Goal: Transaction & Acquisition: Purchase product/service

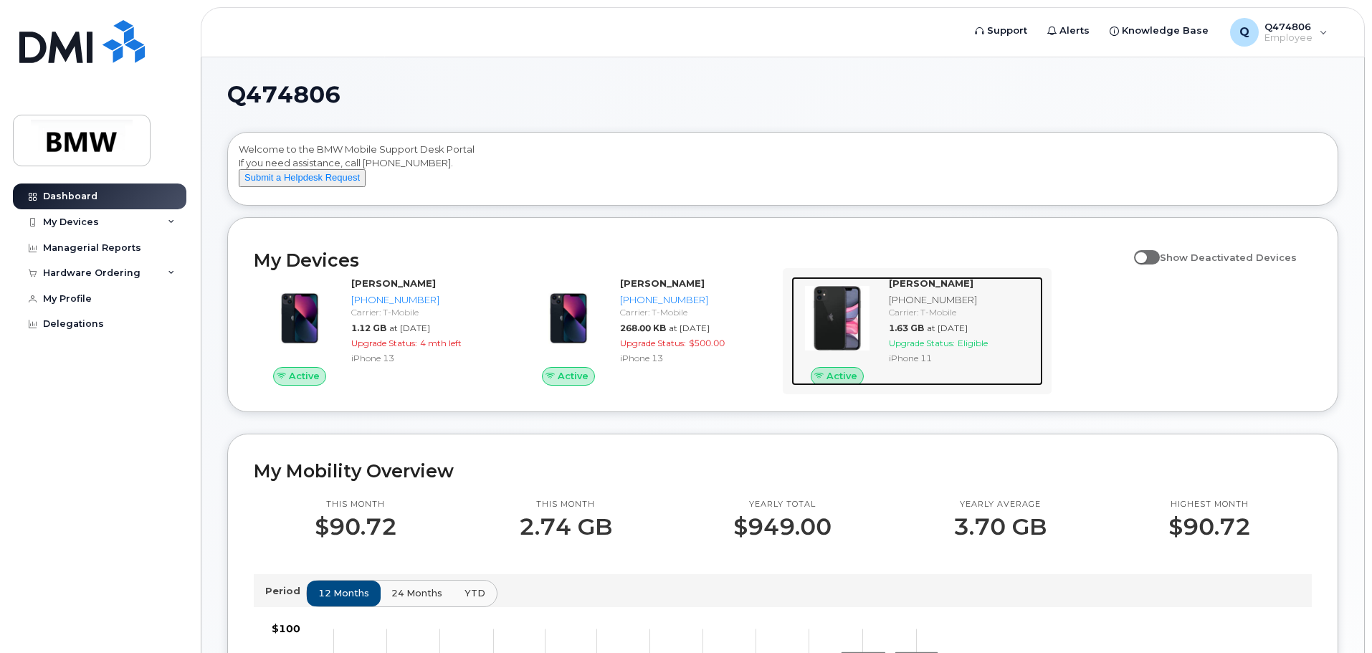
click at [922, 318] on div "Carrier: T-Mobile" at bounding box center [963, 312] width 148 height 12
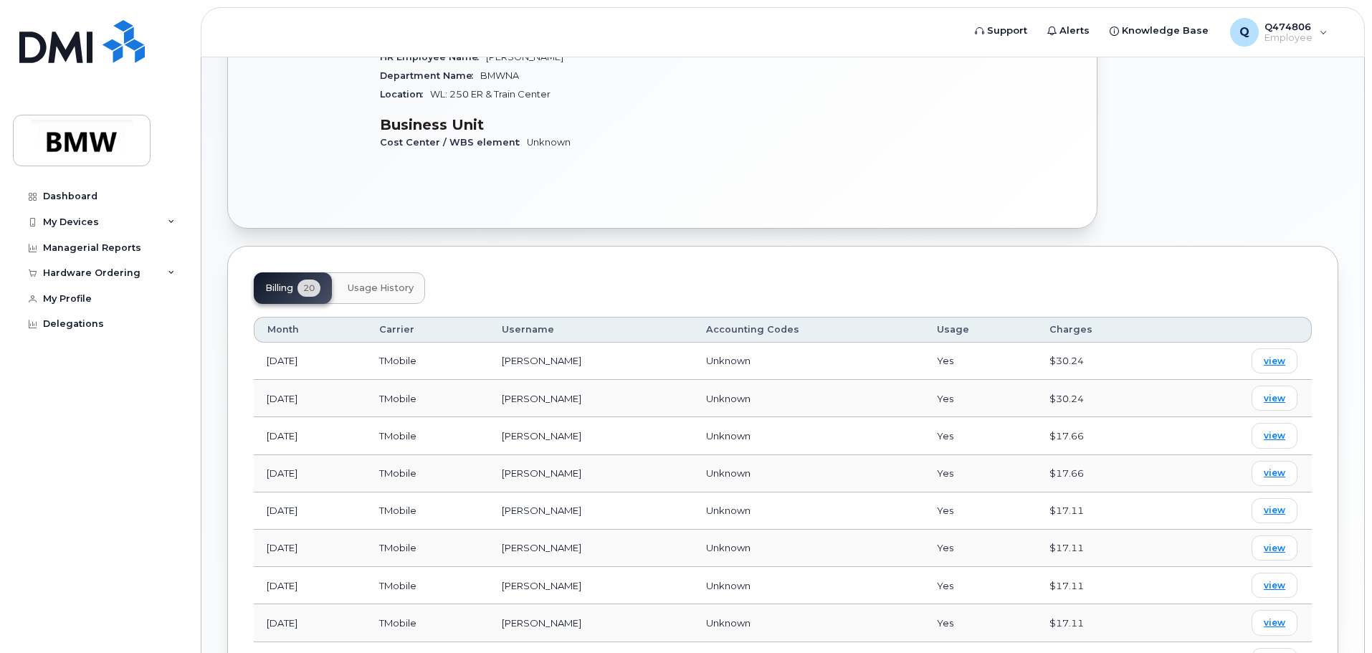
scroll to position [72, 0]
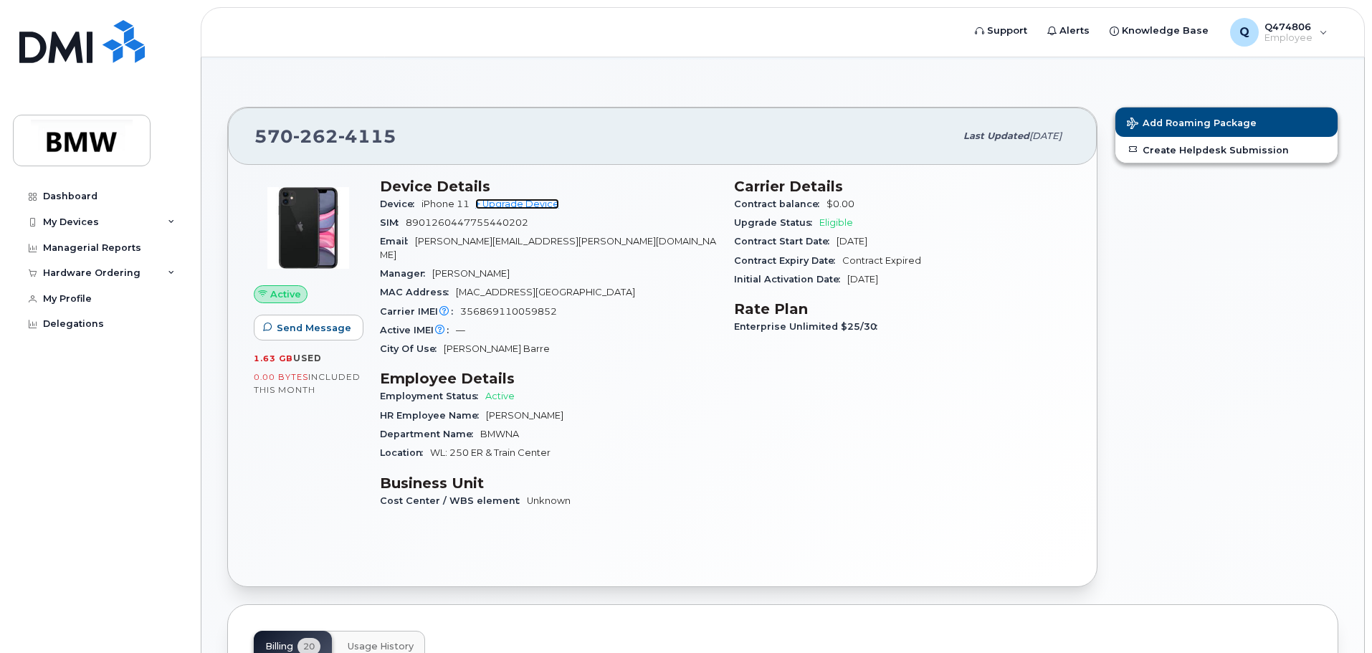
click at [539, 204] on link "+ Upgrade Device" at bounding box center [517, 204] width 84 height 11
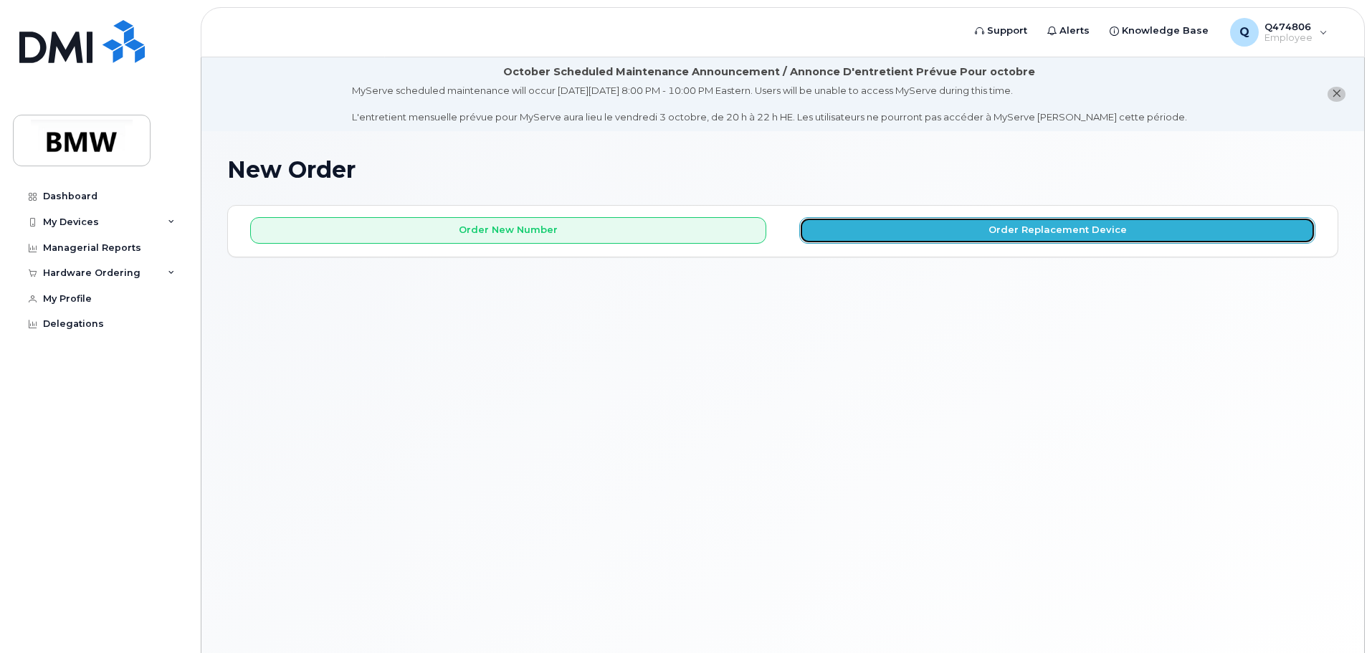
click at [862, 238] on button "Order Replacement Device" at bounding box center [1058, 230] width 516 height 27
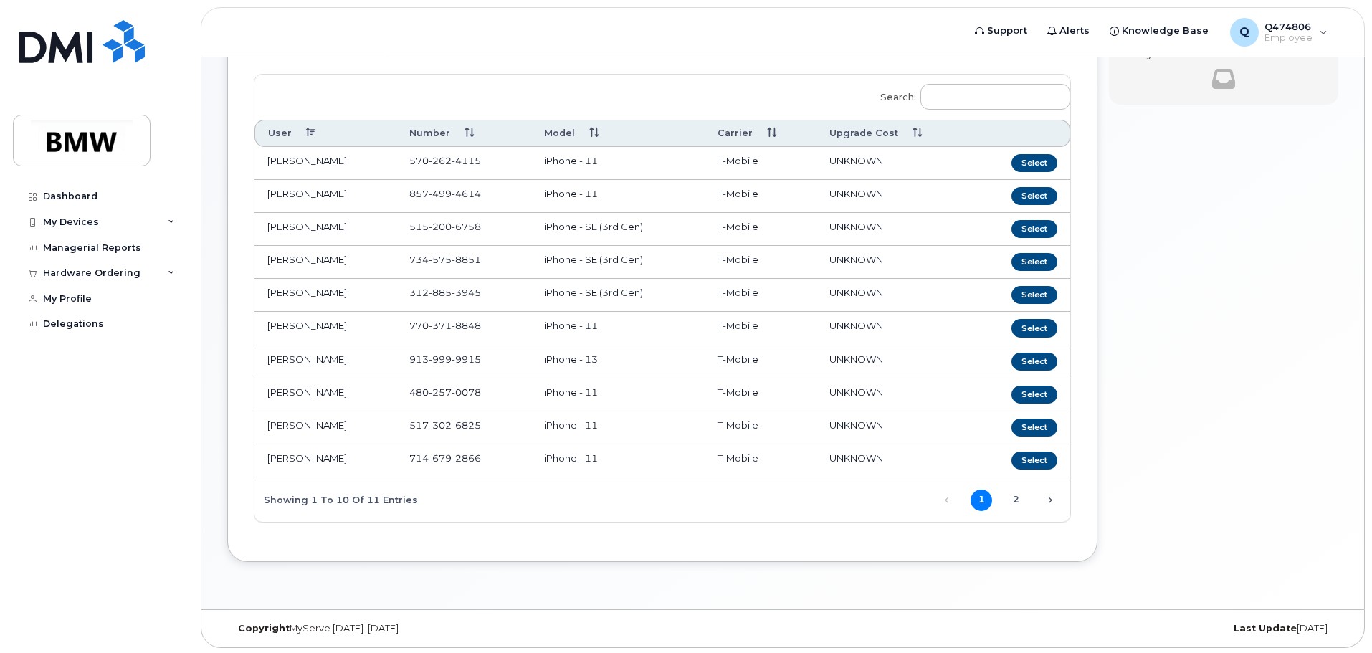
scroll to position [143, 0]
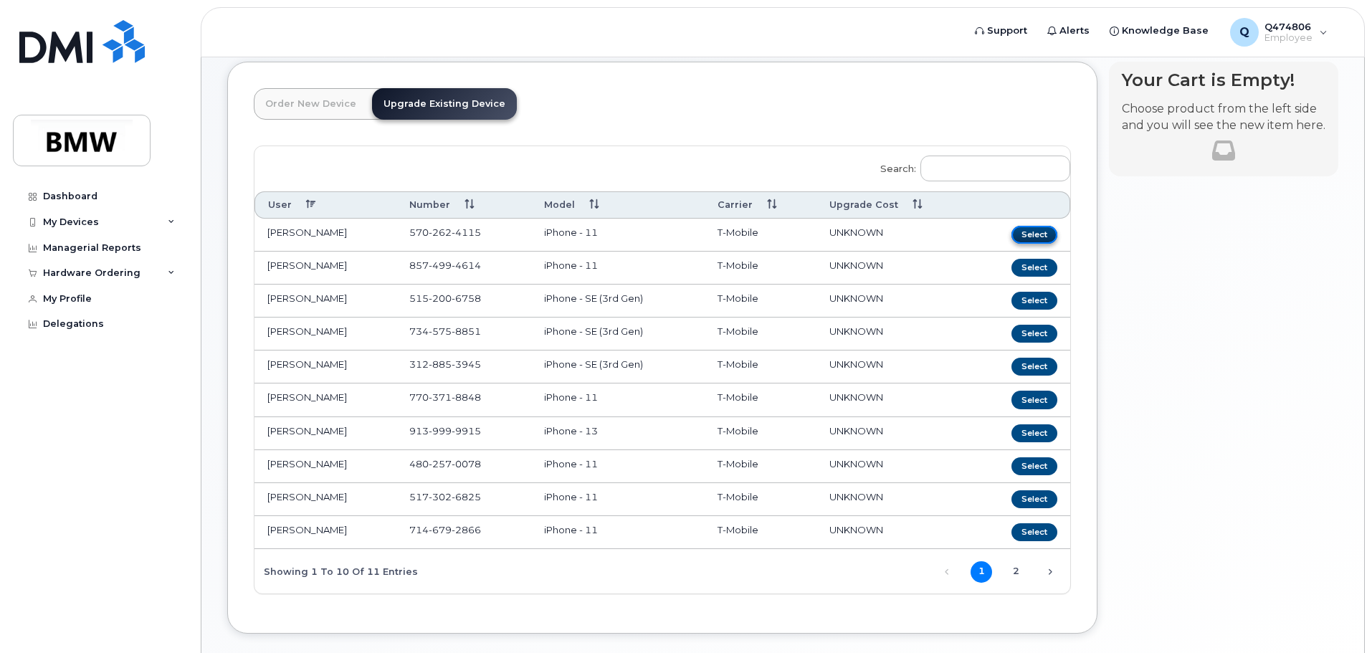
click at [1036, 237] on button "Select" at bounding box center [1035, 235] width 46 height 18
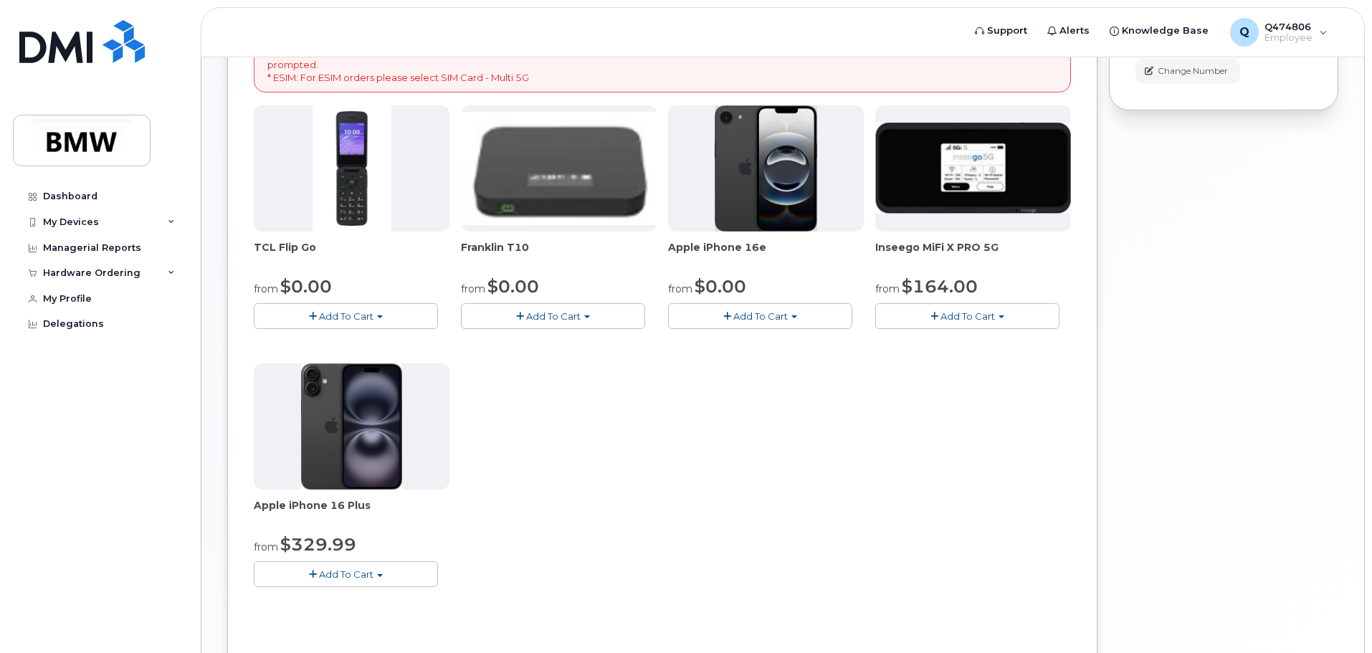
scroll to position [359, 0]
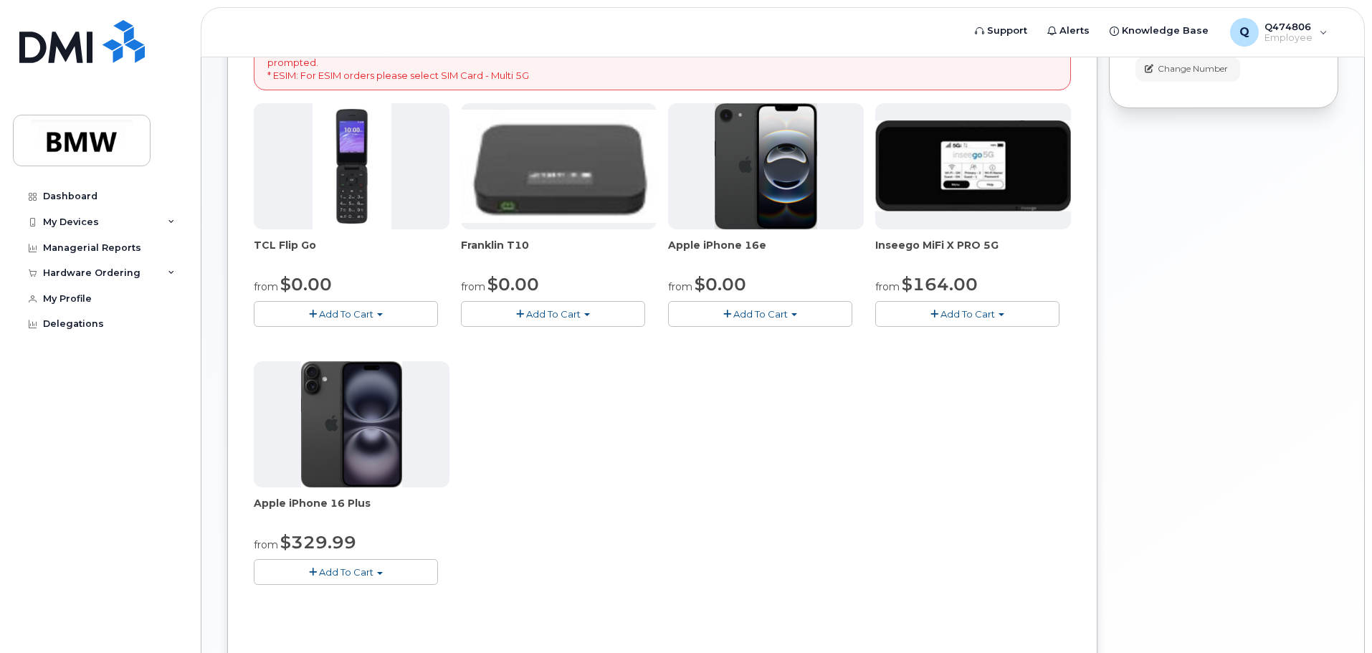
click at [385, 571] on button "Add To Cart" at bounding box center [346, 571] width 184 height 25
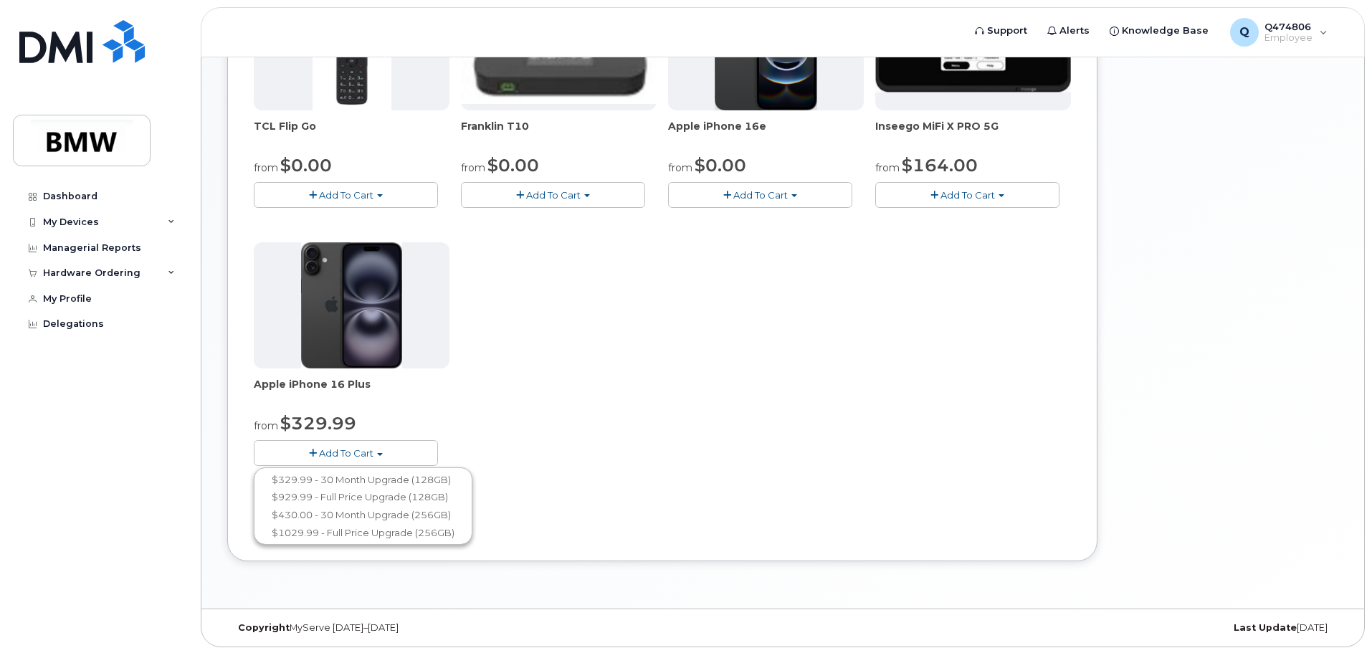
scroll to position [479, 0]
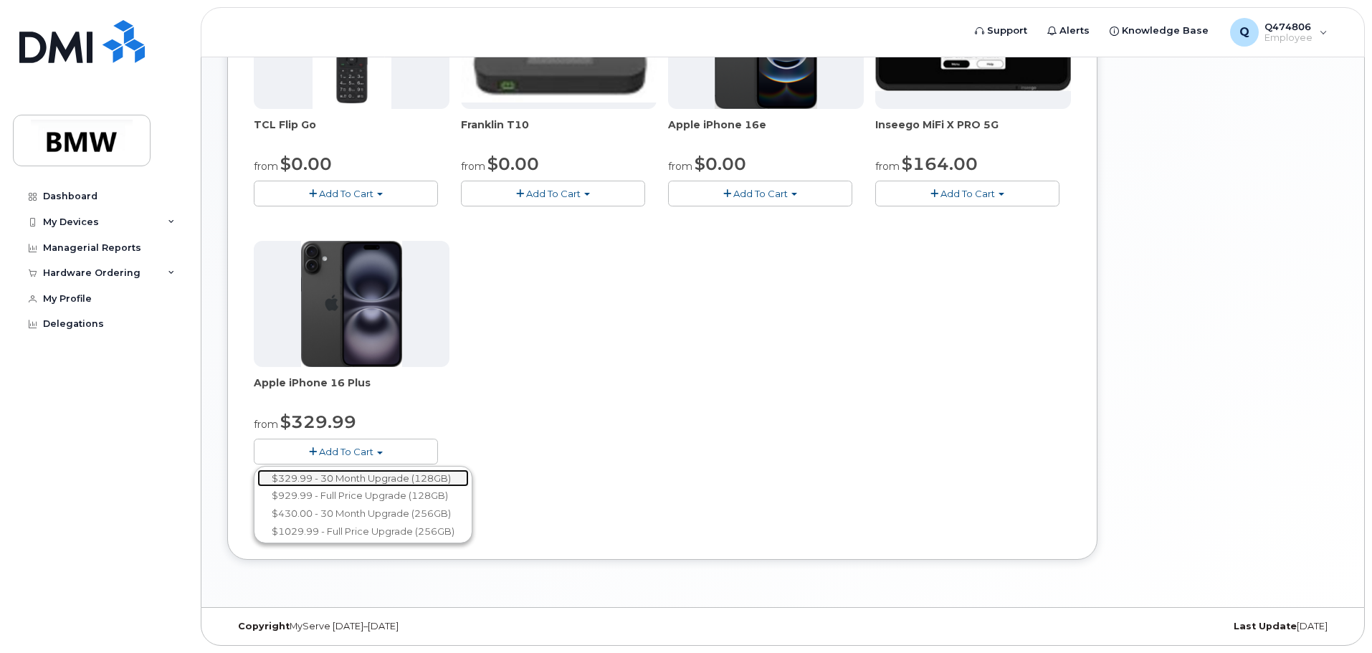
click at [354, 476] on link "$329.99 - 30 Month Upgrade (128GB)" at bounding box center [363, 479] width 212 height 18
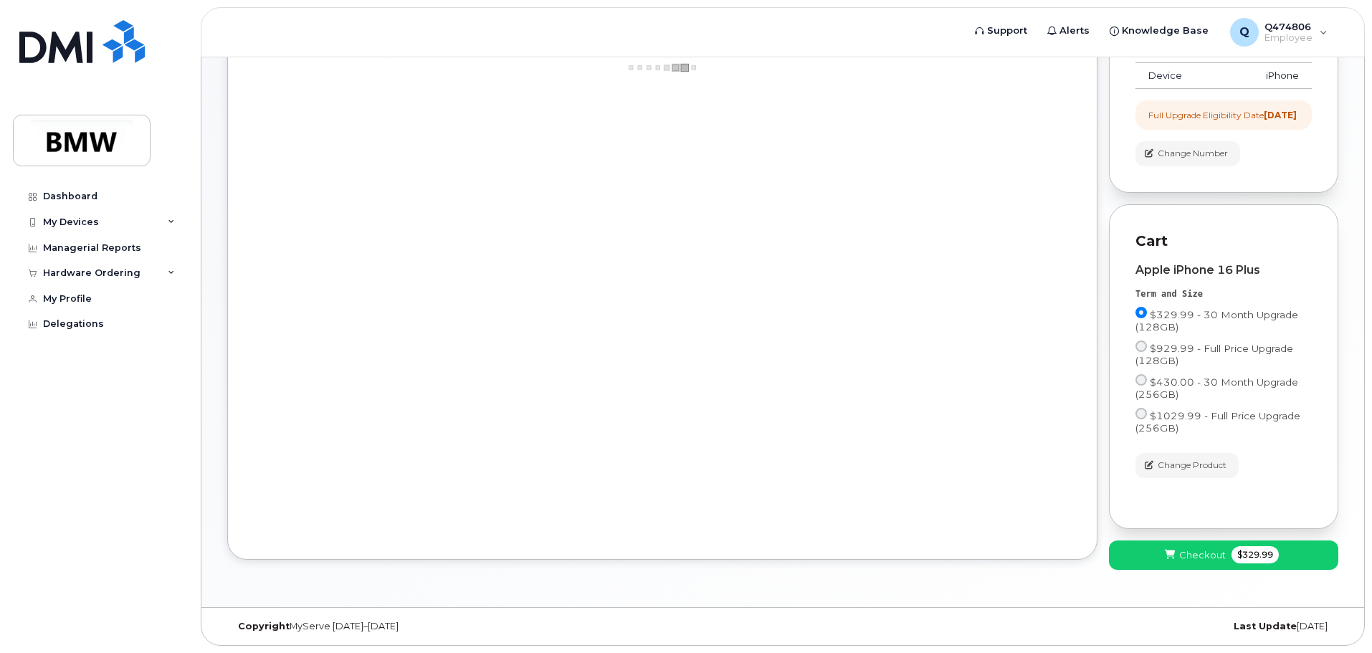
click at [821, 483] on div "Order New Device Upgrade Existing Device Order new device and new line Order ne…" at bounding box center [662, 245] width 870 height 629
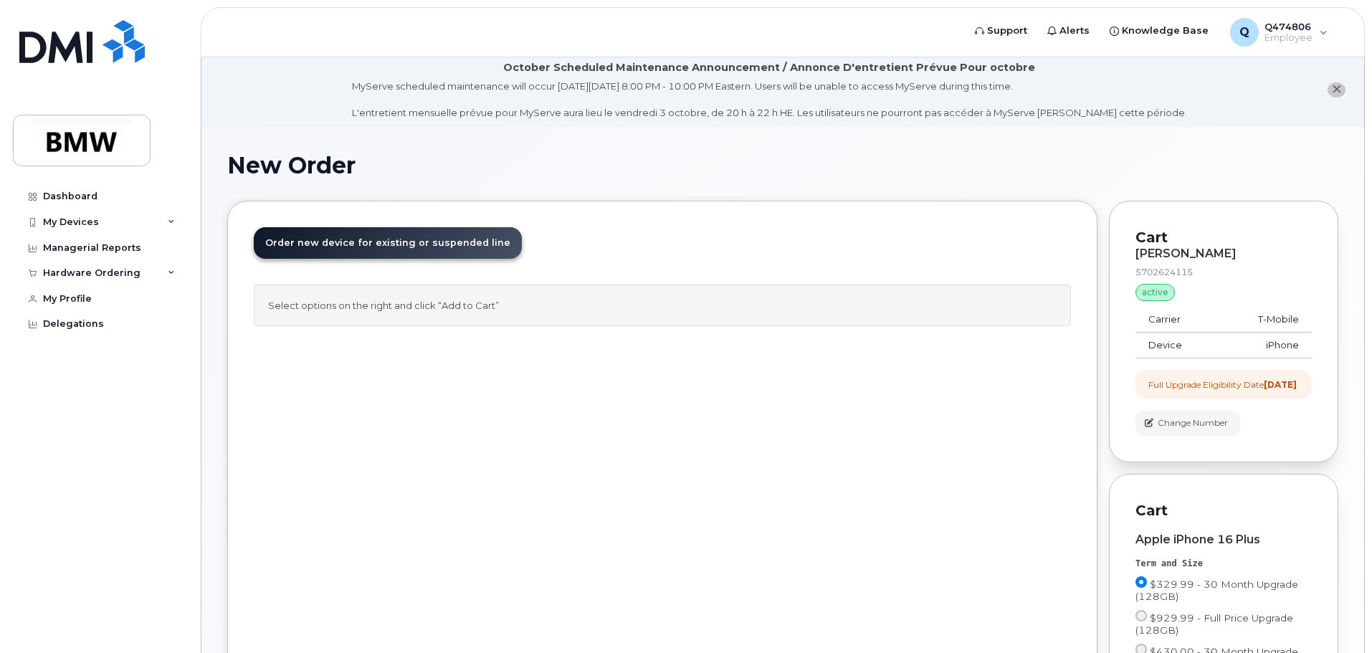
scroll to position [0, 0]
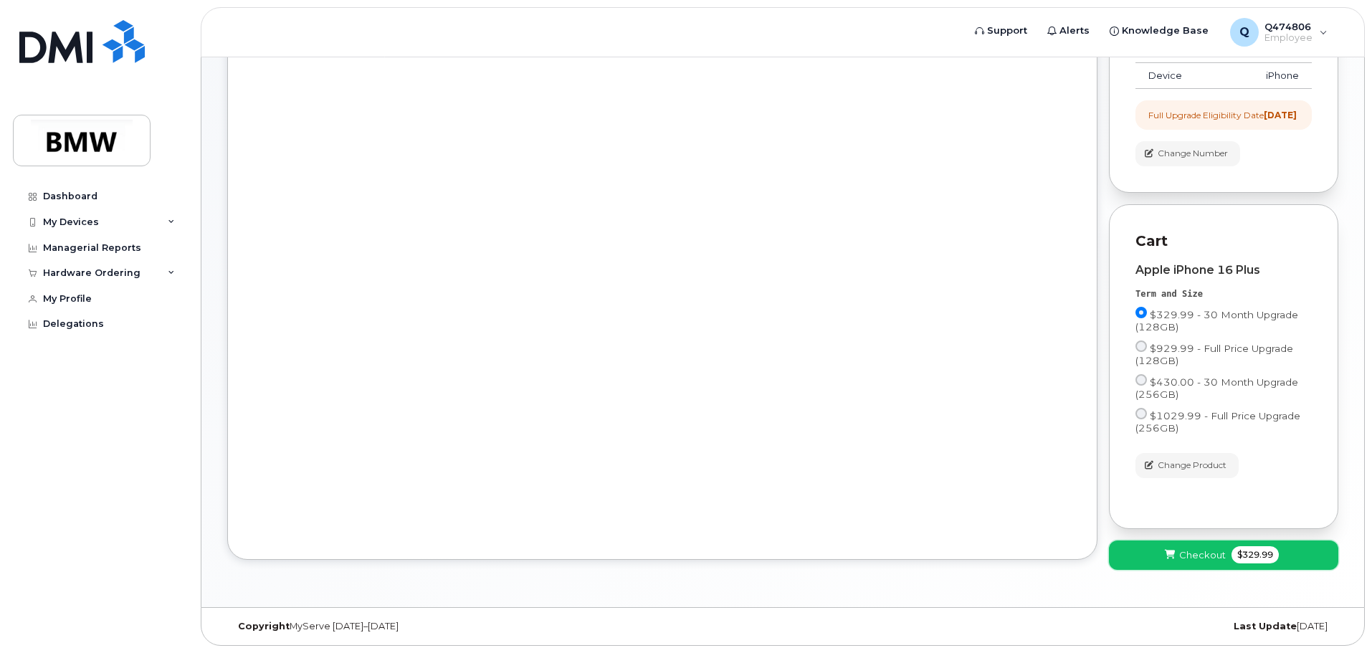
click at [1210, 554] on span "Checkout" at bounding box center [1203, 556] width 47 height 14
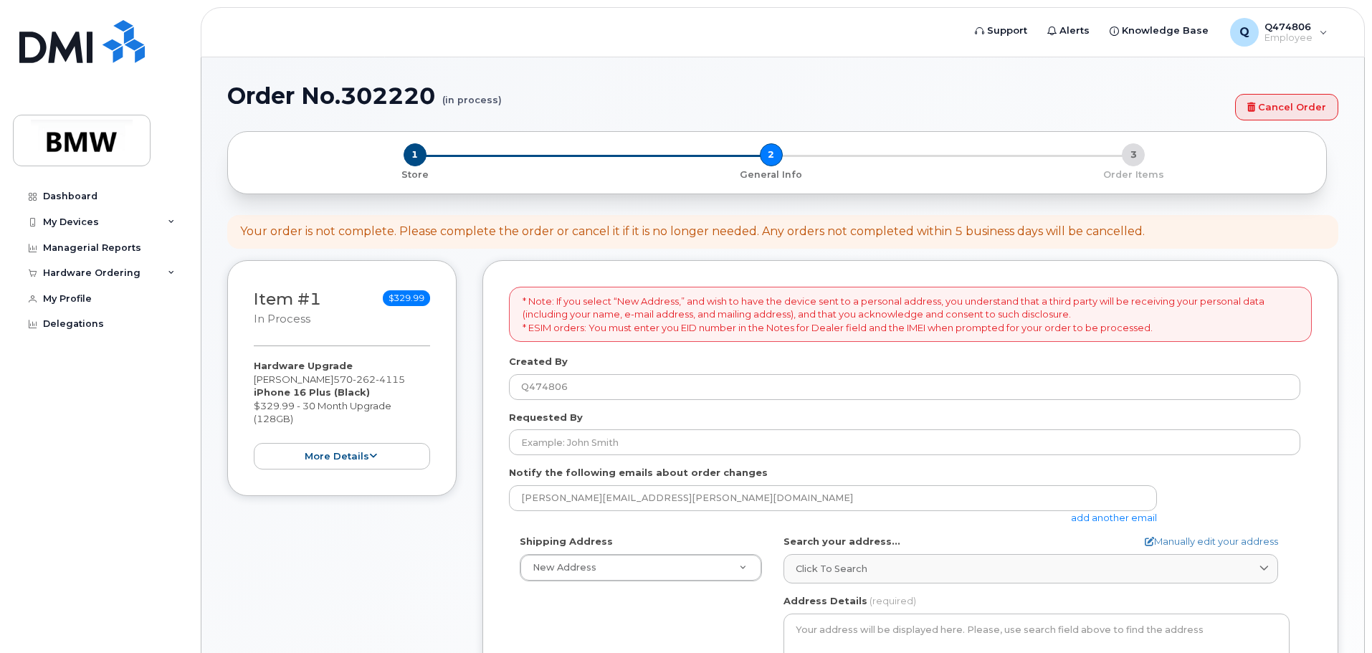
select select
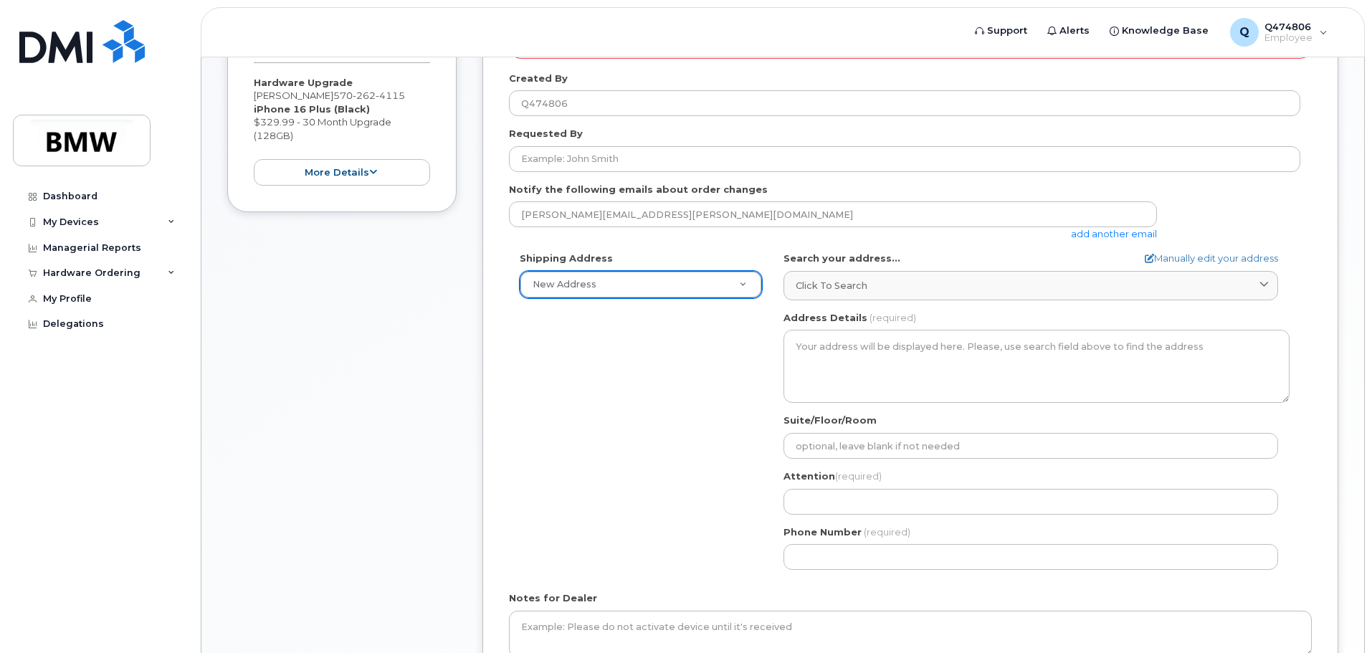
scroll to position [359, 0]
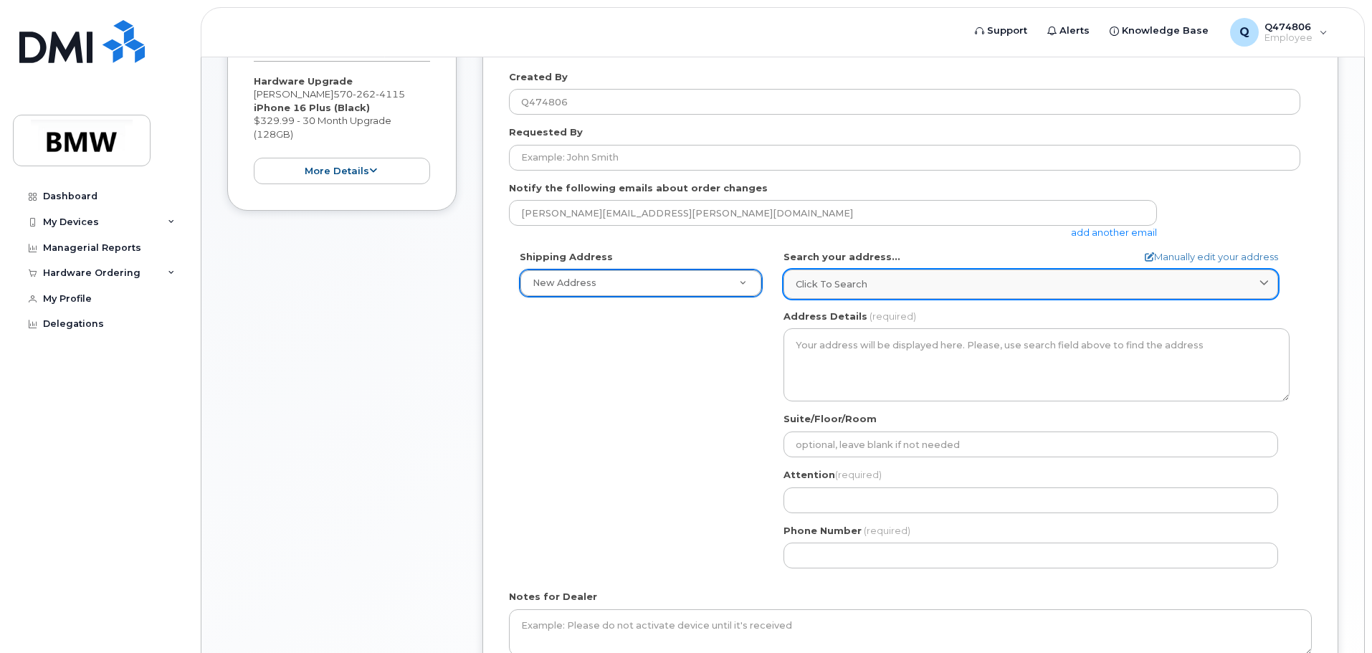
click at [830, 282] on span "Click to search" at bounding box center [832, 284] width 72 height 14
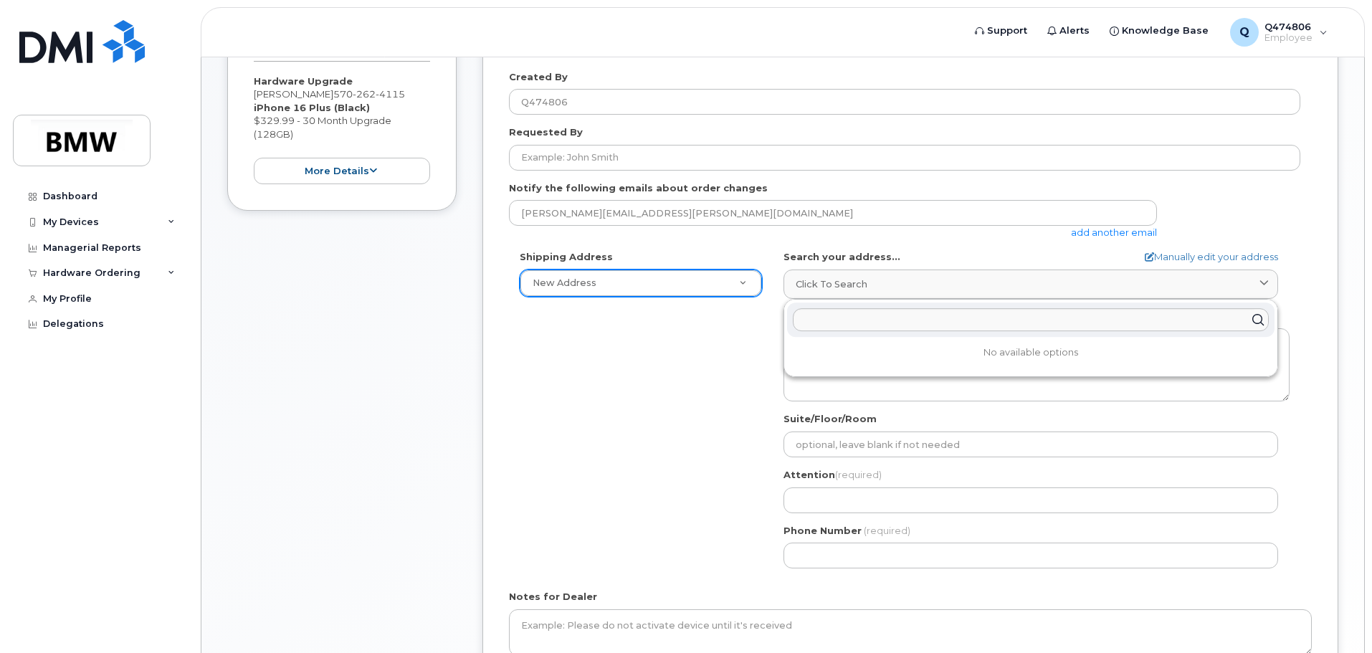
click at [694, 336] on div "Shipping Address New Address New Address BMW MC Plant BMW North America Financi…" at bounding box center [905, 414] width 792 height 329
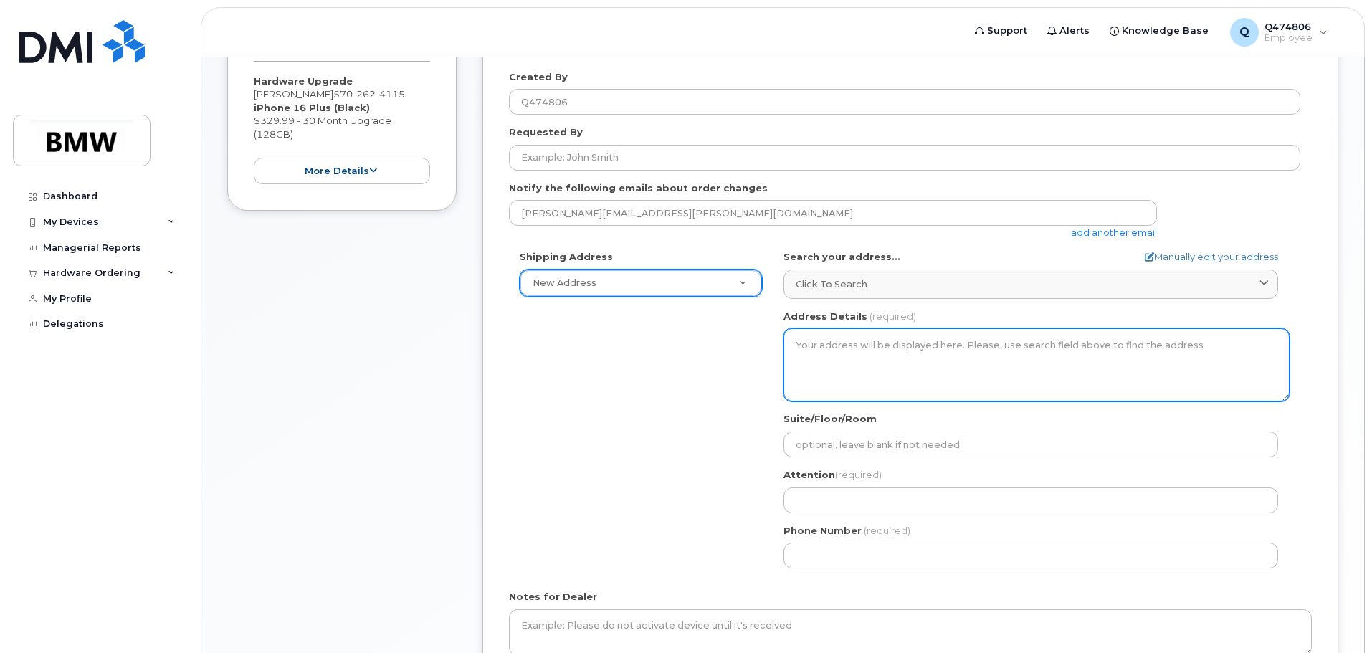
click at [853, 366] on textarea "Address Details" at bounding box center [1037, 364] width 506 height 73
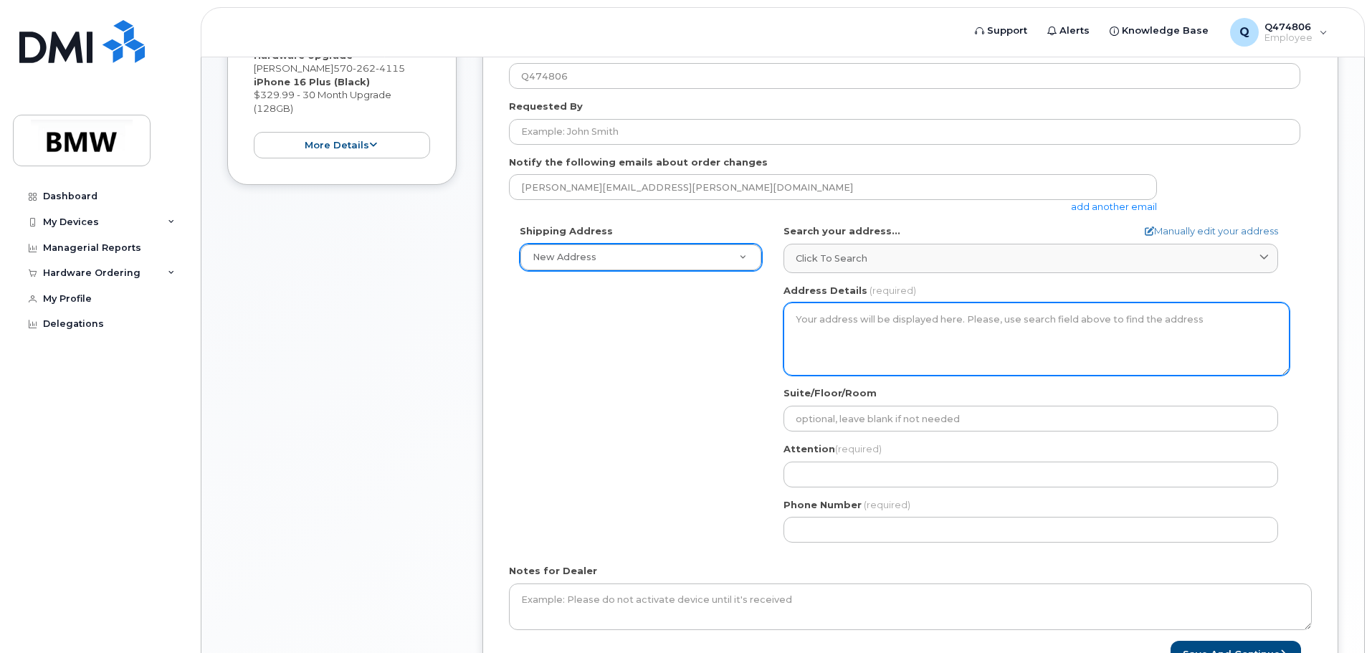
scroll to position [375, 0]
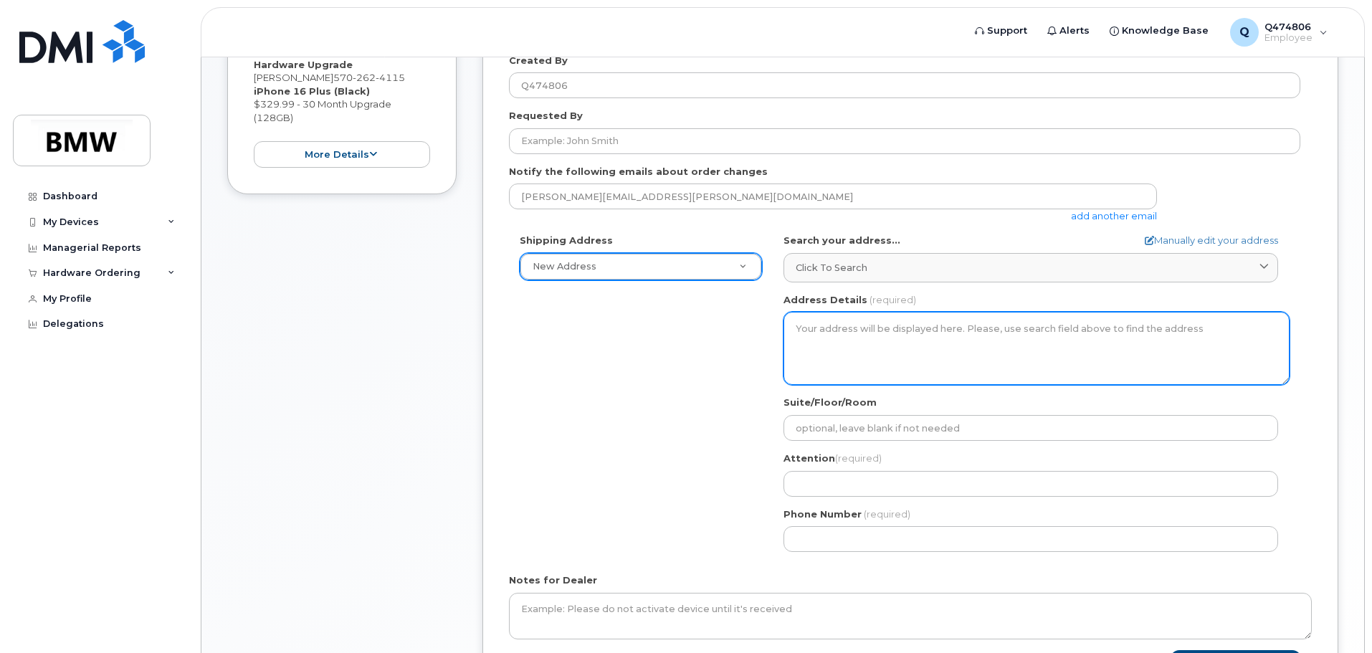
drag, startPoint x: 911, startPoint y: 312, endPoint x: 876, endPoint y: 333, distance: 40.2
click at [916, 311] on div "Address Details (required)" at bounding box center [1037, 339] width 506 height 92
click at [876, 333] on textarea "Address Details" at bounding box center [1037, 348] width 506 height 73
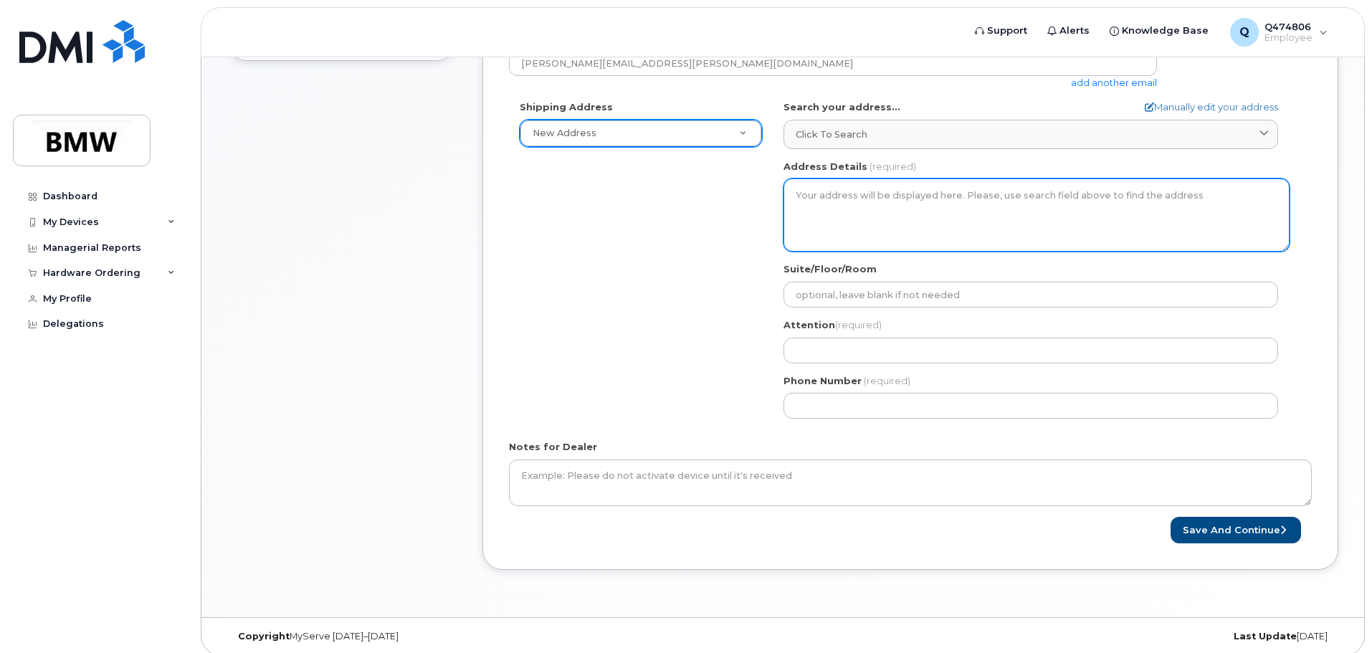
scroll to position [518, 0]
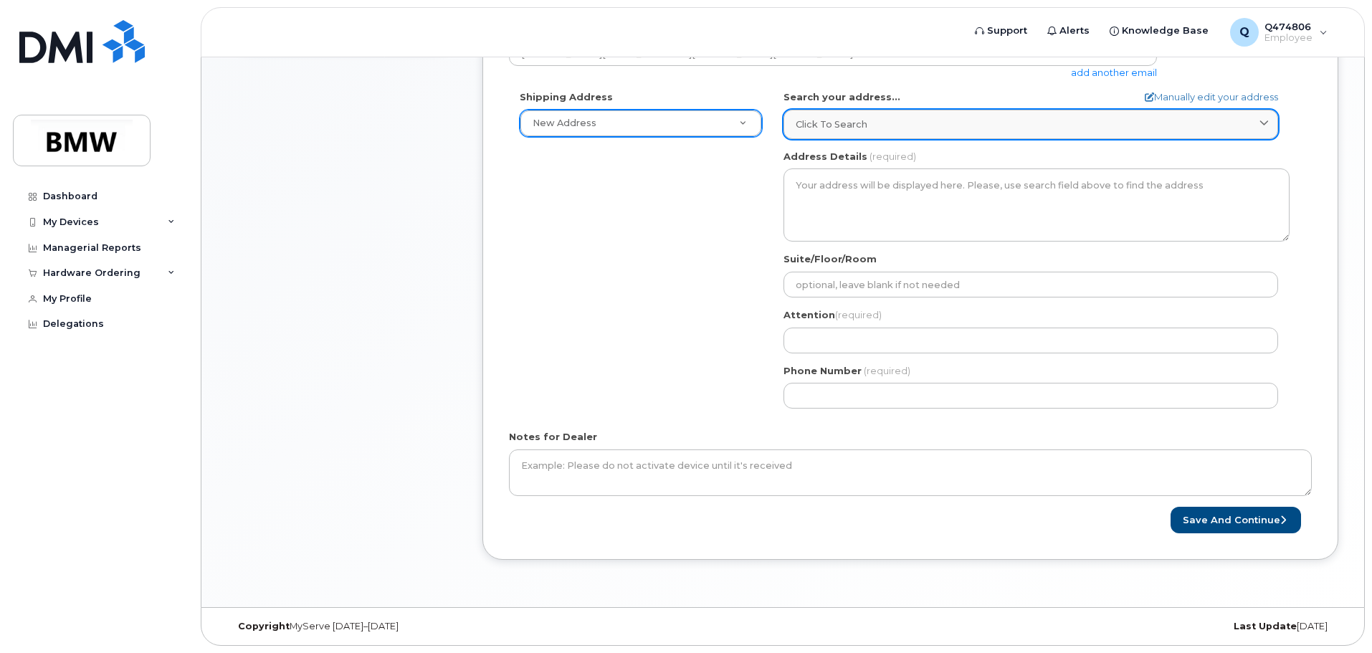
click at [822, 125] on span "Click to search" at bounding box center [832, 125] width 72 height 14
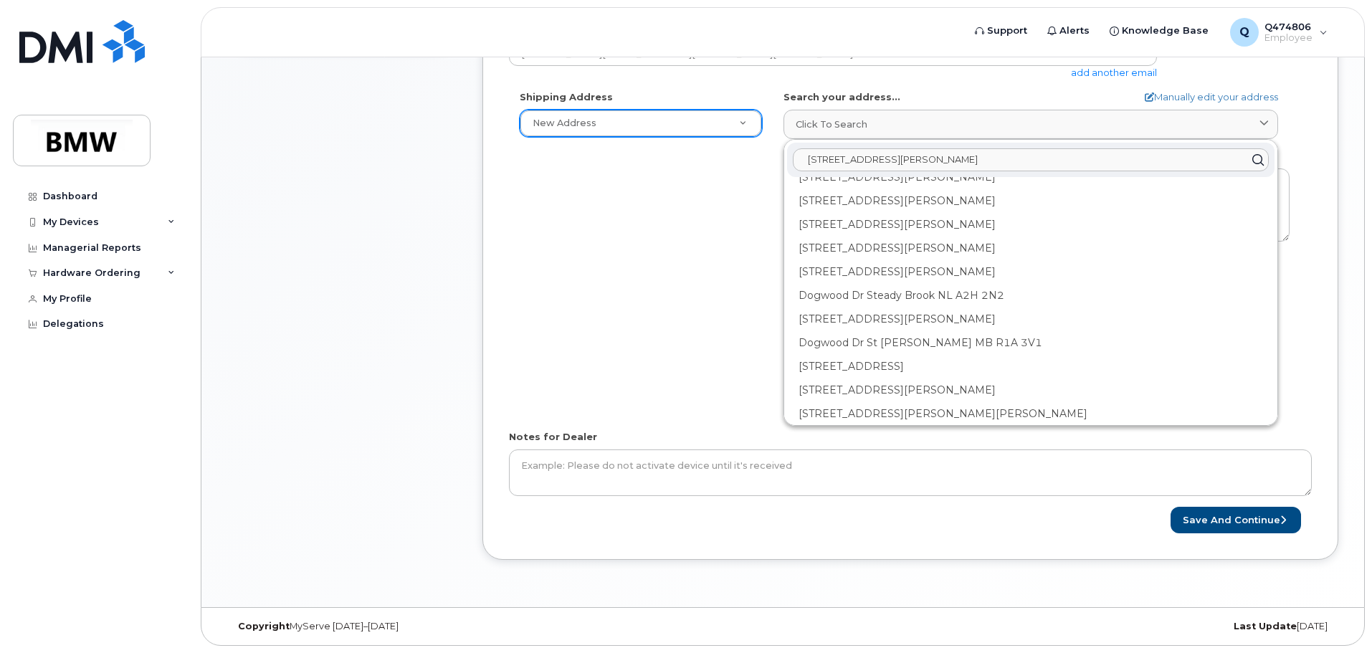
scroll to position [0, 0]
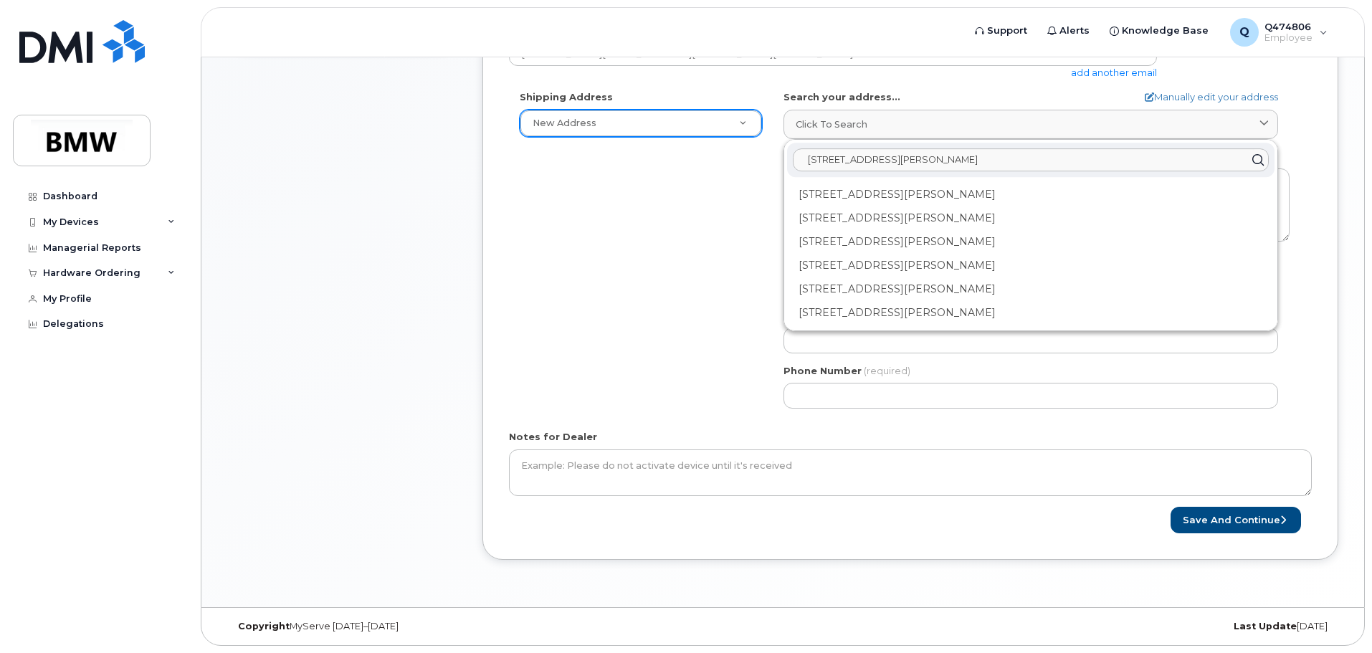
click at [890, 164] on input "6 dogwood drive wilkes" at bounding box center [1031, 159] width 476 height 23
click at [950, 171] on div "6 dogwood drive wilkes" at bounding box center [1031, 160] width 488 height 34
click at [965, 161] on input "6 dogwood drive wilkes" at bounding box center [1031, 159] width 476 height 23
type input "6"
type input "6 dogwood dr wilkes"
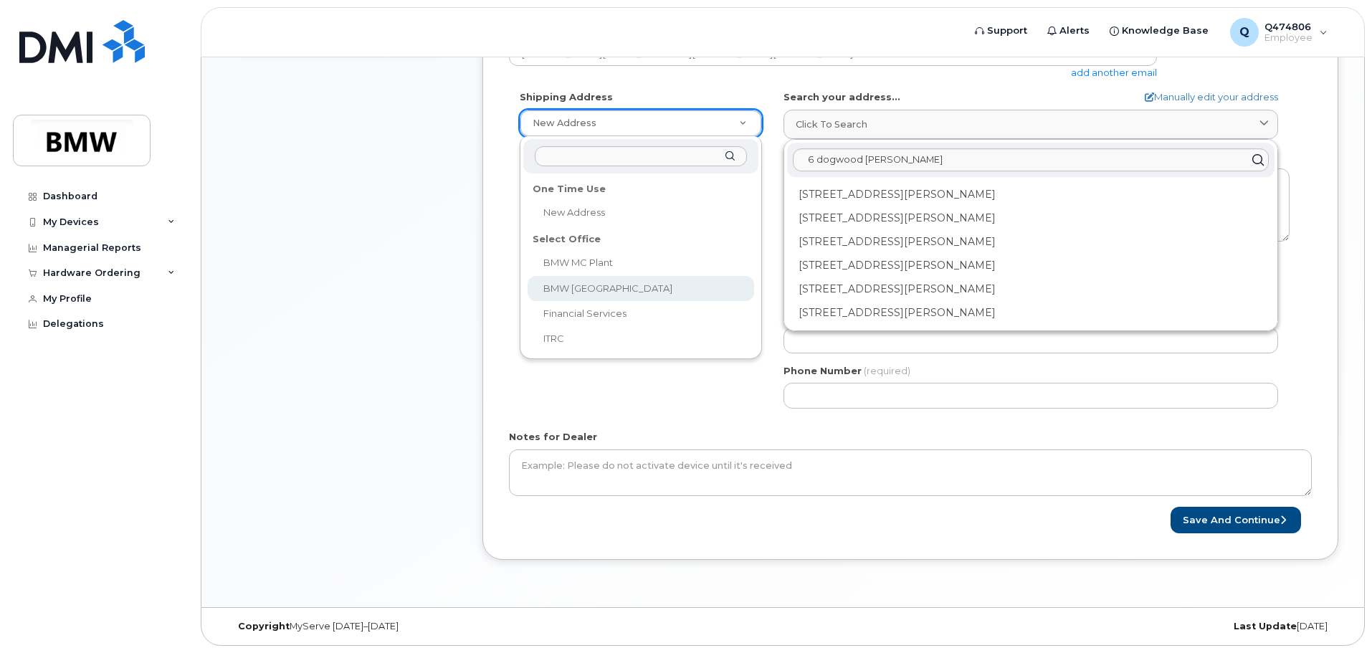
select select
type textarea "200 BMW Drive Woodcliff Lake NJ 07677 Woodcliff Lake New Jersey 07677"
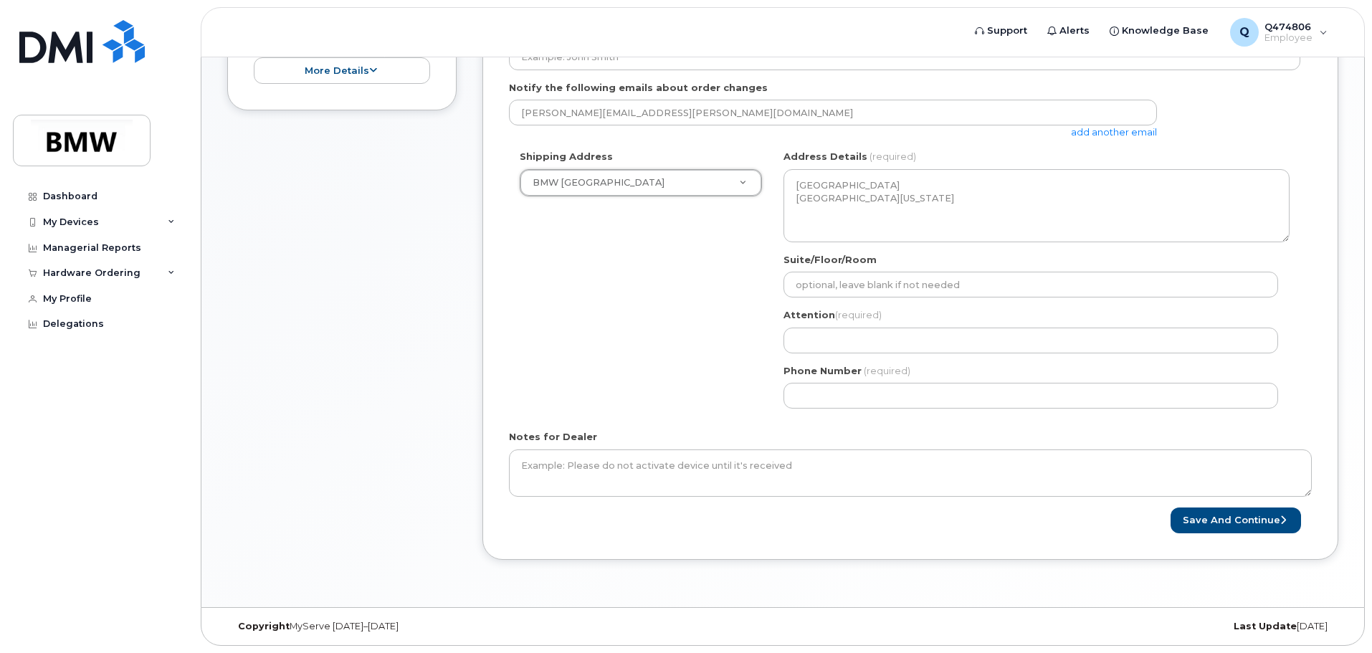
scroll to position [459, 0]
click at [701, 321] on div "Shipping Address BMW North America New Address BMW MC Plant BMW North America F…" at bounding box center [905, 285] width 792 height 270
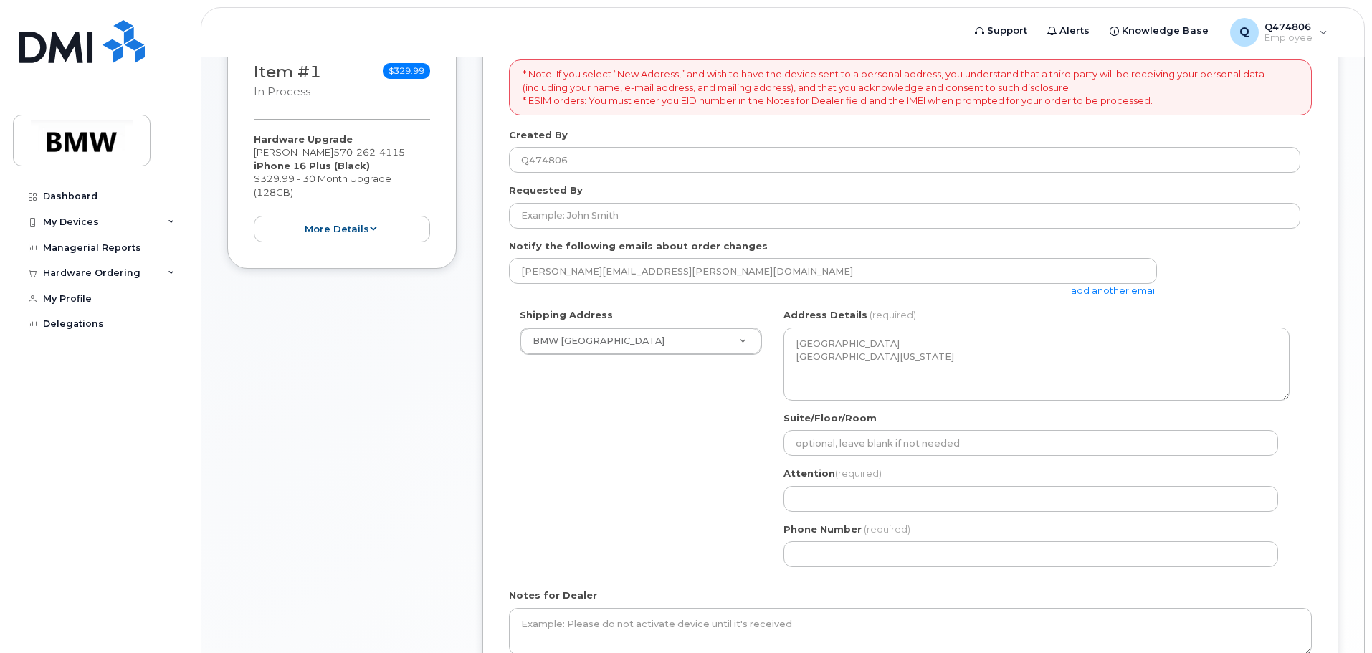
scroll to position [244, 0]
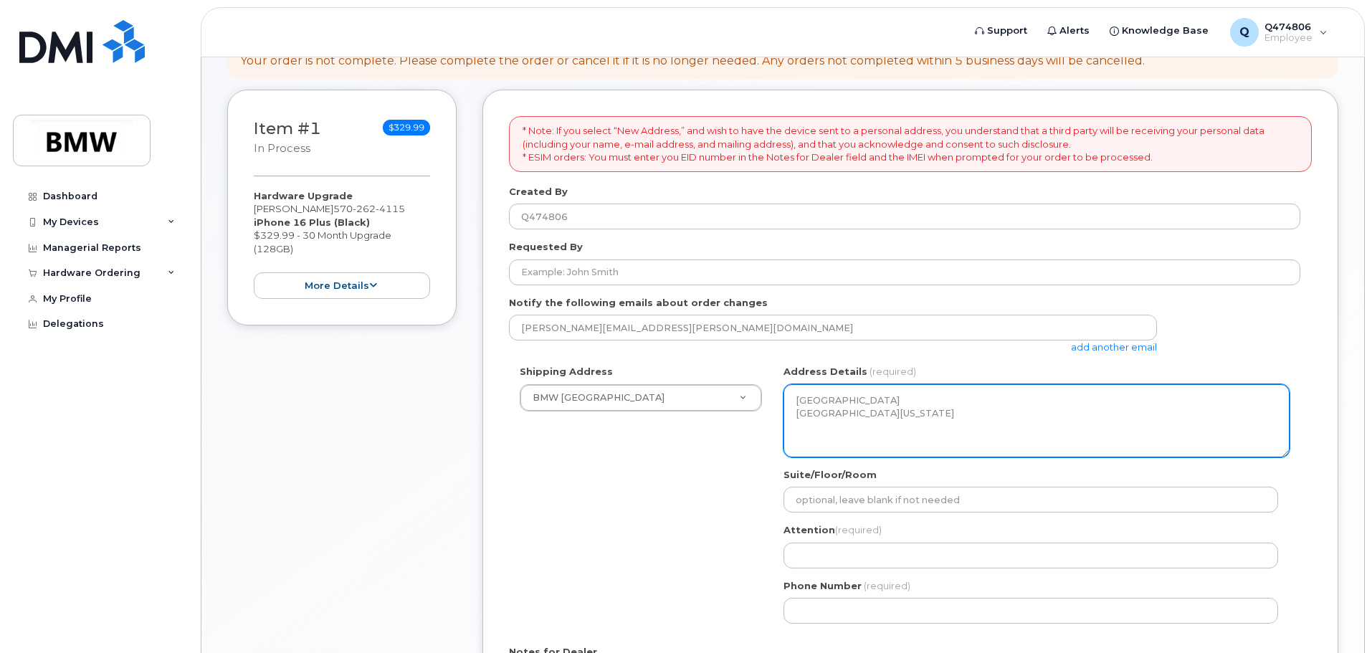
click at [817, 403] on textarea "200 BMW Drive Woodcliff Lake NJ 07677 Woodcliff Lake New Jersey 07677" at bounding box center [1037, 420] width 506 height 73
click at [815, 402] on textarea "200 BMW Drive Woodcliff Lake NJ 07677 Woodcliff Lake New Jersey 07677" at bounding box center [1037, 420] width 506 height 73
click at [810, 403] on textarea "200 BMW Drive Woodcliff Lake NJ 07677 Woodcliff Lake New Jersey 07677" at bounding box center [1037, 420] width 506 height 73
click at [815, 399] on textarea "200 BMW Drive Woodcliff Lake NJ 07677 Woodcliff Lake New Jersey 07677" at bounding box center [1037, 420] width 506 height 73
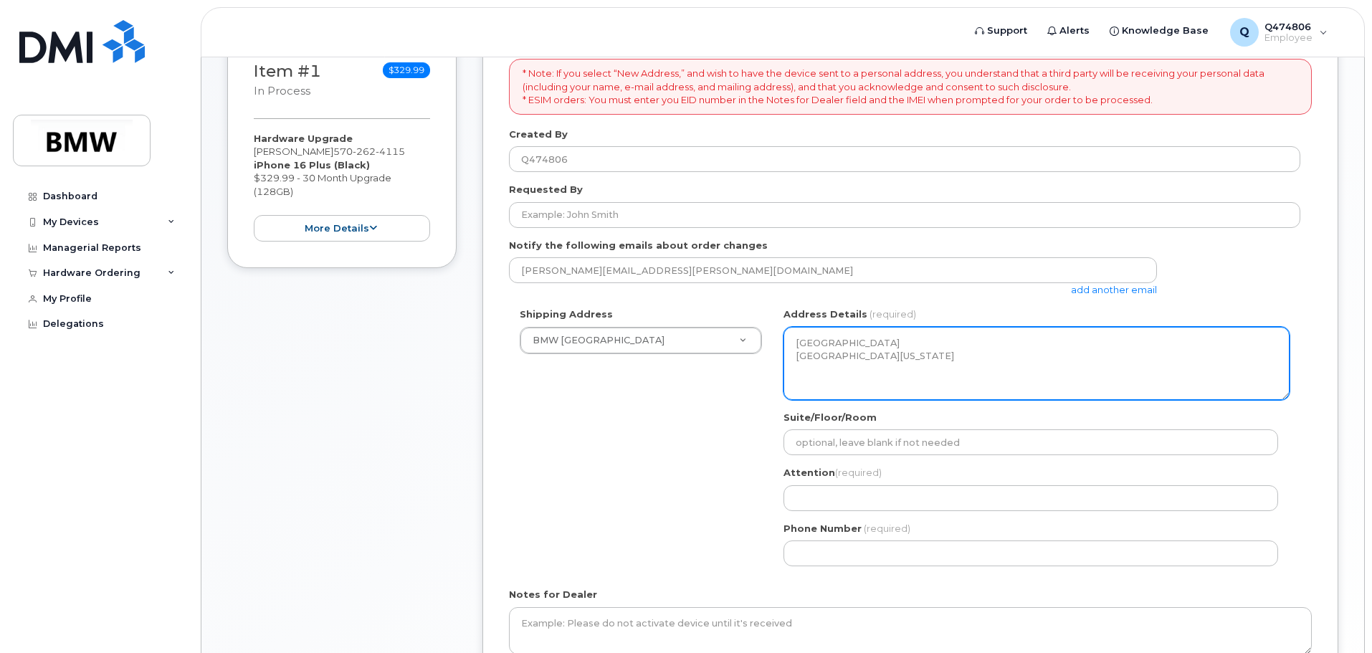
scroll to position [387, 0]
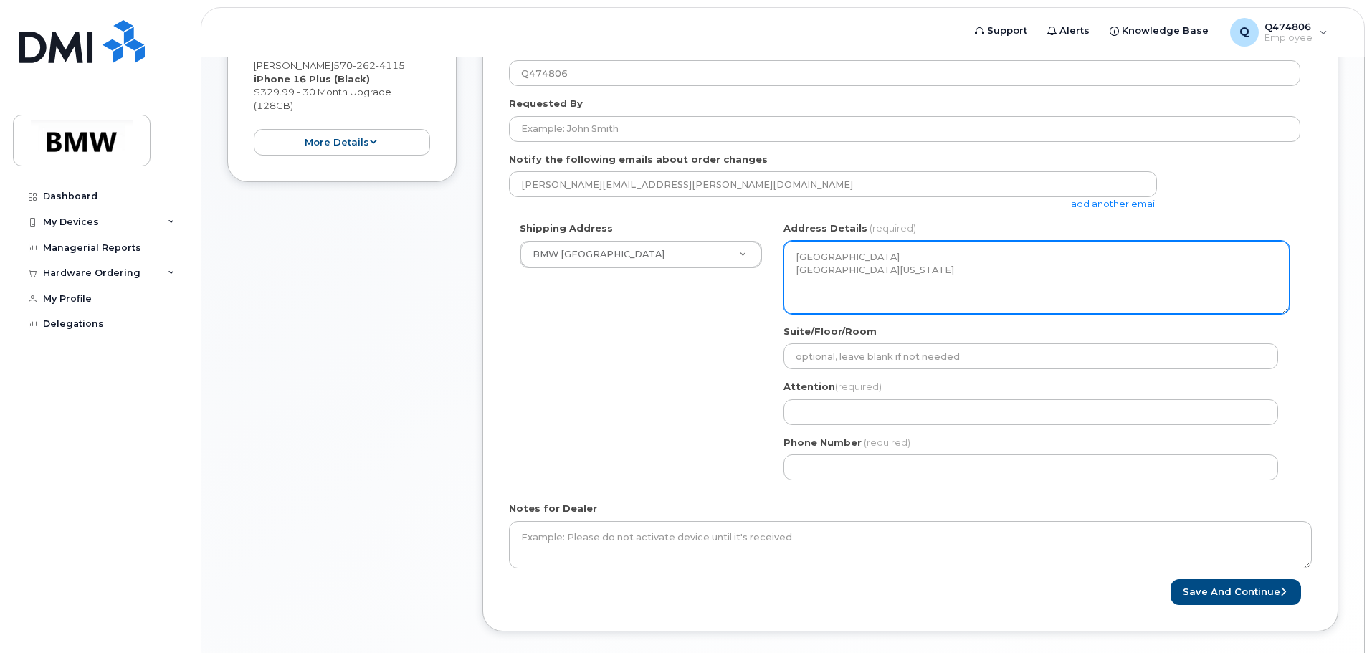
click at [822, 272] on textarea "200 BMW Drive Woodcliff Lake NJ 07677 Woodcliff Lake New Jersey 07677" at bounding box center [1037, 277] width 506 height 73
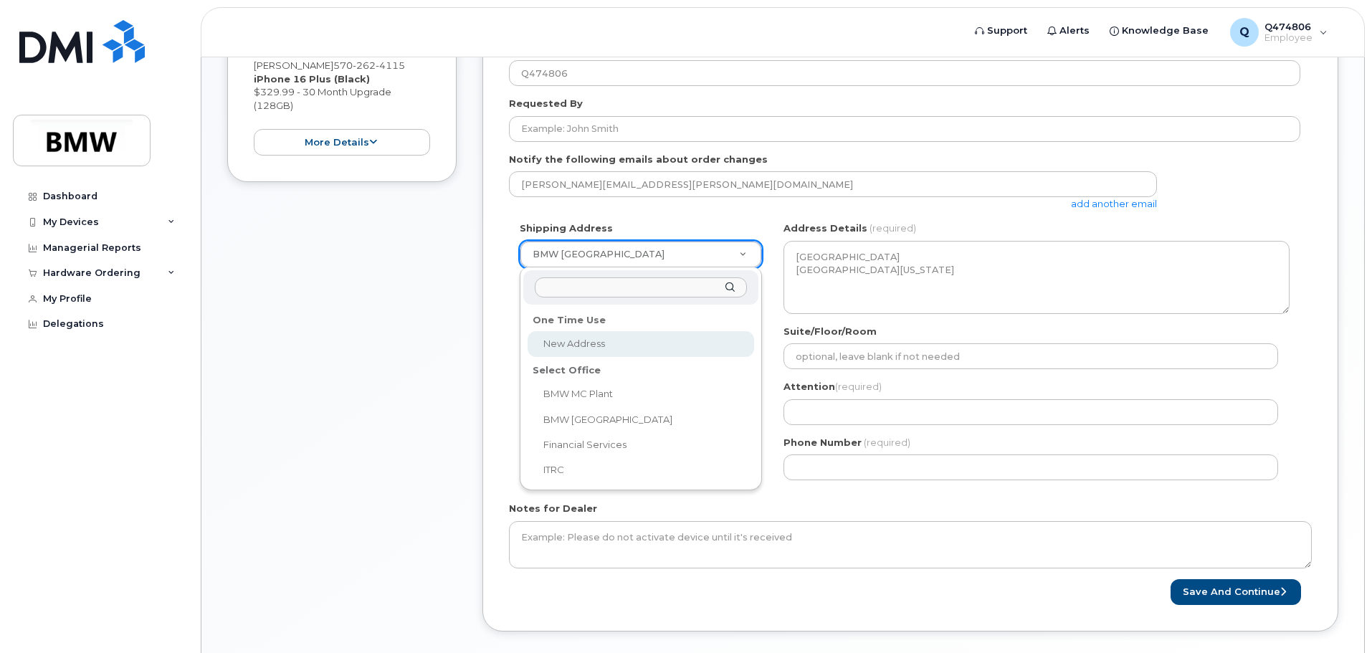
select select
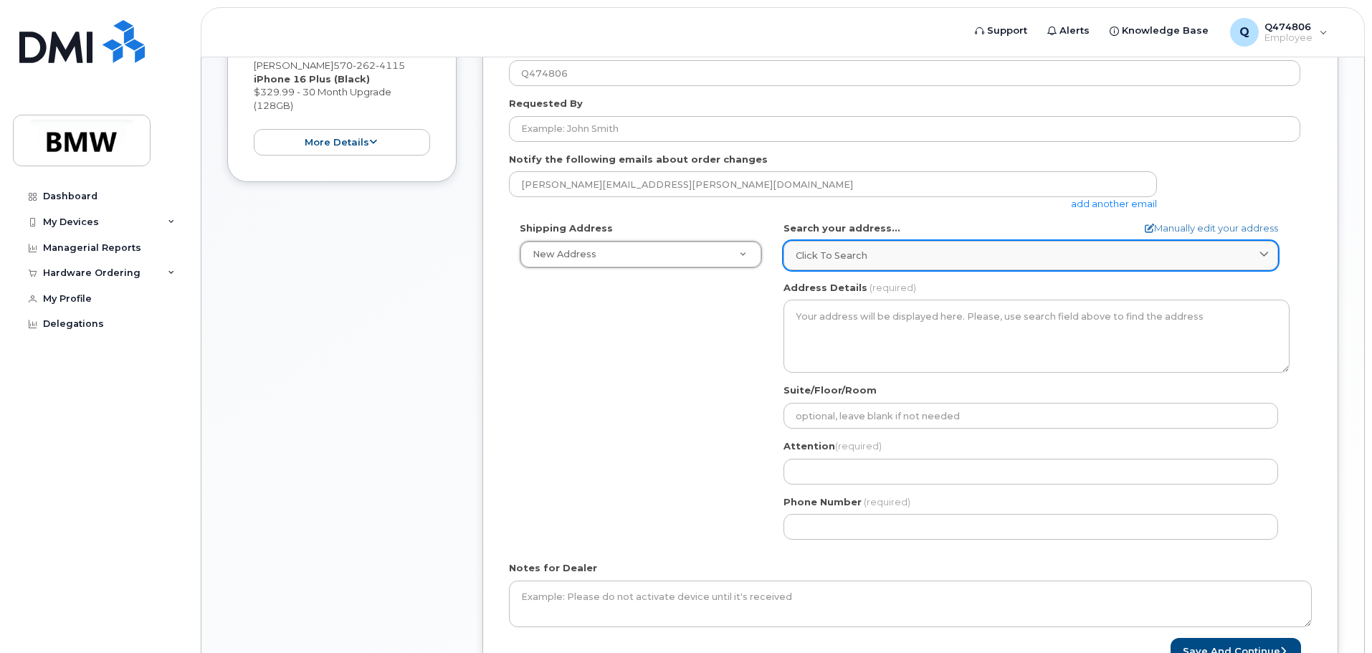
click at [836, 259] on span "Click to search" at bounding box center [832, 256] width 72 height 14
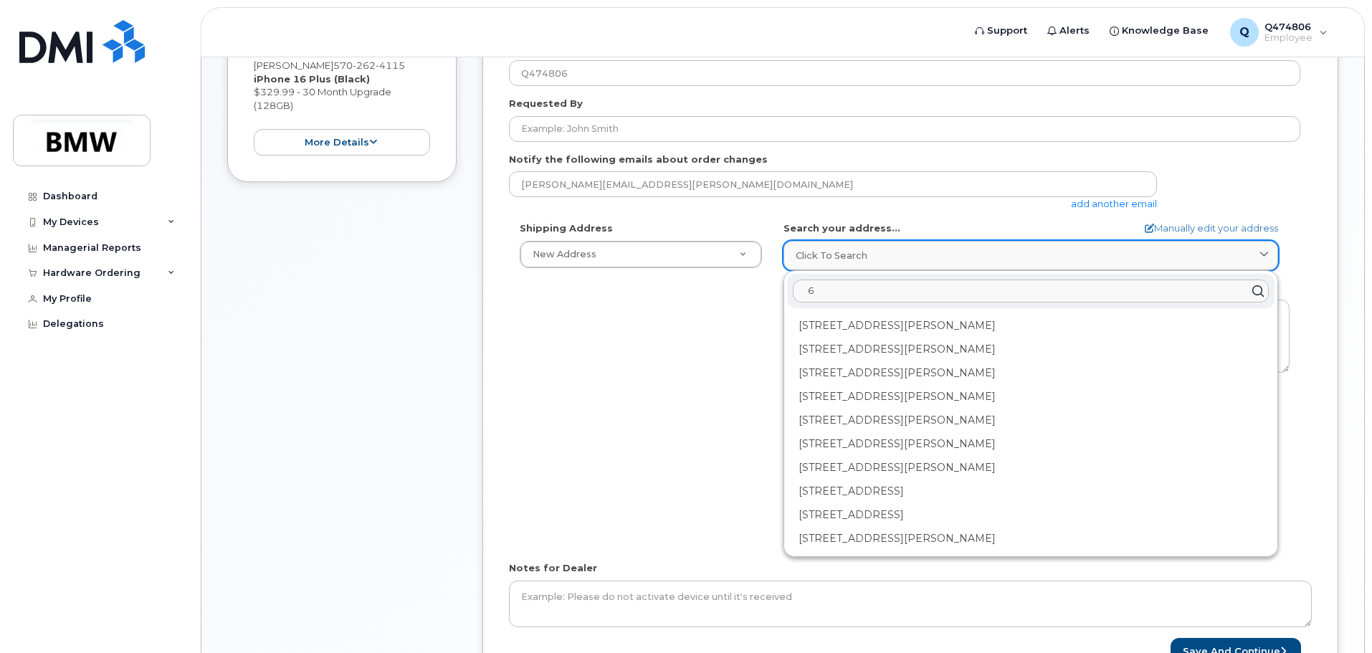
type input "6"
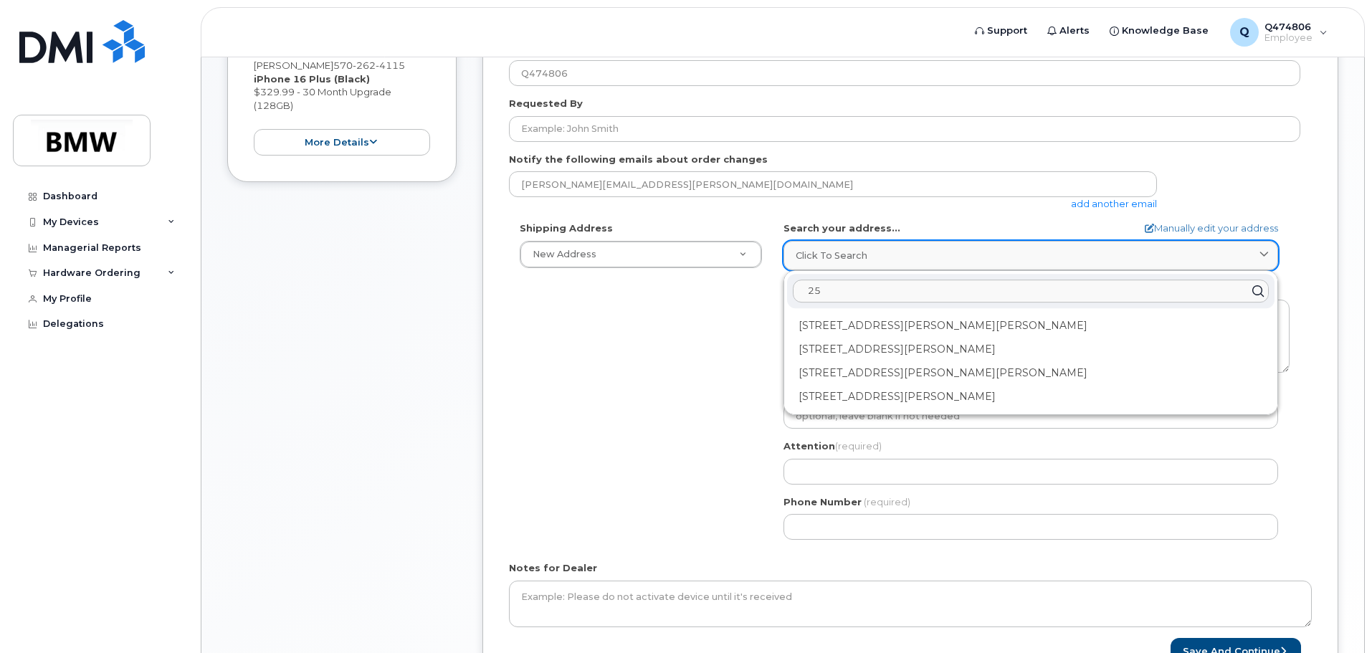
type input "2"
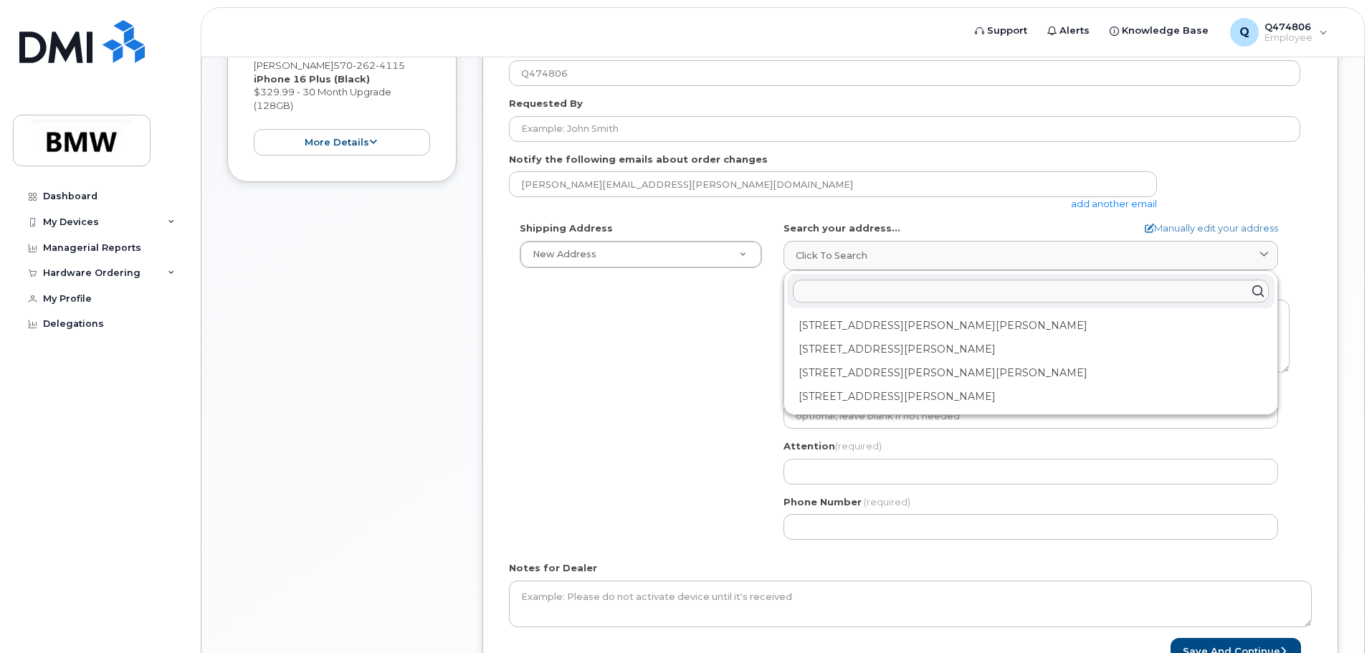
drag, startPoint x: 707, startPoint y: 371, endPoint x: 718, endPoint y: 371, distance: 11.5
click at [718, 371] on div "Shipping Address New Address New Address BMW MC Plant BMW North America Financi…" at bounding box center [905, 386] width 792 height 329
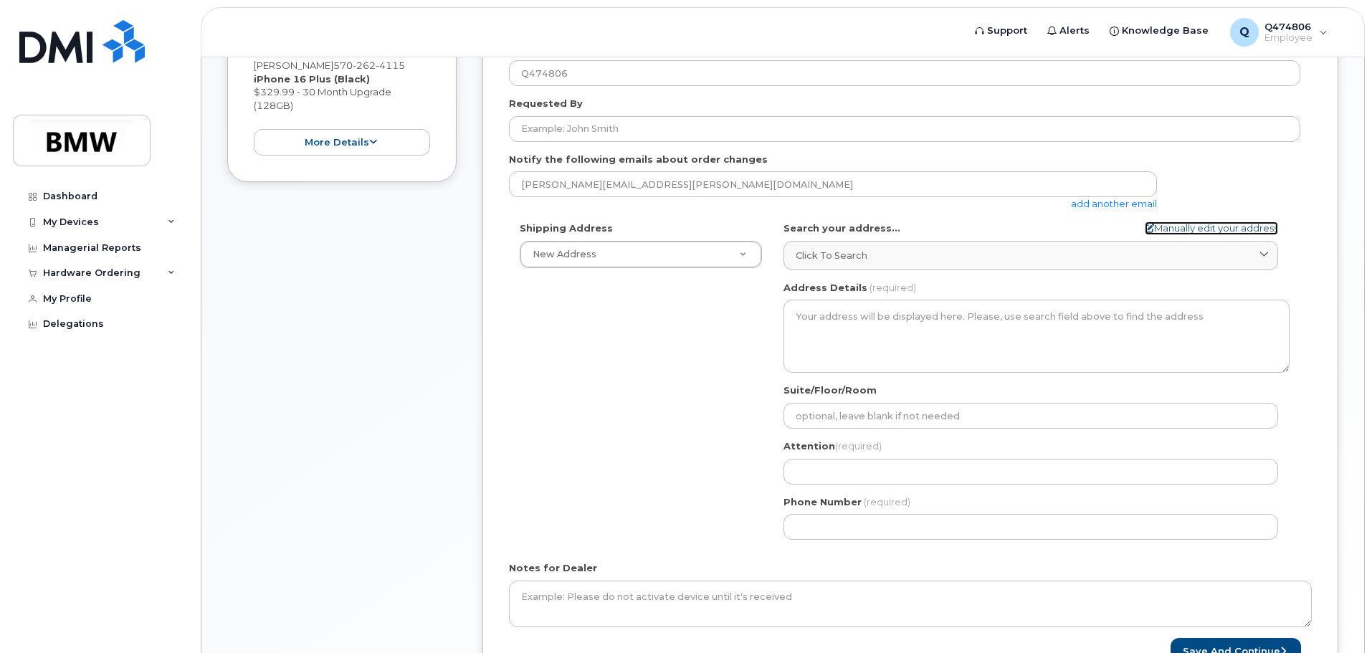
click at [1197, 224] on link "Manually edit your address" at bounding box center [1211, 229] width 133 height 14
select select
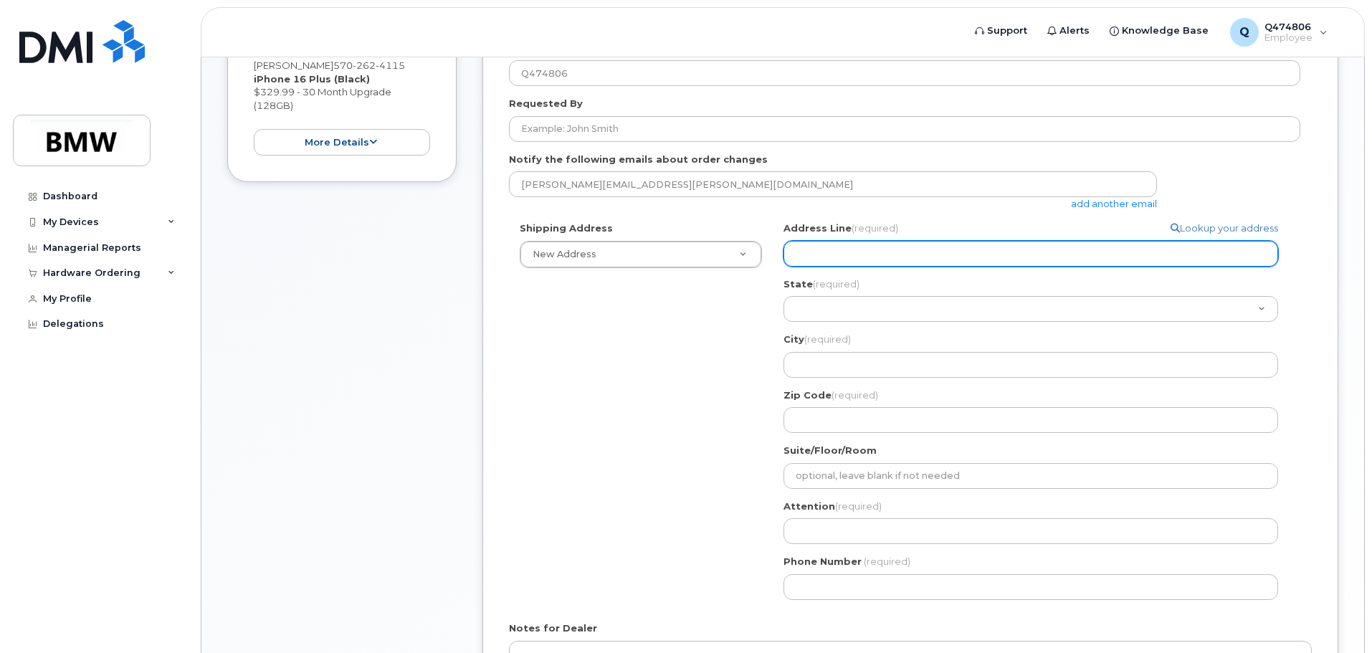
click at [1026, 259] on input "Address Line (required)" at bounding box center [1031, 254] width 495 height 26
select select
type input "6"
select select
type input "6 D"
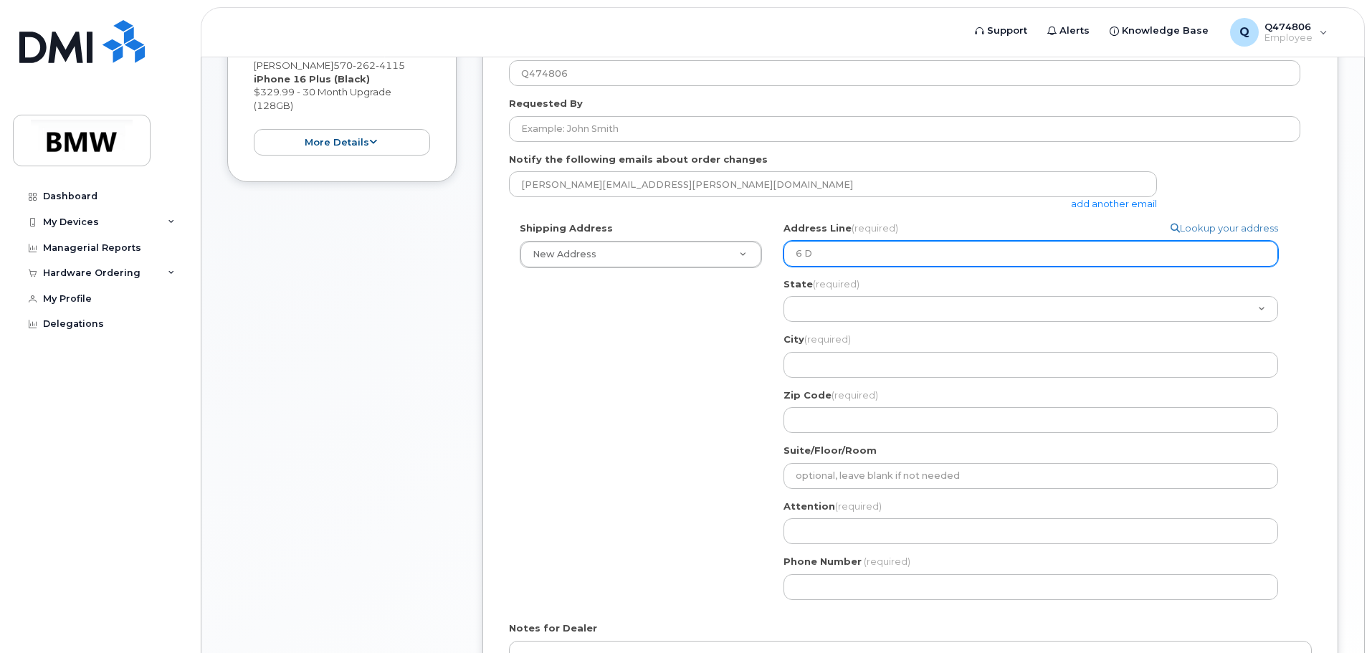
select select
type input "6 Do"
select select
type input "6 Dog"
select select
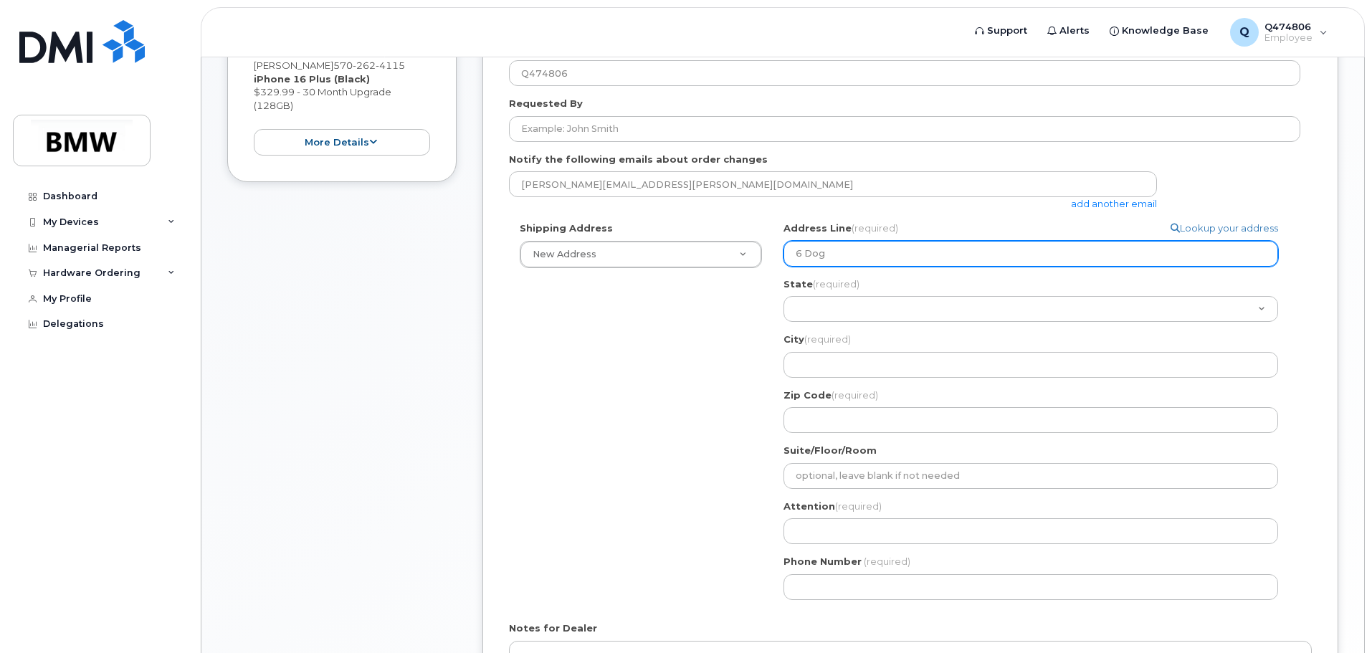
type input "6 Dogw"
select select
type input "6 Dogwo"
select select
type input "6 Dogwoo"
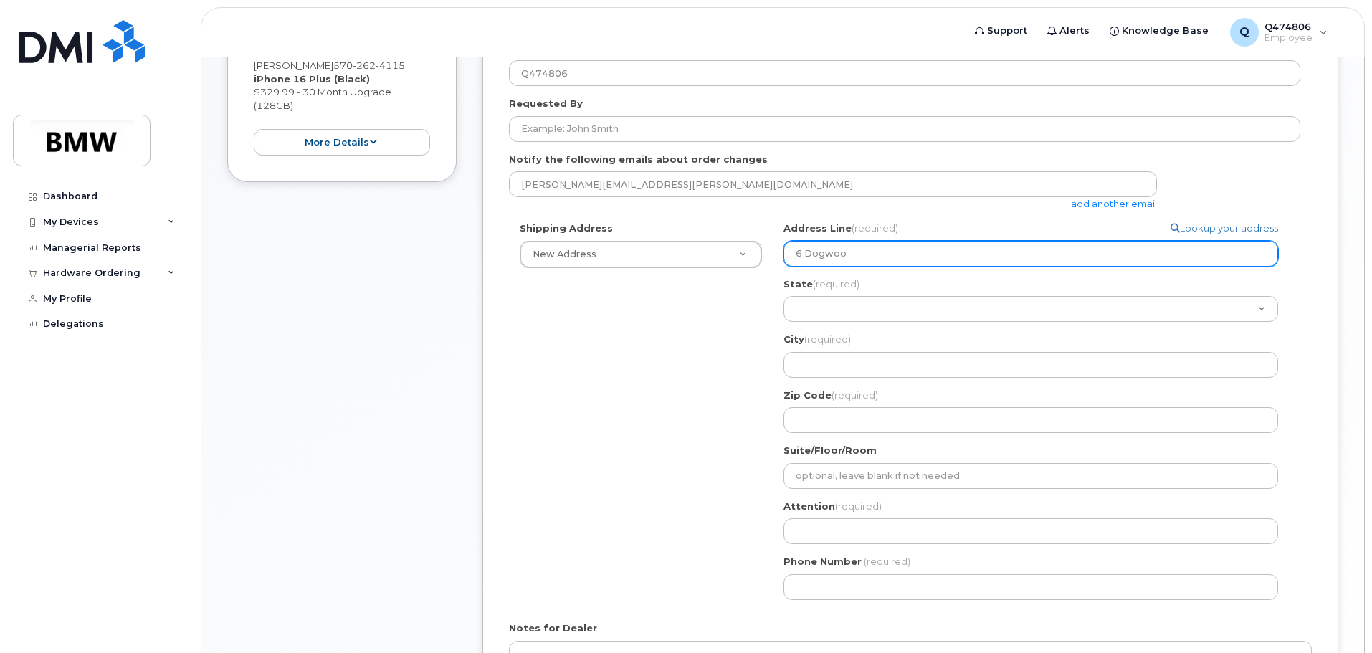
select select
type input "6 Dogwood"
select select
type input "6 Dogwood D"
select select
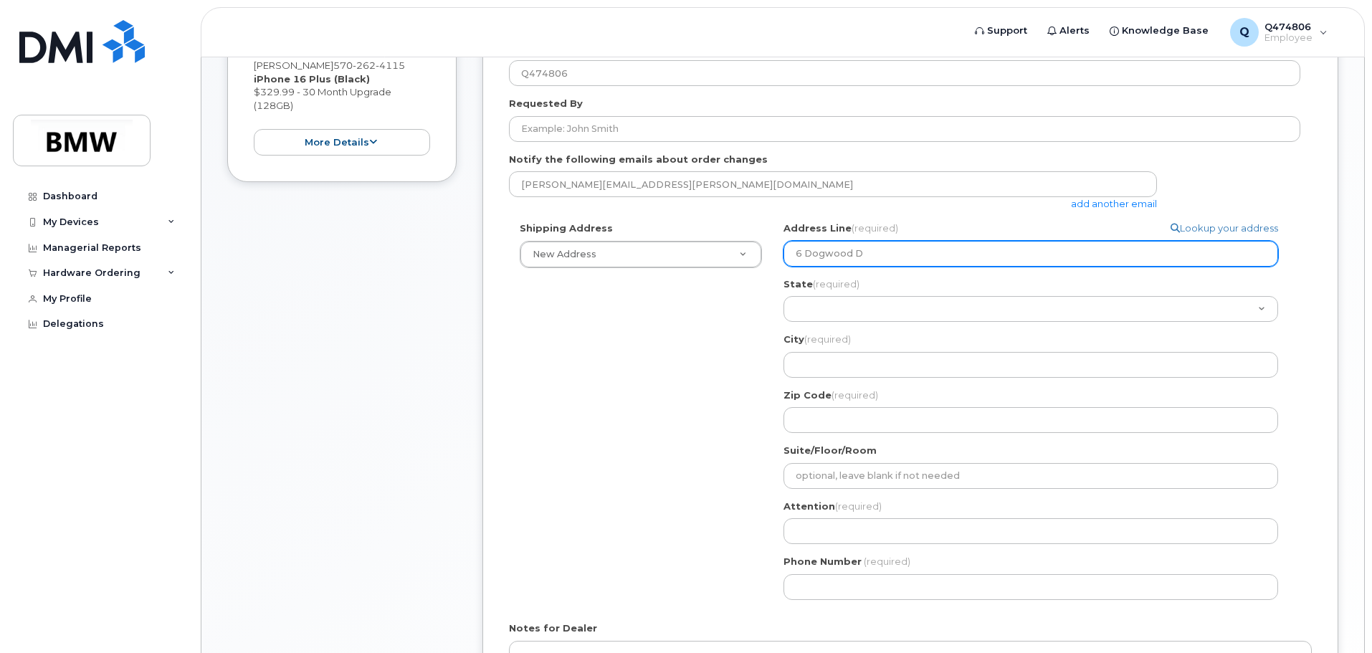
type input "6 Dogwood Dr"
select select
type input "6 Dogwood Dri"
select select
type input "6 Dogwood Driv"
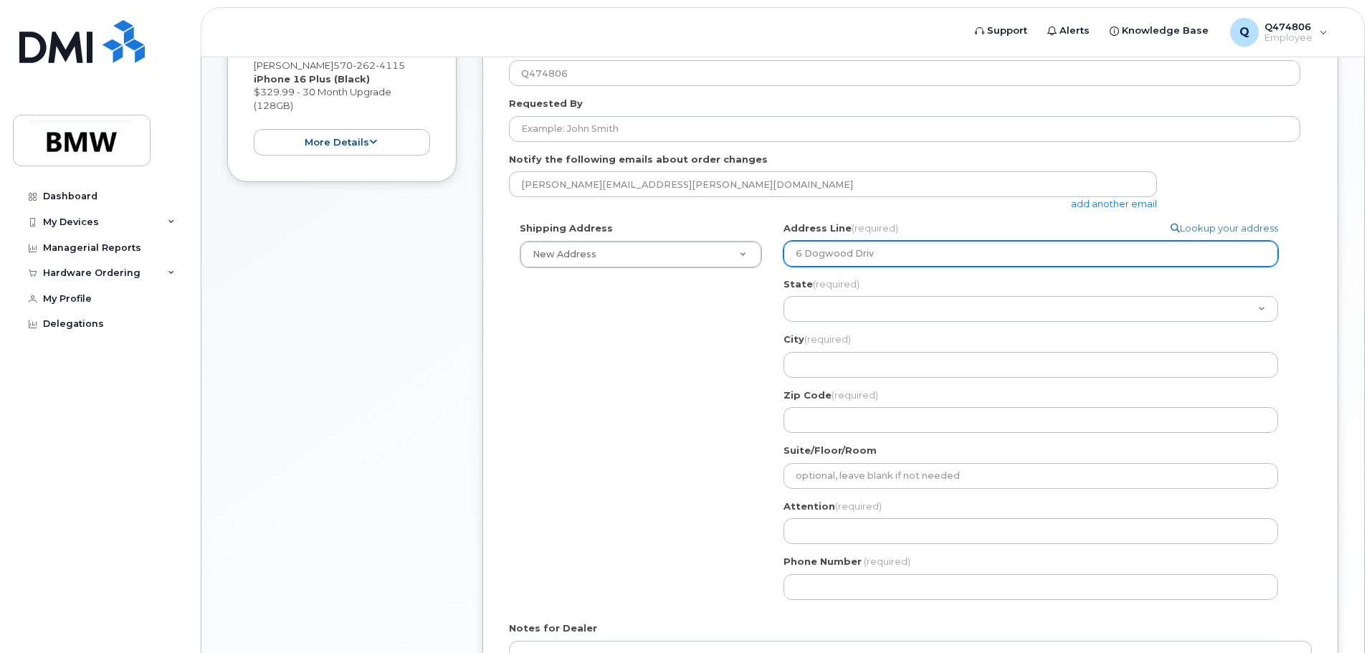
select select
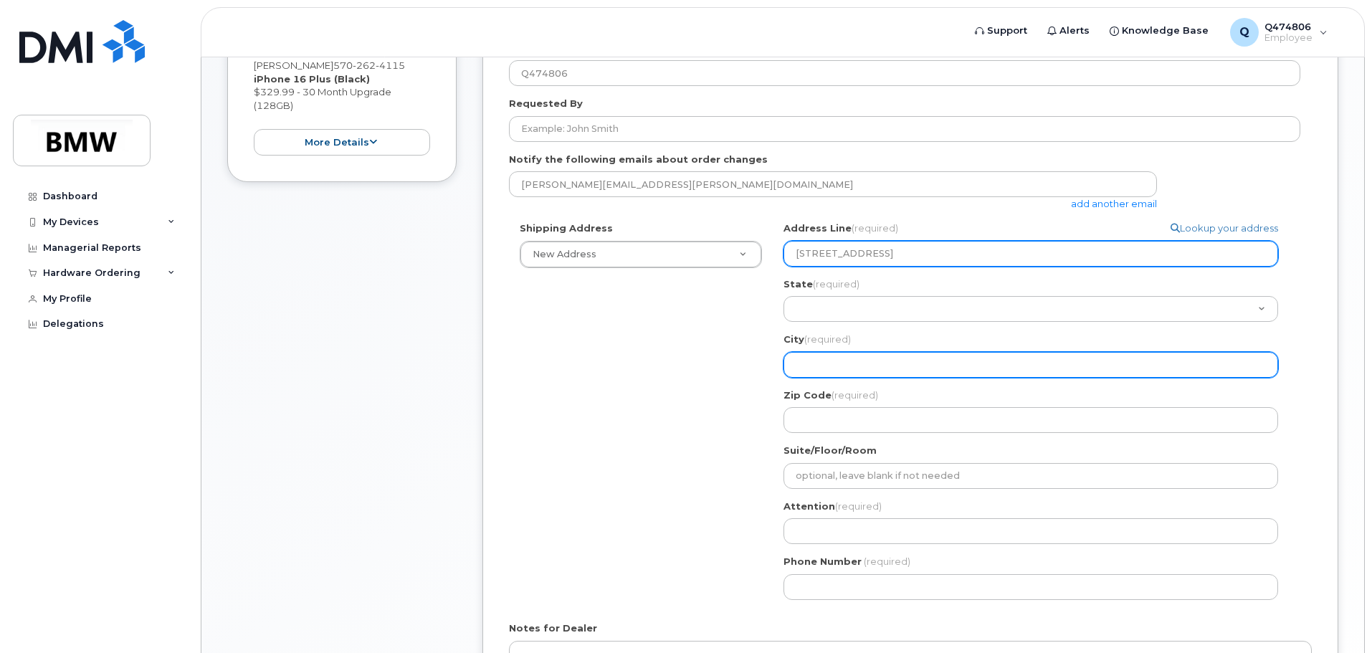
type input "6 Dogwood Drive"
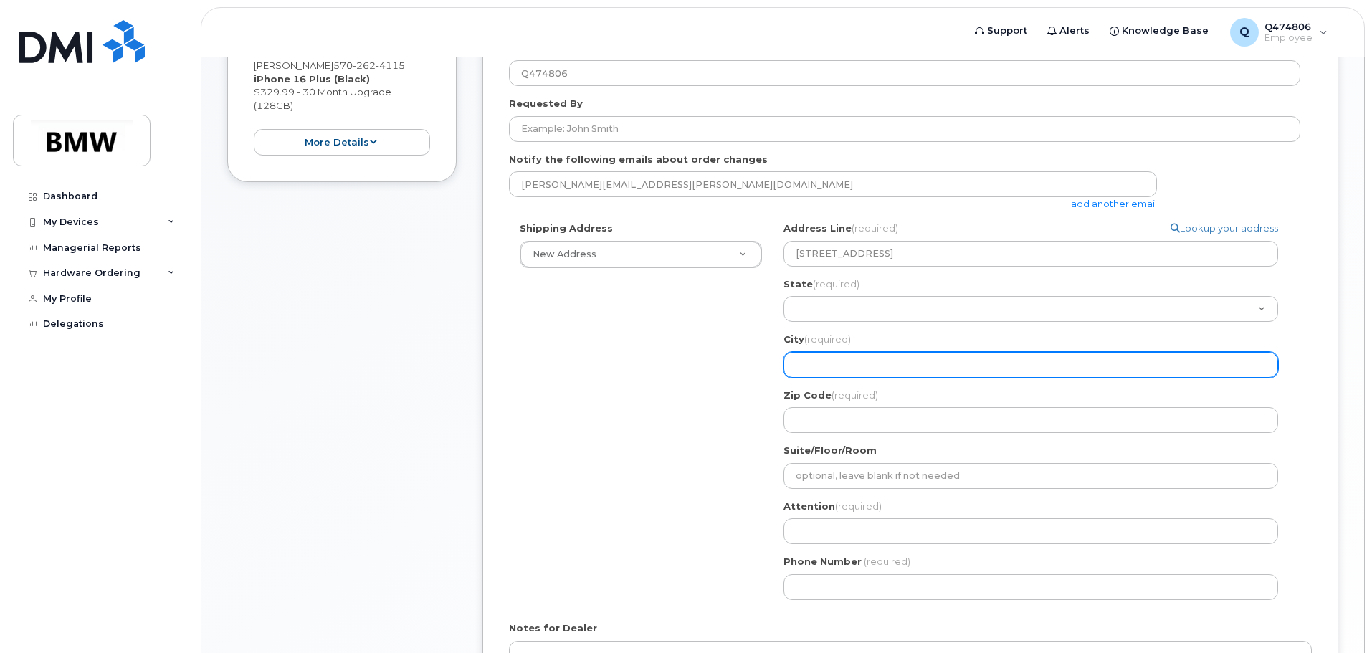
click at [876, 358] on input "City (required)" at bounding box center [1031, 365] width 495 height 26
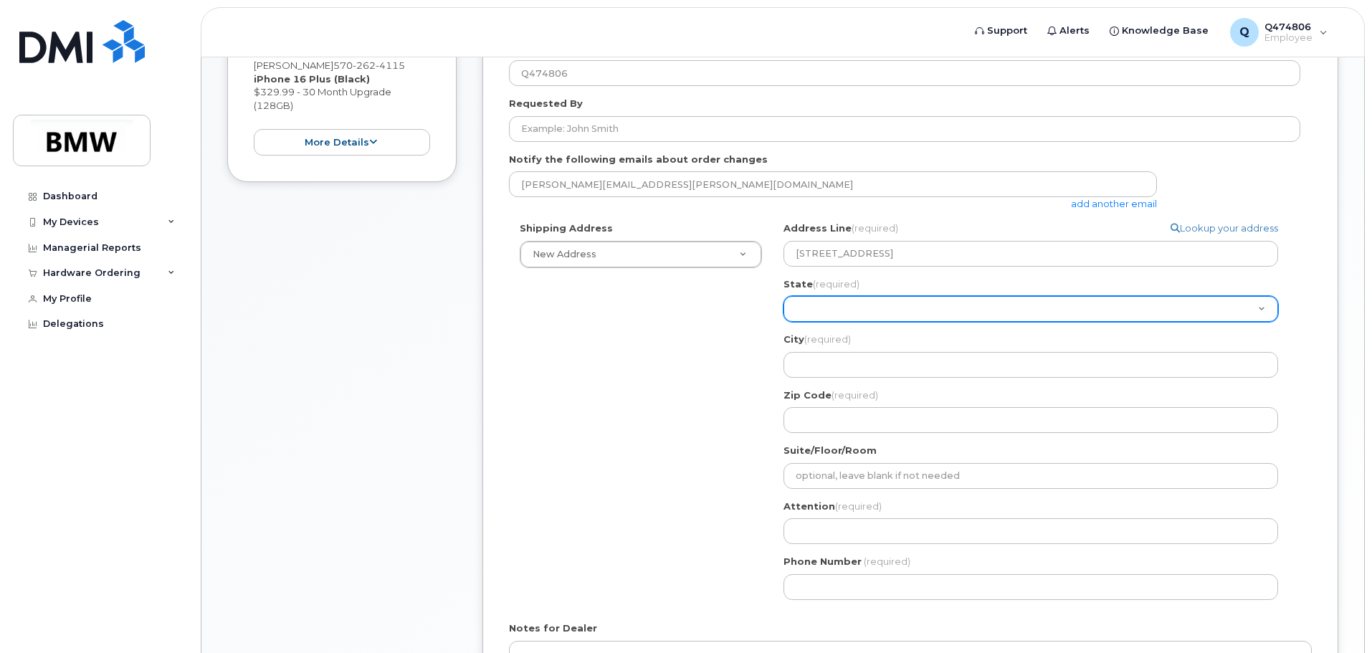
click at [851, 313] on select "Alabama Alaska American Samoa Arizona Arkansas California Colorado Connecticut …" at bounding box center [1031, 309] width 495 height 26
select select "PA"
click at [784, 296] on select "Alabama Alaska American Samoa Arizona Arkansas California Colorado Connecticut …" at bounding box center [1031, 309] width 495 height 26
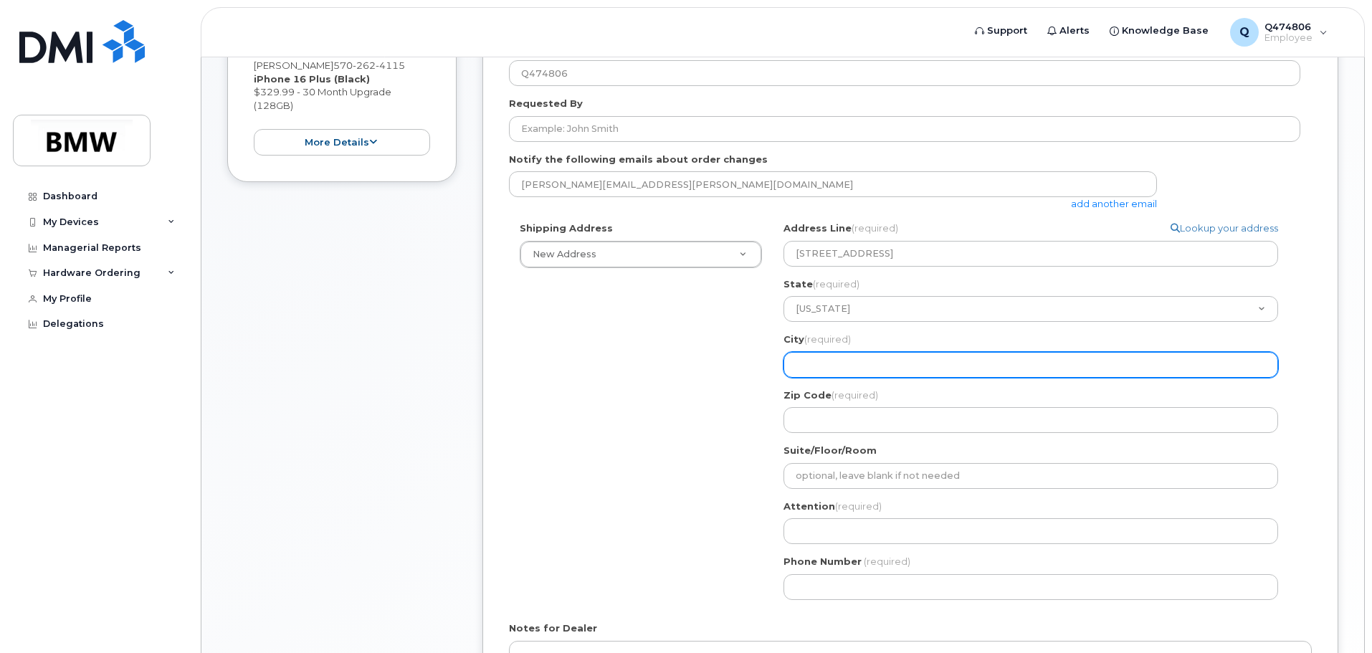
click at [841, 371] on input "City (required)" at bounding box center [1031, 365] width 495 height 26
select select
type input "w"
select select
type input "wi"
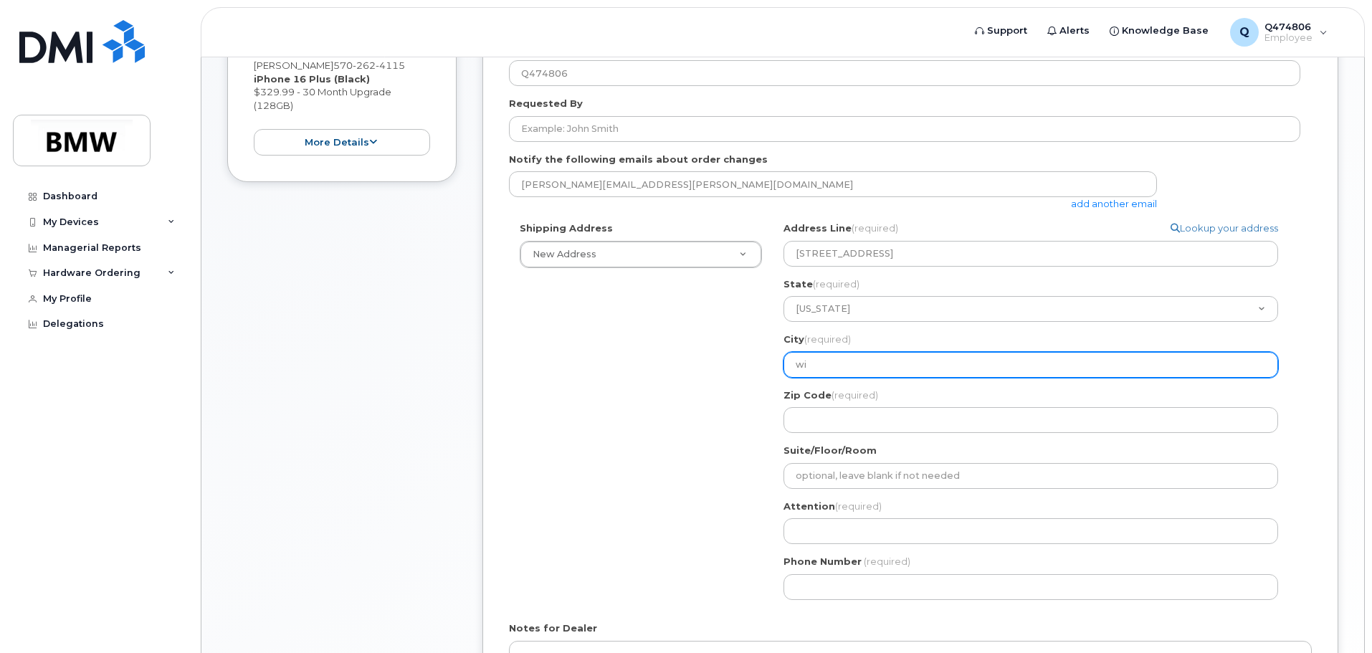
select select
type input "wil"
select select
type input "wilk"
select select
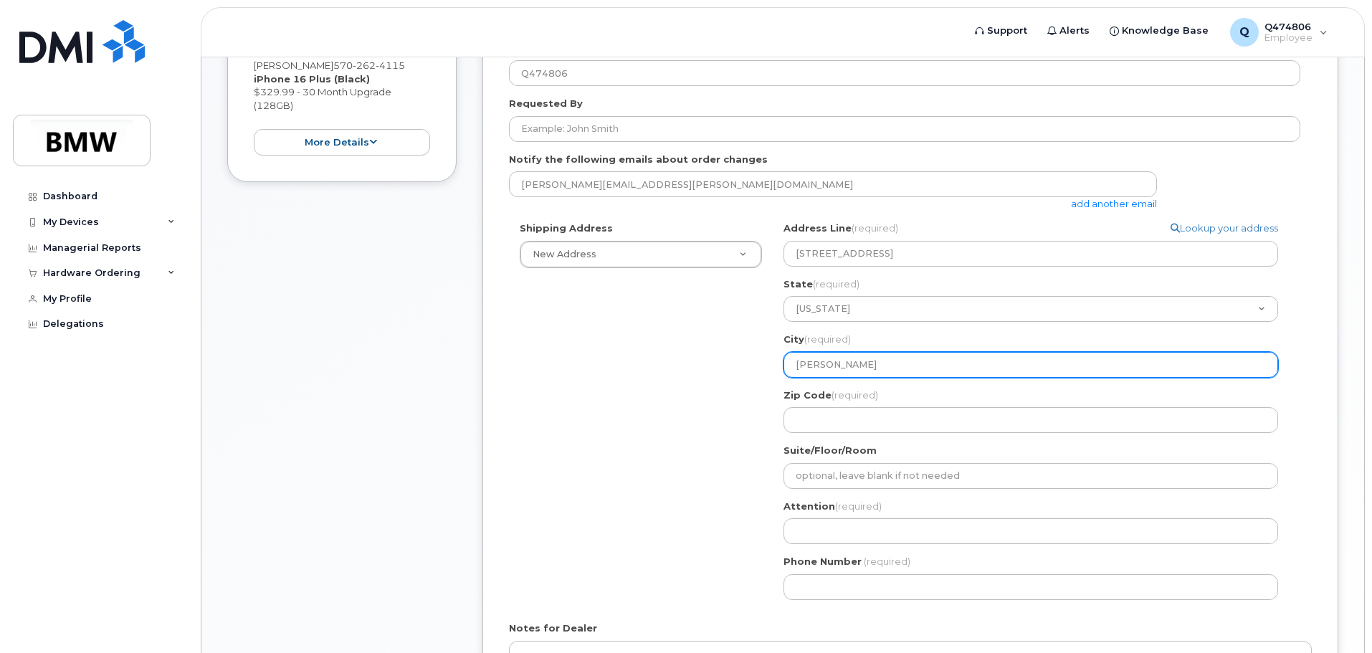
type input "wilke"
select select
type input "wilkes"
select select
type input "wilkes-"
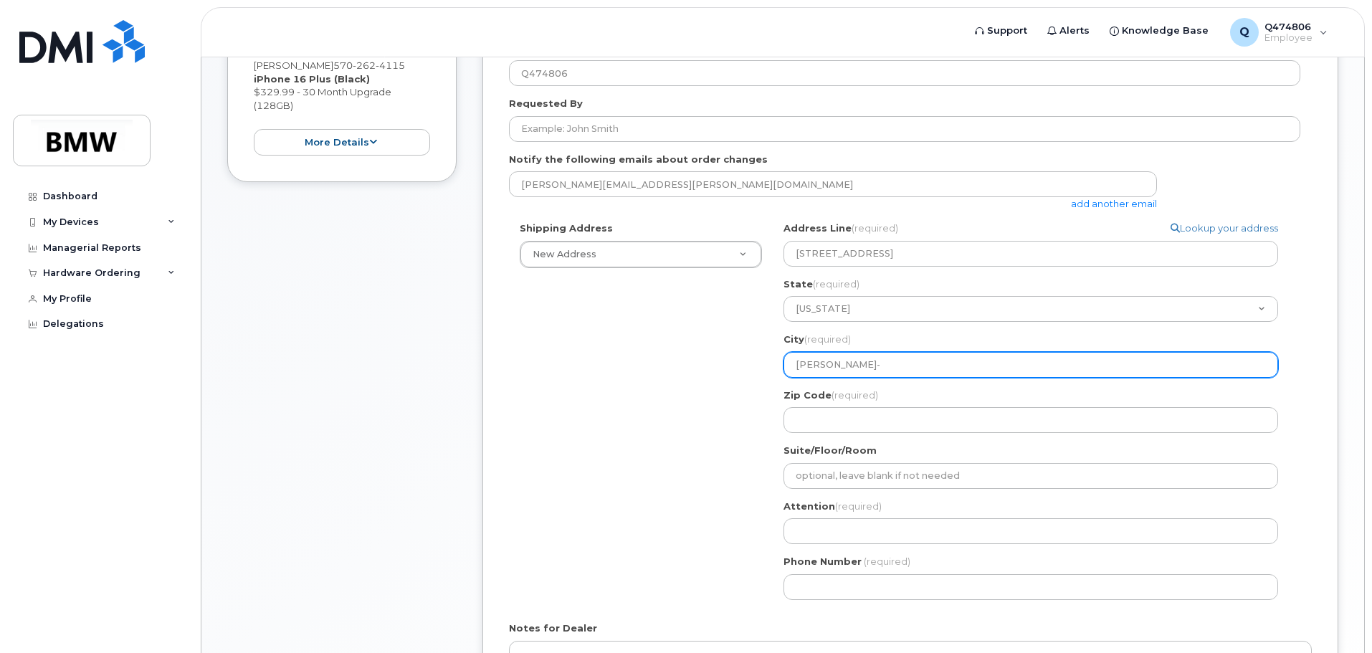
select select
type input "wilkes-b"
select select
type input "wilkes-ba"
select select
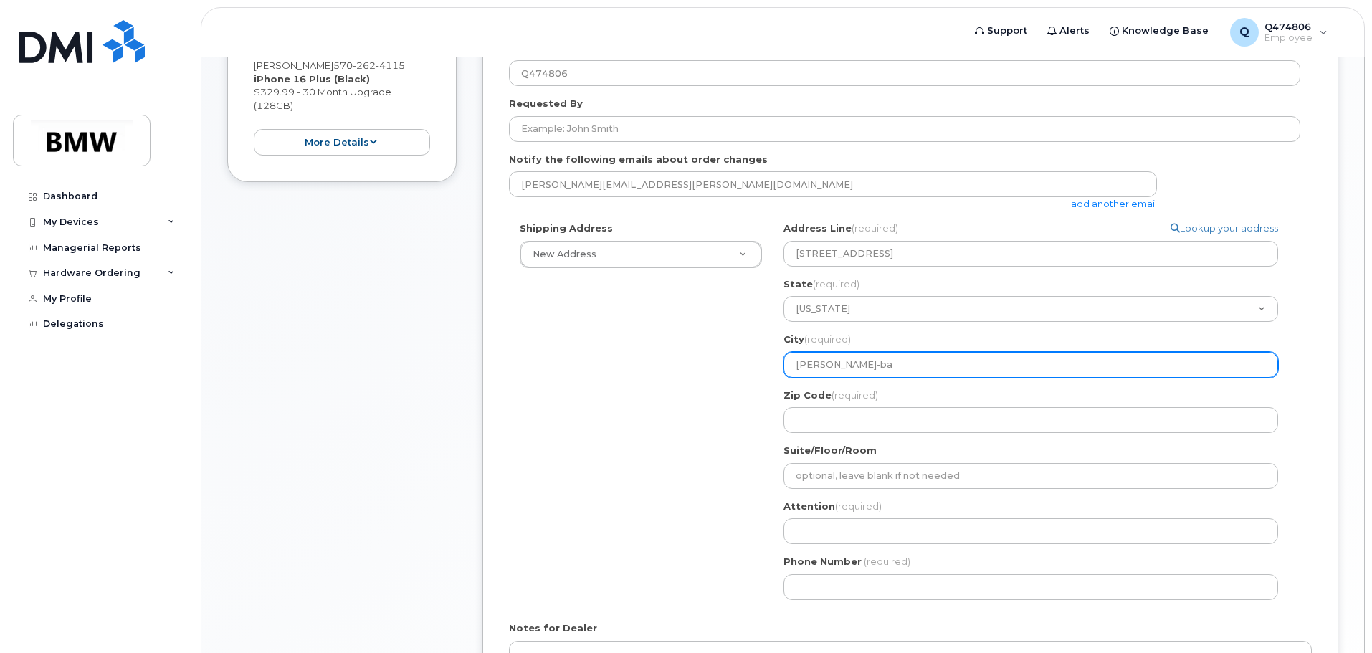
type input "wilkes-bar"
select select
type input "wilkes-barr"
select select
type input "wilkes-barre"
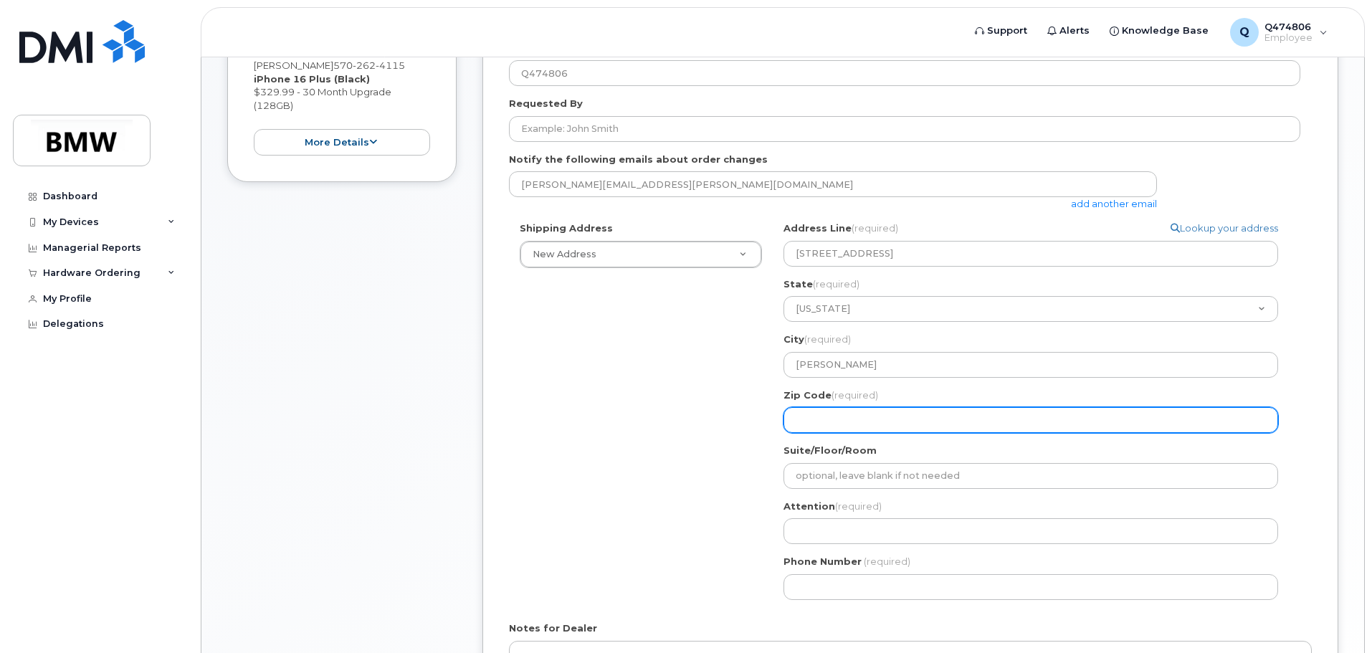
drag, startPoint x: 842, startPoint y: 407, endPoint x: 849, endPoint y: 409, distance: 7.5
click at [849, 408] on div "Zip Code (required)" at bounding box center [1037, 411] width 506 height 45
click at [859, 422] on input "Zip Code (required)" at bounding box center [1031, 420] width 495 height 26
select select
type input "1"
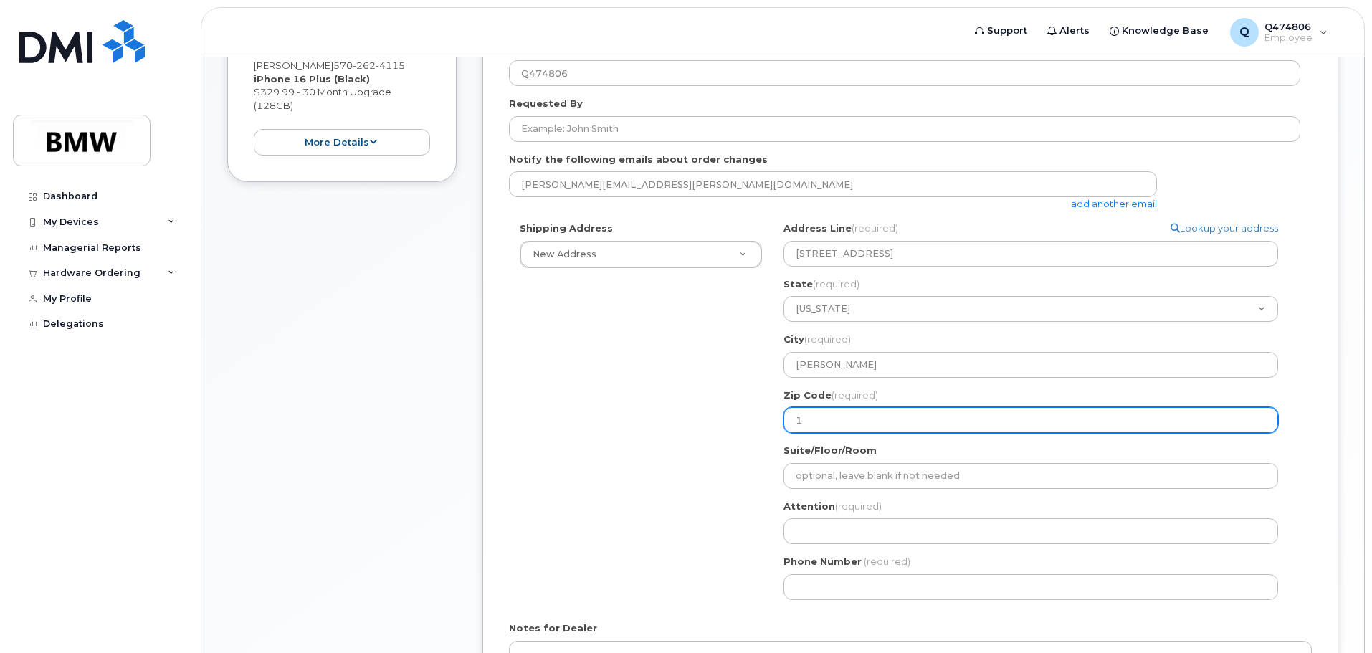
select select
type input "18"
select select
type input "1870"
select select
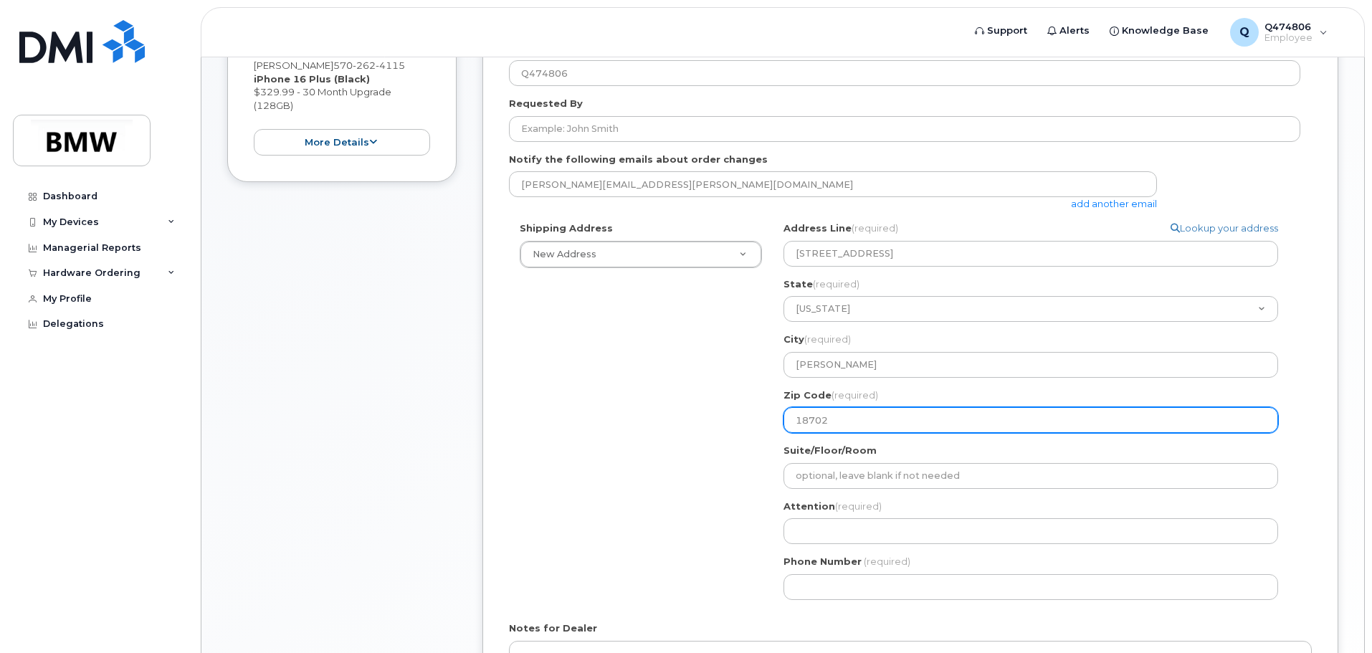
type input "18702"
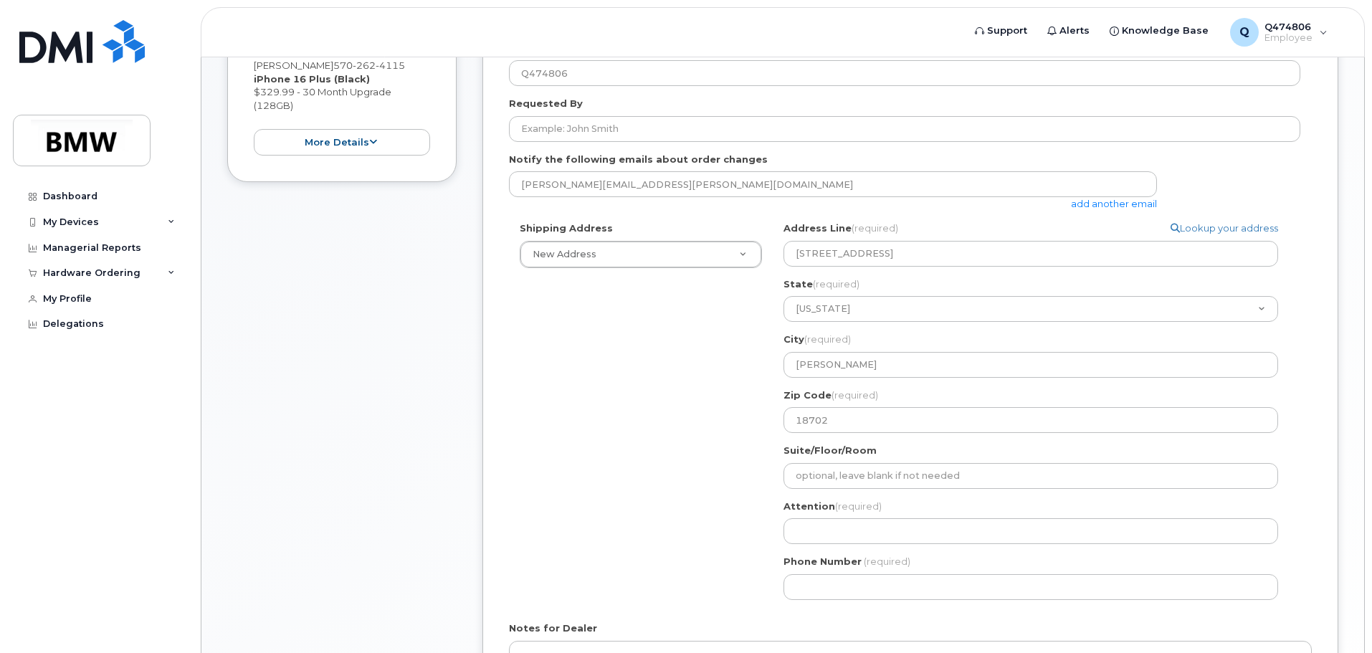
click at [601, 422] on div "Shipping Address New Address New Address BMW MC Plant BMW North America Financi…" at bounding box center [905, 416] width 792 height 389
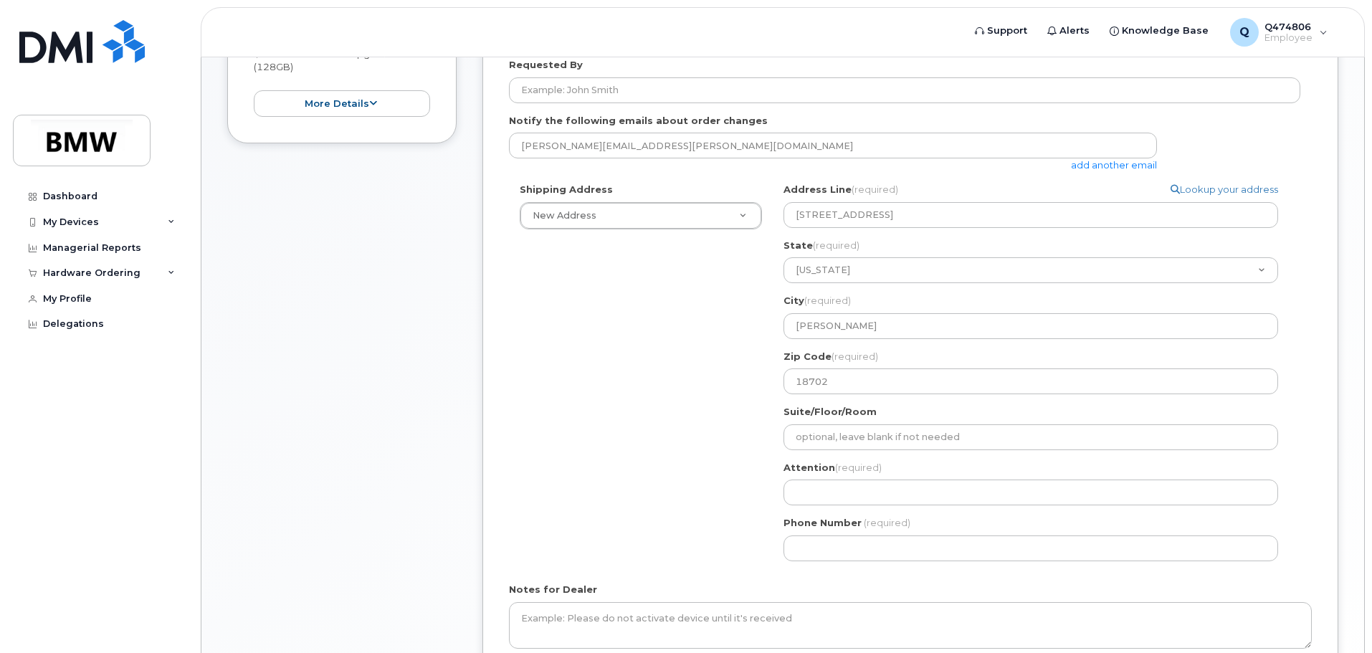
scroll to position [531, 0]
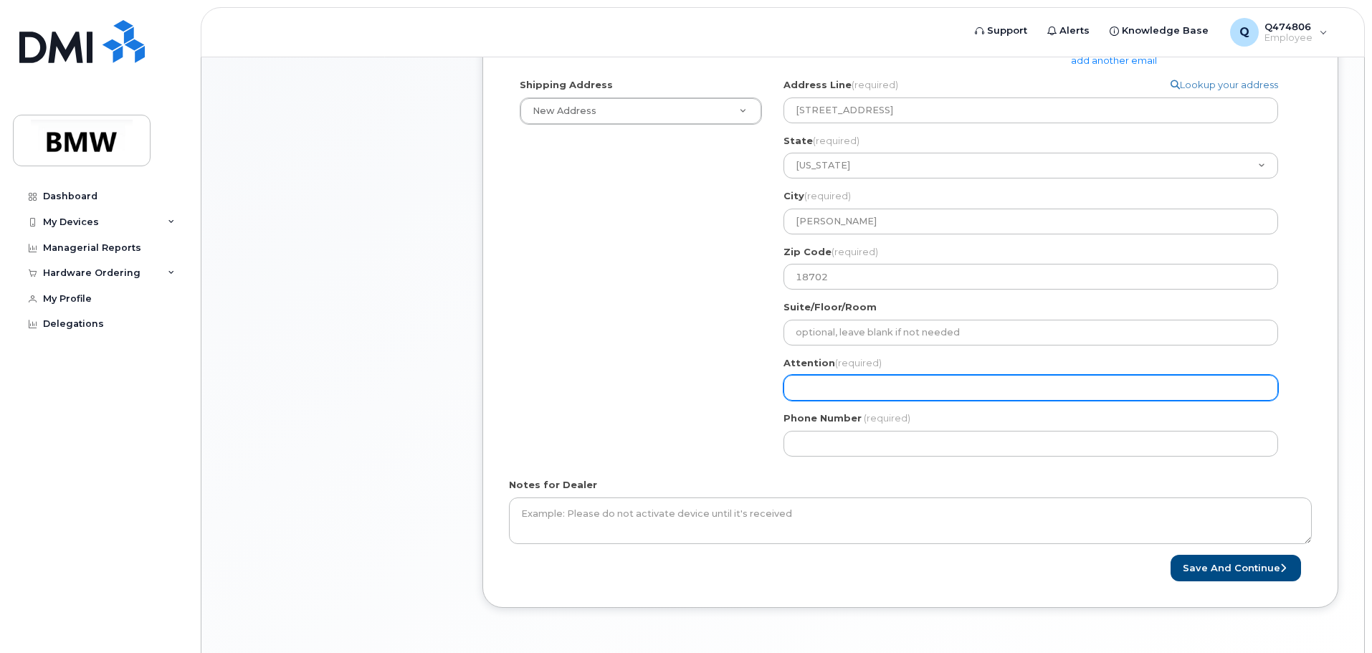
click at [848, 390] on input "Attention (required)" at bounding box center [1031, 388] width 495 height 26
select select
type input "a"
select select
type input "ad"
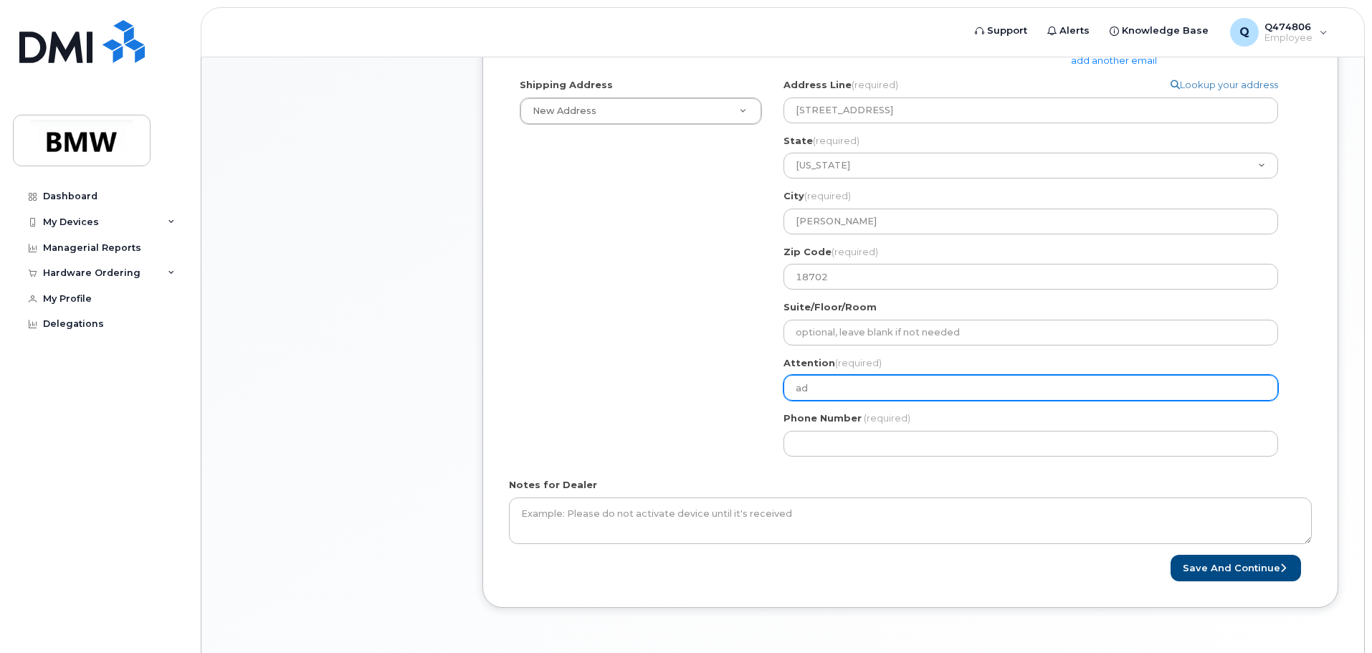
select select
type input "ada"
select select
type input "adam"
select select
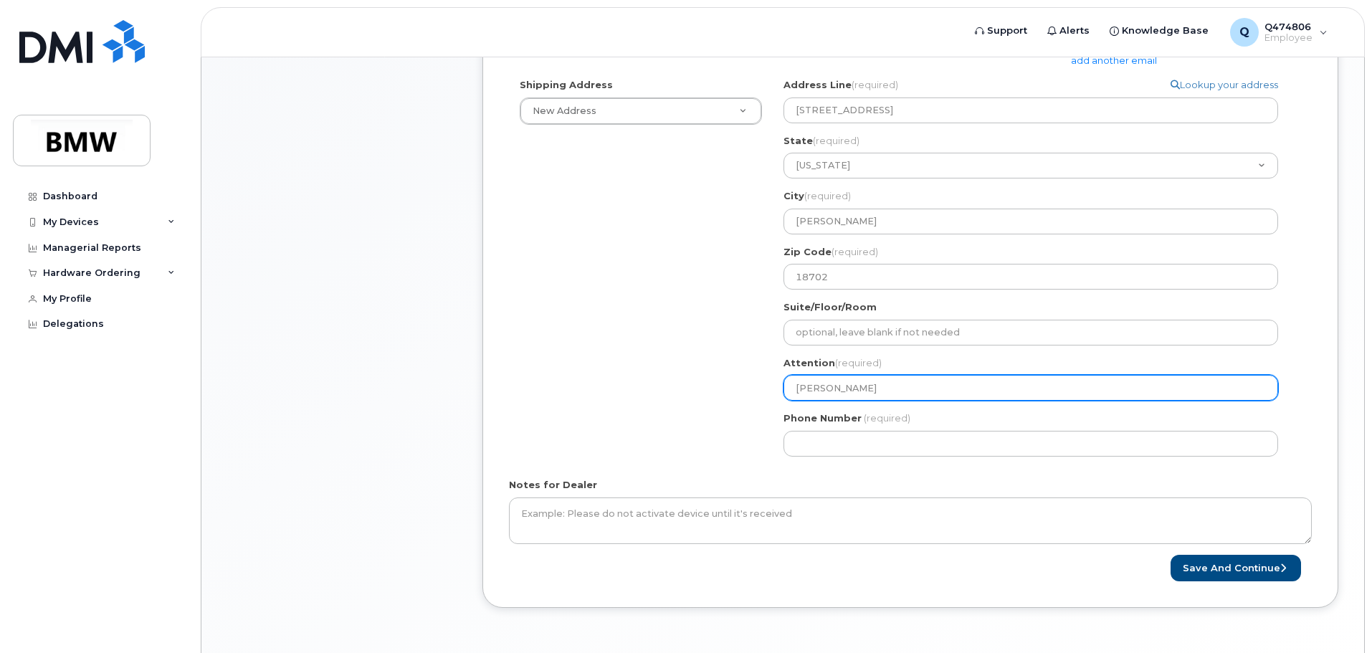
type input "adam j"
select select
type input "adam jo"
select select
type input "adam jon"
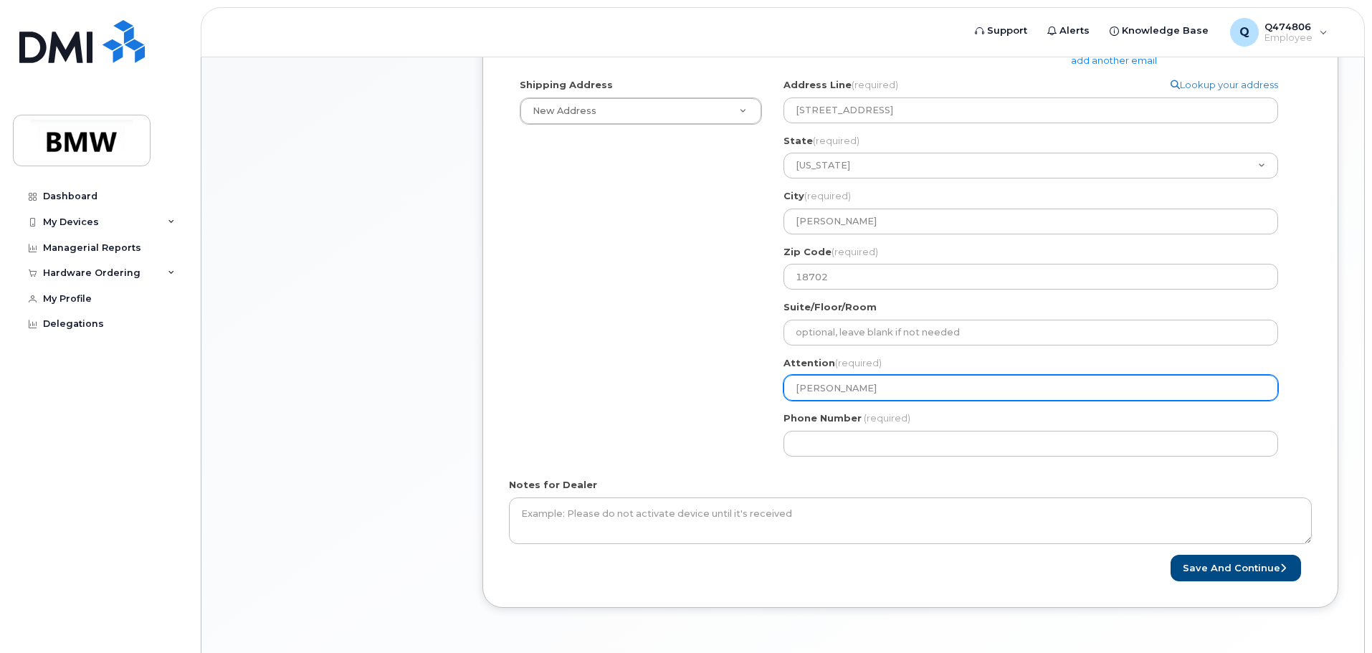
select select
type input "adam jone"
select select
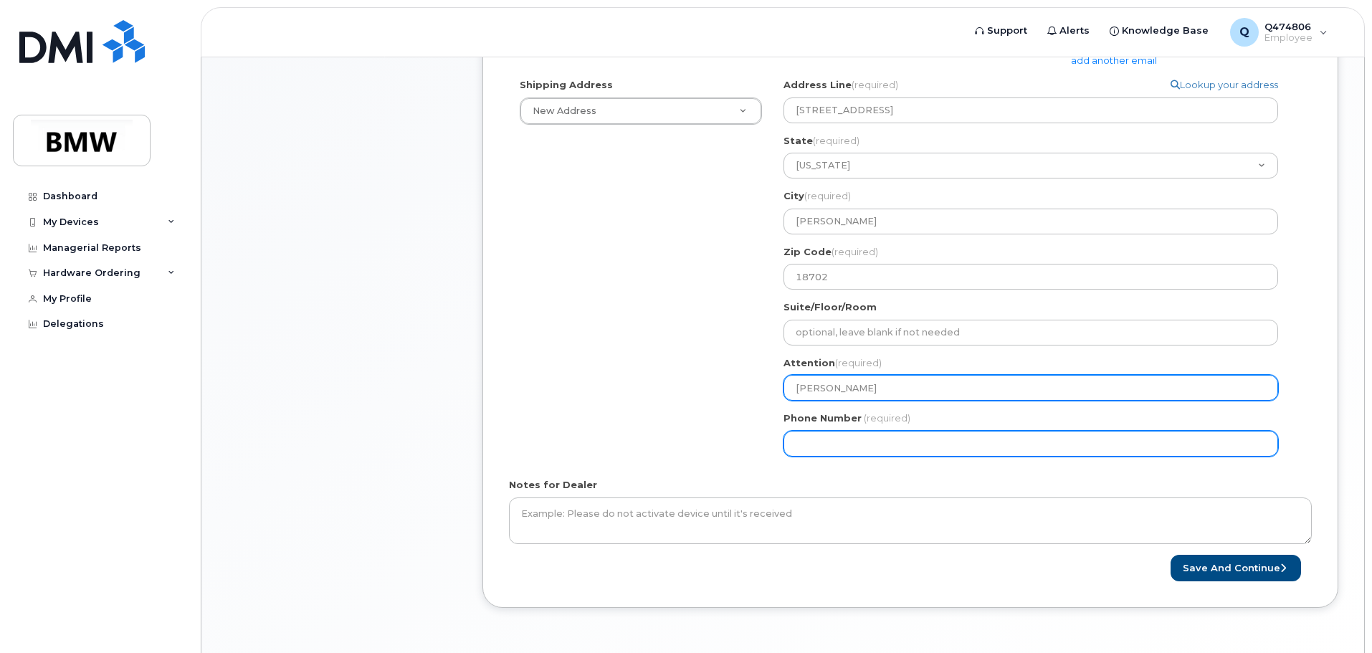
type input "adam jones"
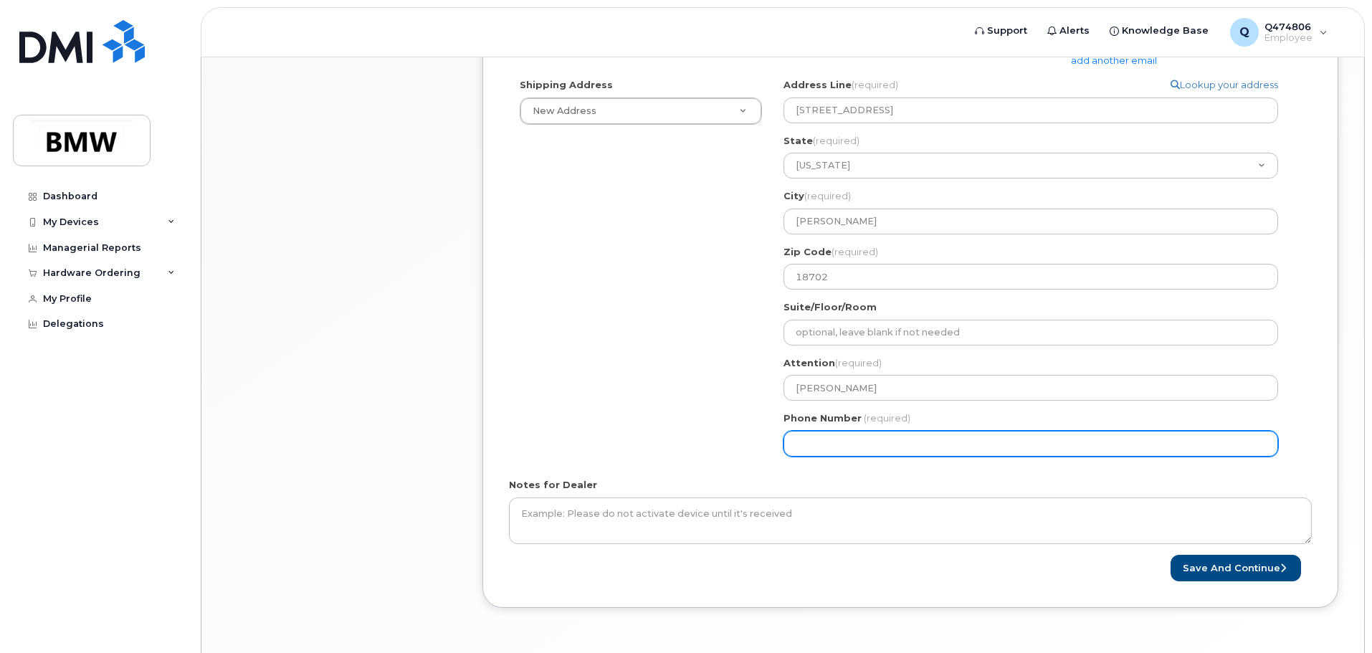
click at [945, 437] on input "Phone Number" at bounding box center [1031, 444] width 495 height 26
type input "570262411"
select select
type input "5702624115"
click at [527, 366] on div "Shipping Address New Address New Address BMW MC Plant BMW North America Financi…" at bounding box center [905, 272] width 792 height 389
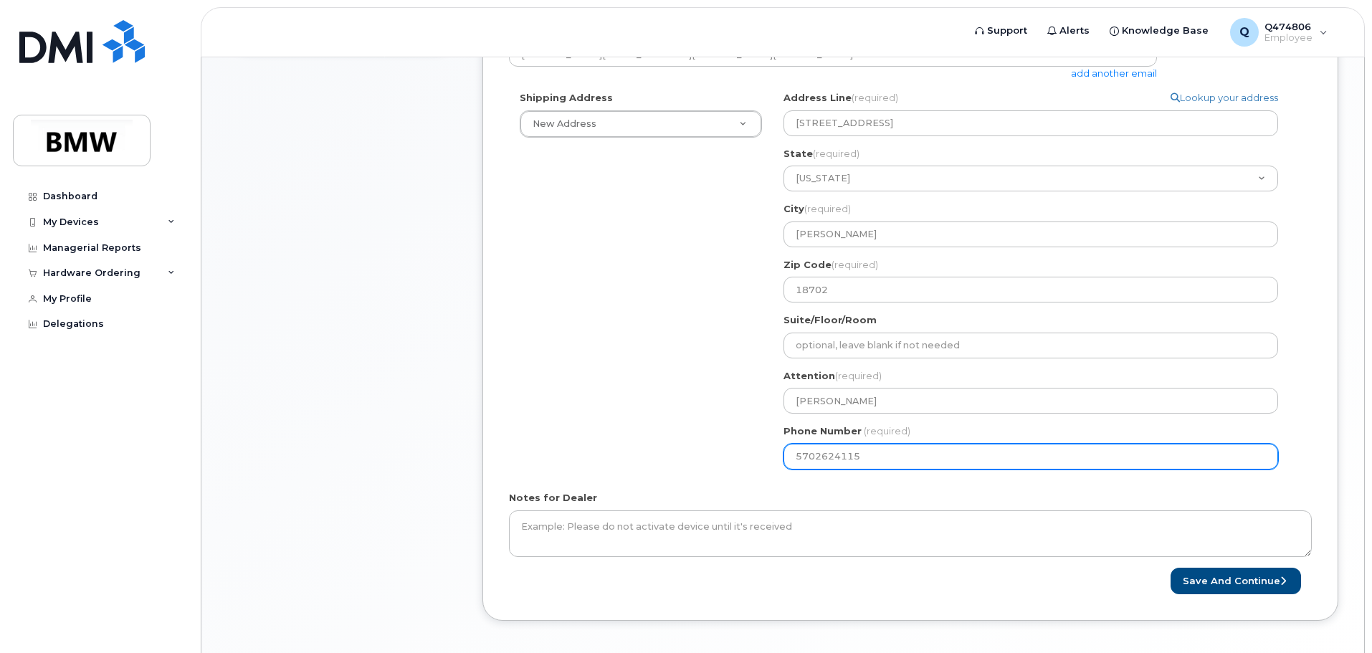
scroll to position [507, 0]
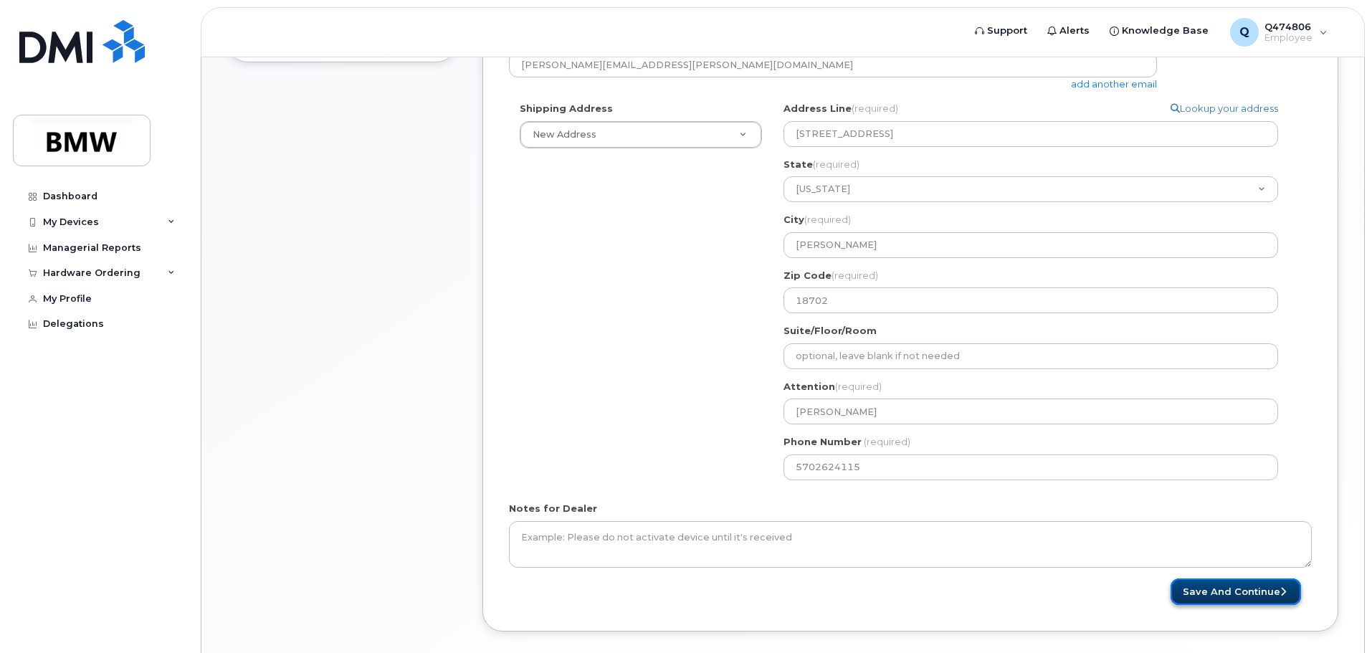
click at [1227, 592] on button "Save and Continue" at bounding box center [1236, 592] width 131 height 27
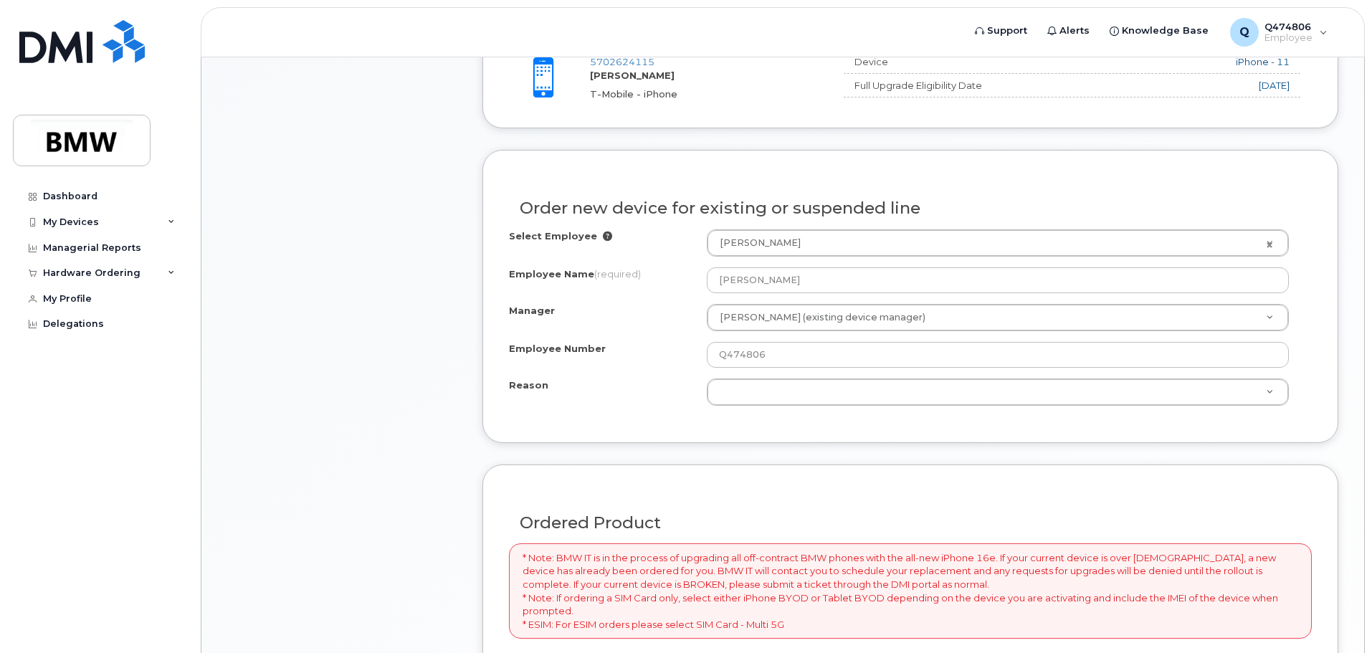
scroll to position [630, 0]
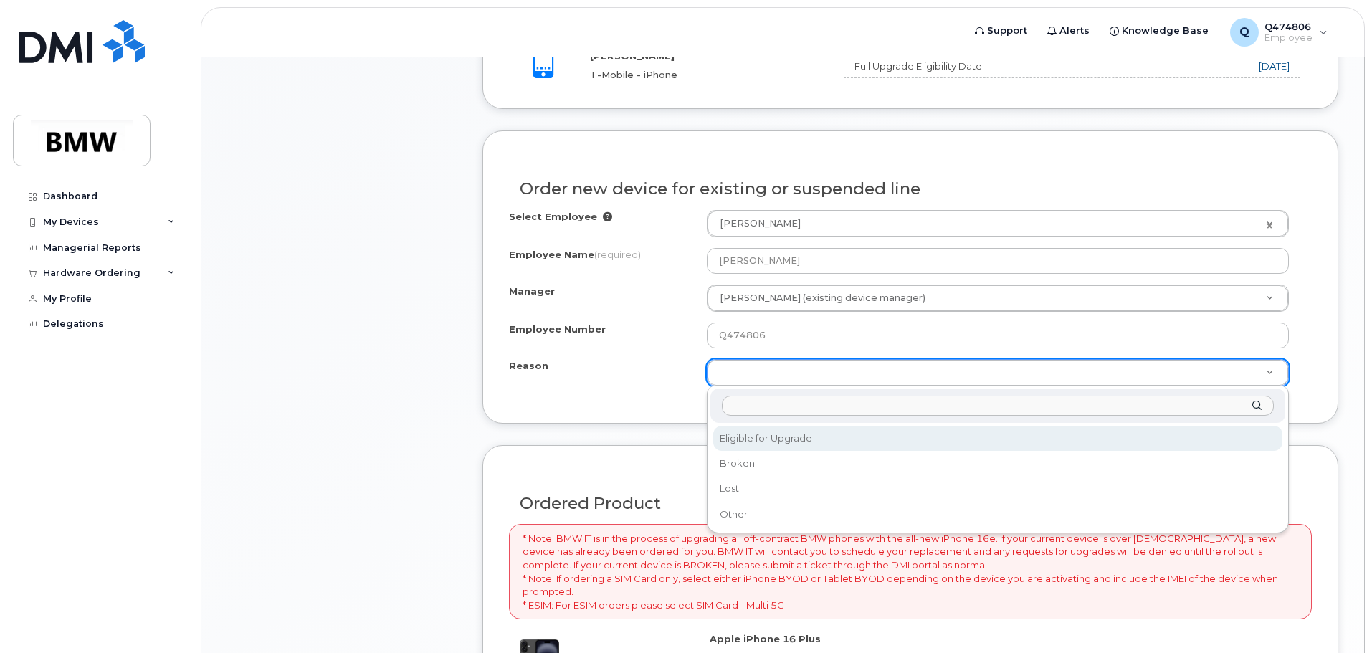
select select "eligible_for_upgrade"
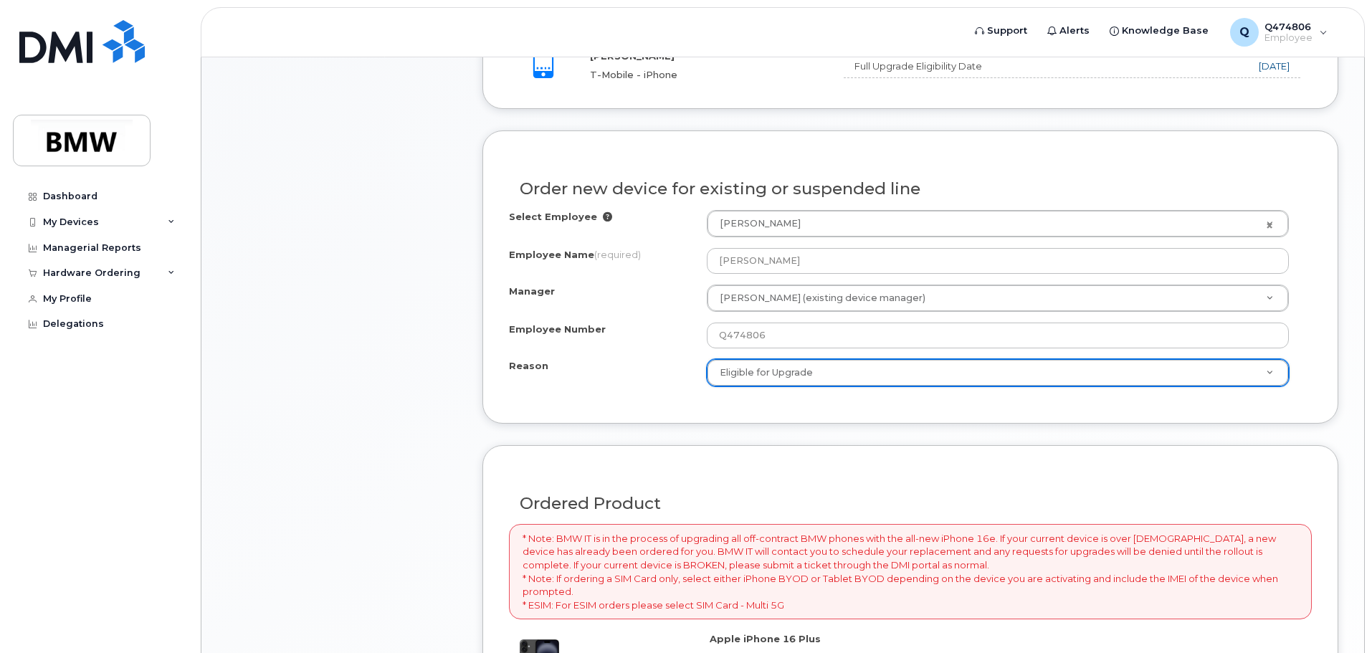
click at [530, 379] on div "Reason Eligible for Upgrade Reason Eligible for Upgrade Broken Lost Other" at bounding box center [910, 372] width 803 height 27
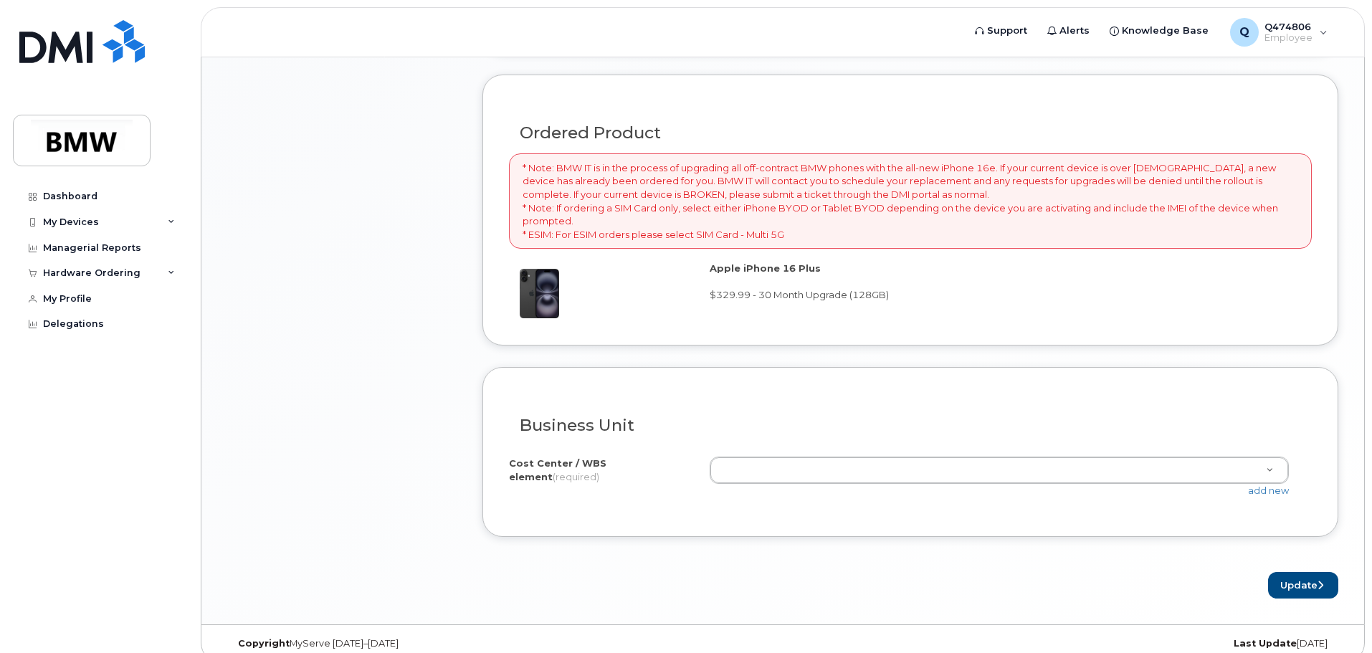
scroll to position [1017, 0]
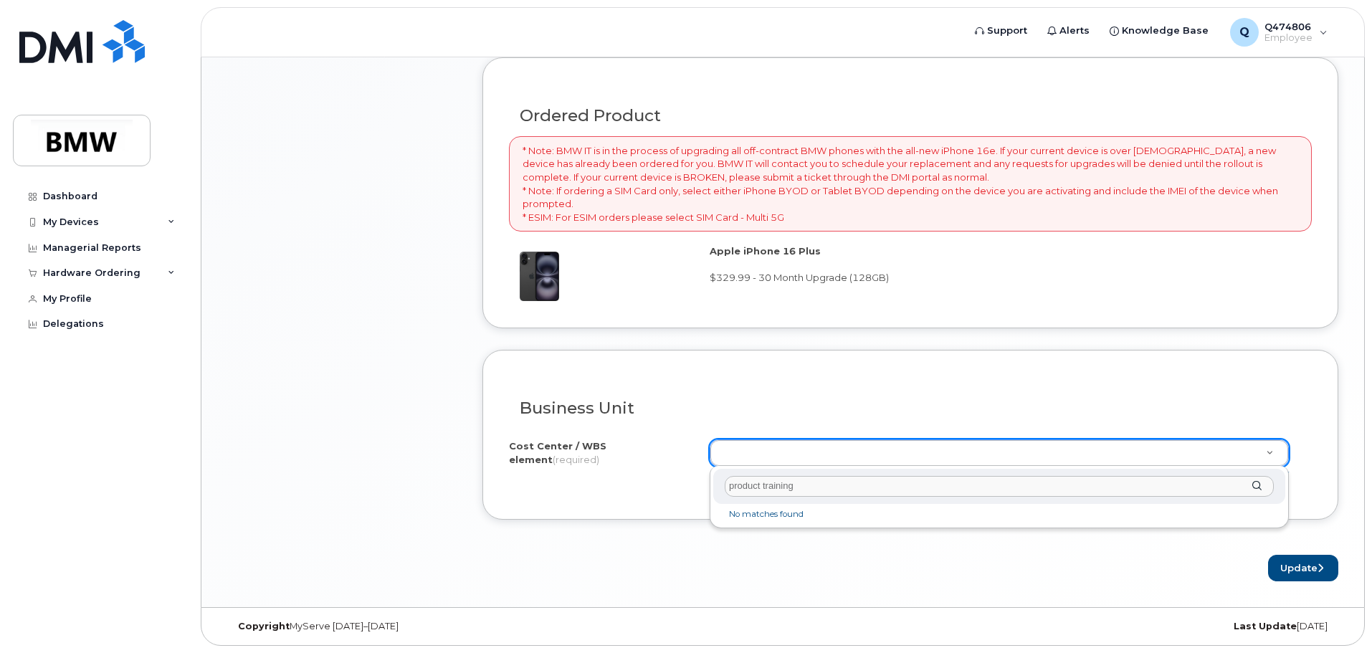
click at [1263, 487] on div "product training" at bounding box center [999, 486] width 572 height 35
click at [1256, 489] on div "product training" at bounding box center [999, 486] width 572 height 35
click at [915, 487] on input "product training" at bounding box center [999, 486] width 549 height 21
type input "p"
type input "t"
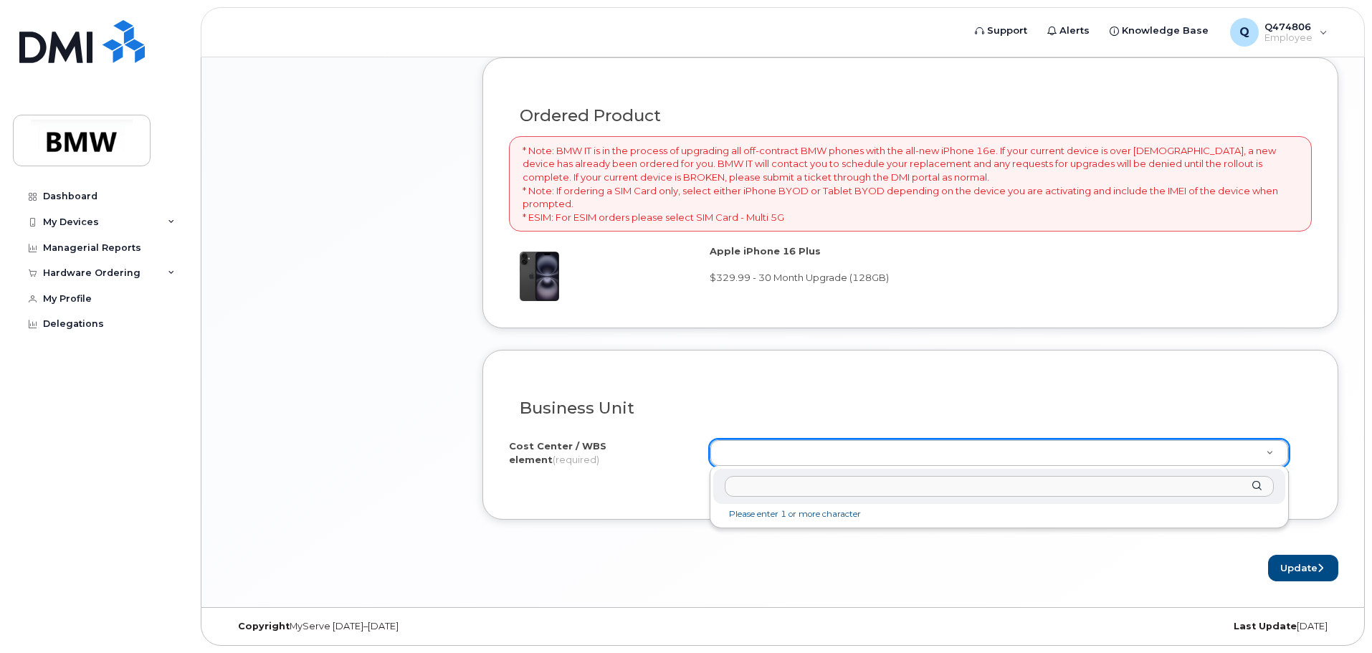
paste input "D302.612093.02.03"
type input "D302.612093.02.03"
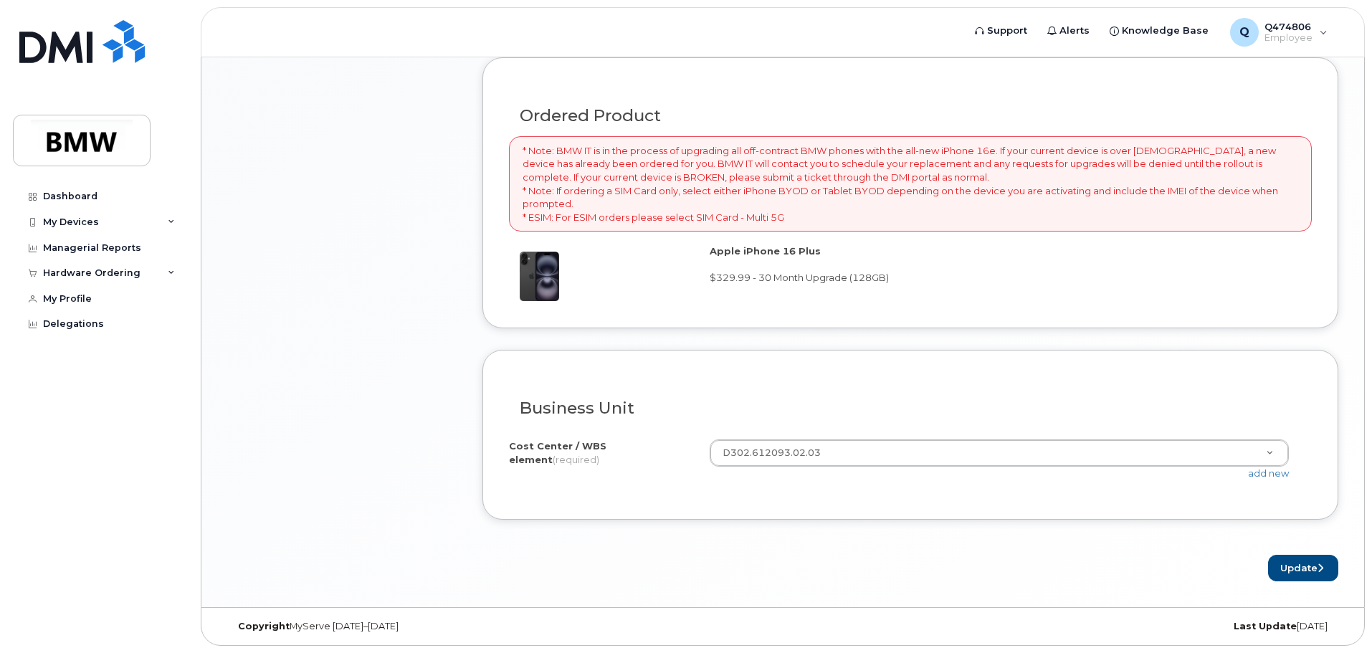
click at [872, 576] on div "Update" at bounding box center [911, 568] width 856 height 27
click at [1290, 571] on button "Update" at bounding box center [1303, 568] width 70 height 27
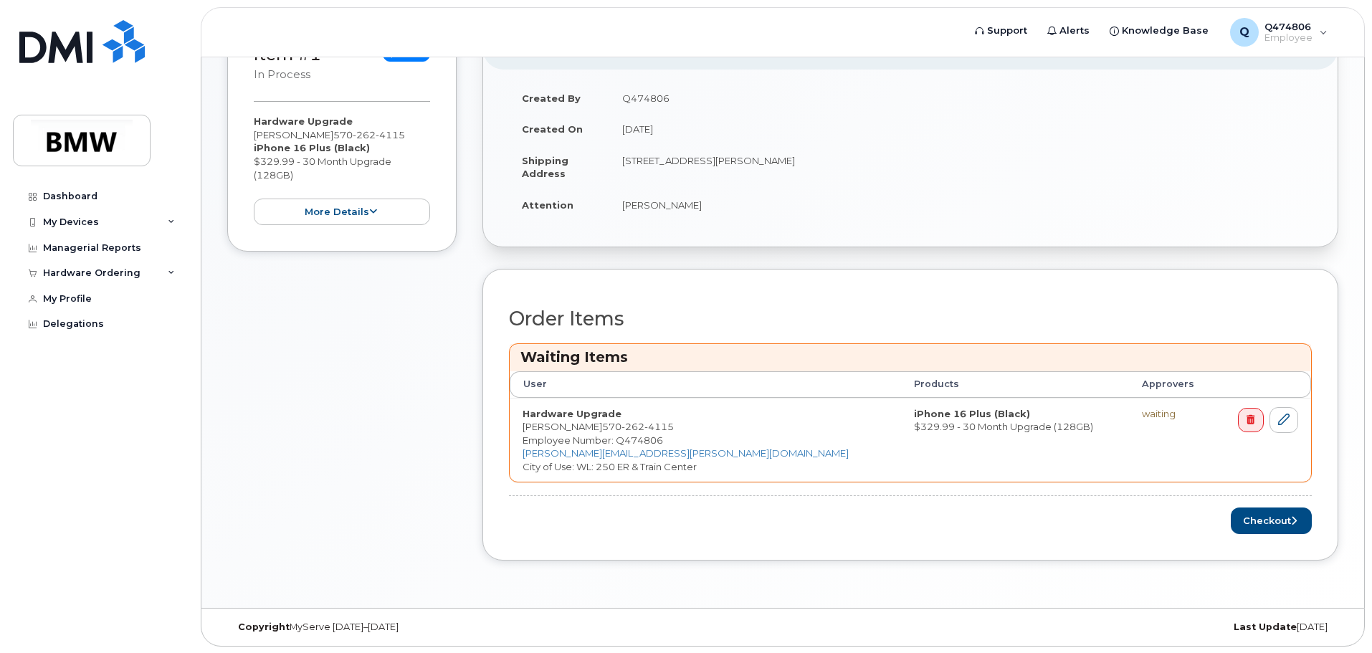
scroll to position [380, 0]
click at [1277, 526] on button "Checkout" at bounding box center [1271, 520] width 81 height 27
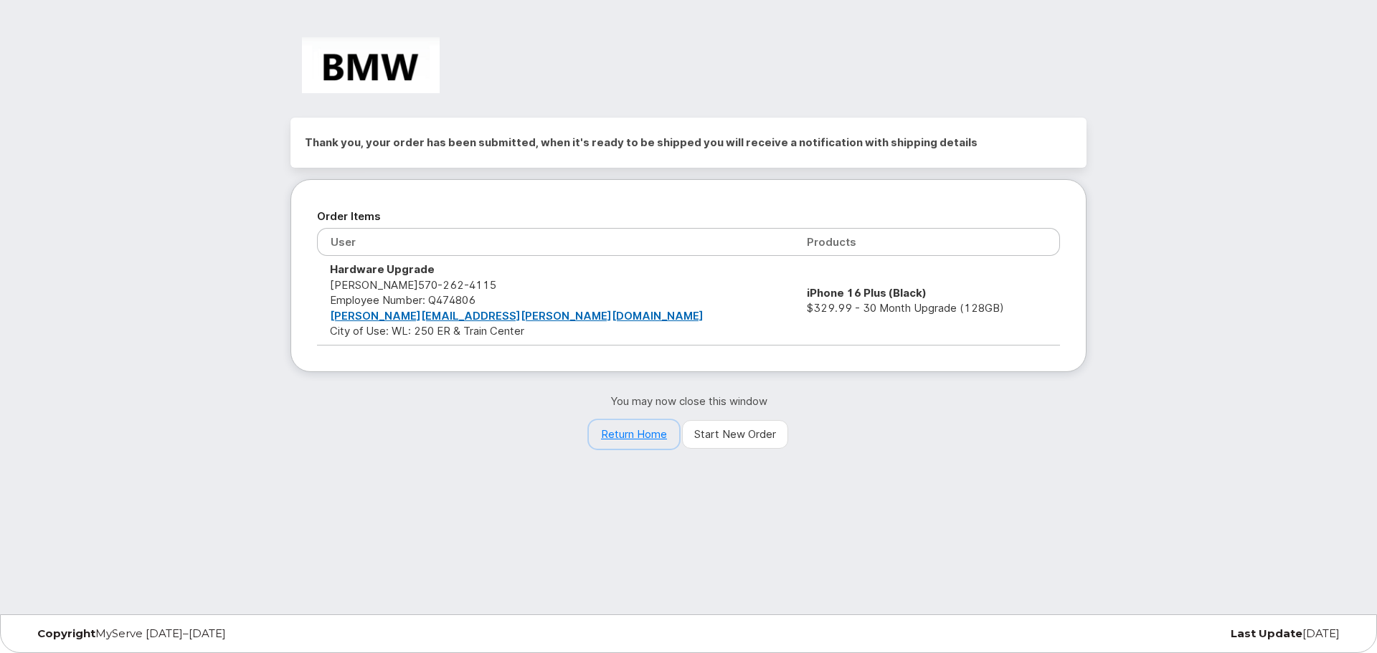
click at [657, 432] on link "Return Home" at bounding box center [634, 434] width 90 height 29
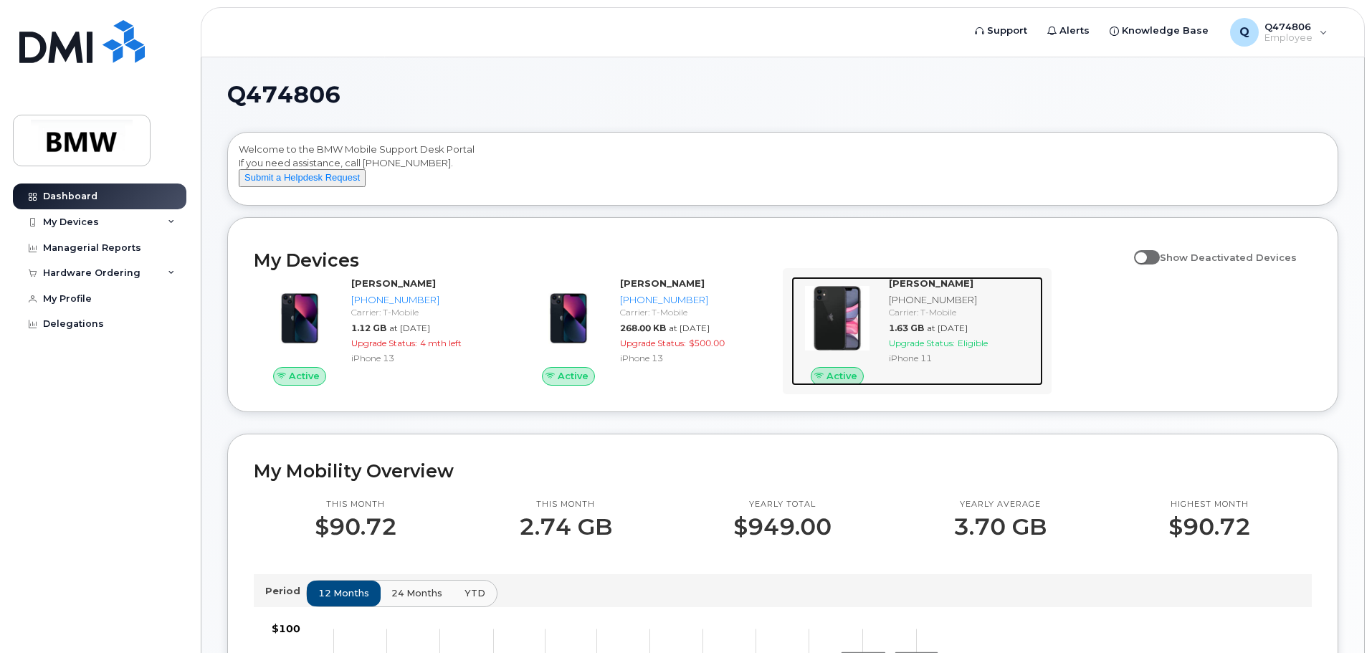
click at [920, 364] on div "iPhone 11" at bounding box center [963, 358] width 148 height 12
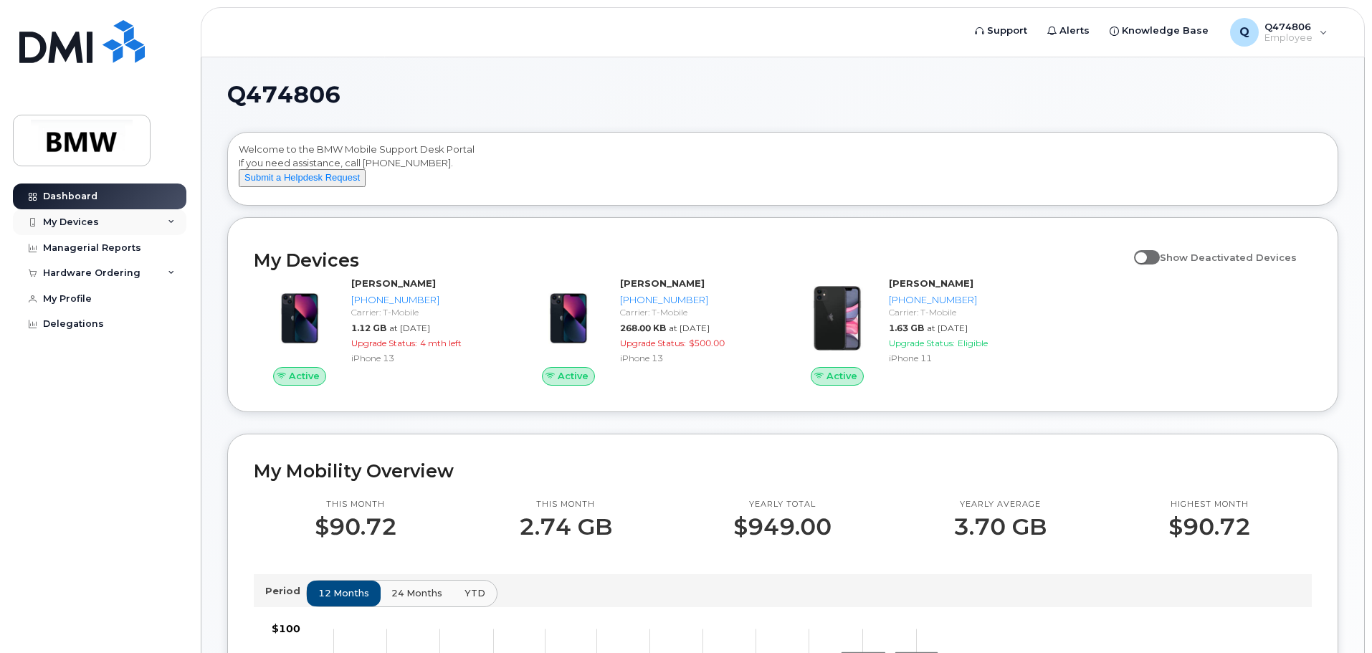
click at [95, 224] on div "My Devices" at bounding box center [71, 222] width 56 height 11
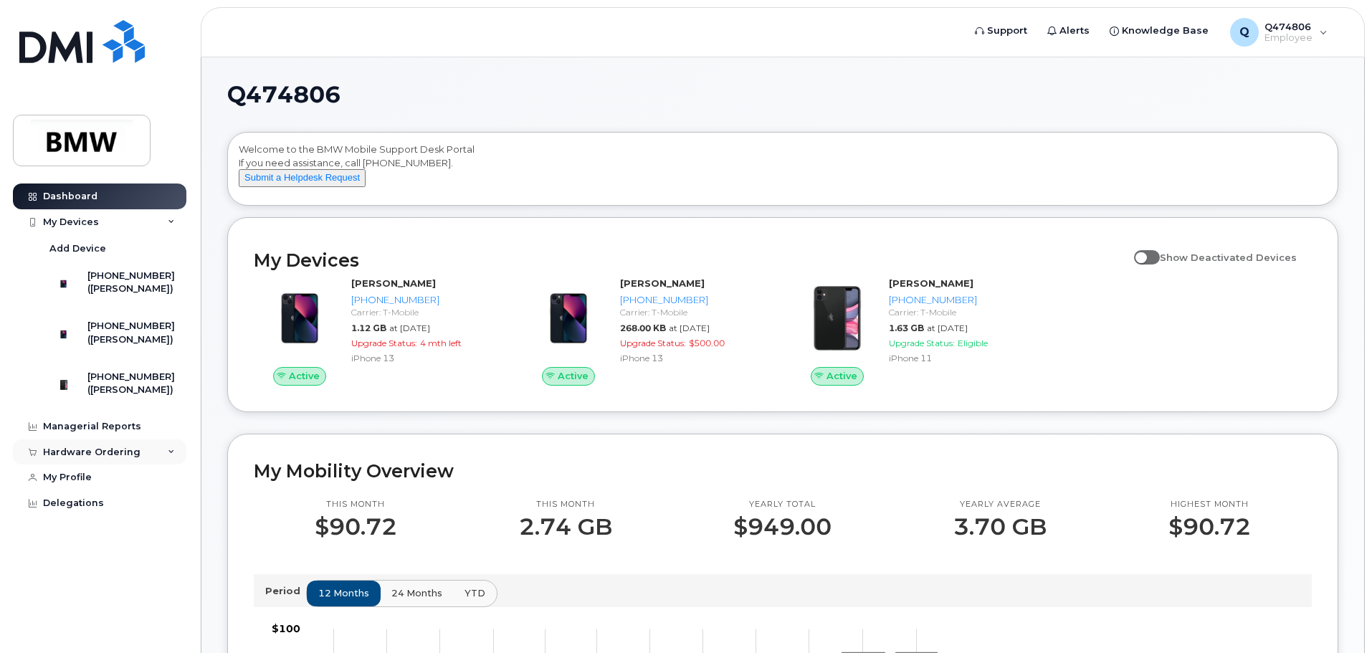
click at [111, 465] on div "Hardware Ordering" at bounding box center [100, 453] width 174 height 26
click at [93, 513] on div "New Order" at bounding box center [76, 506] width 54 height 13
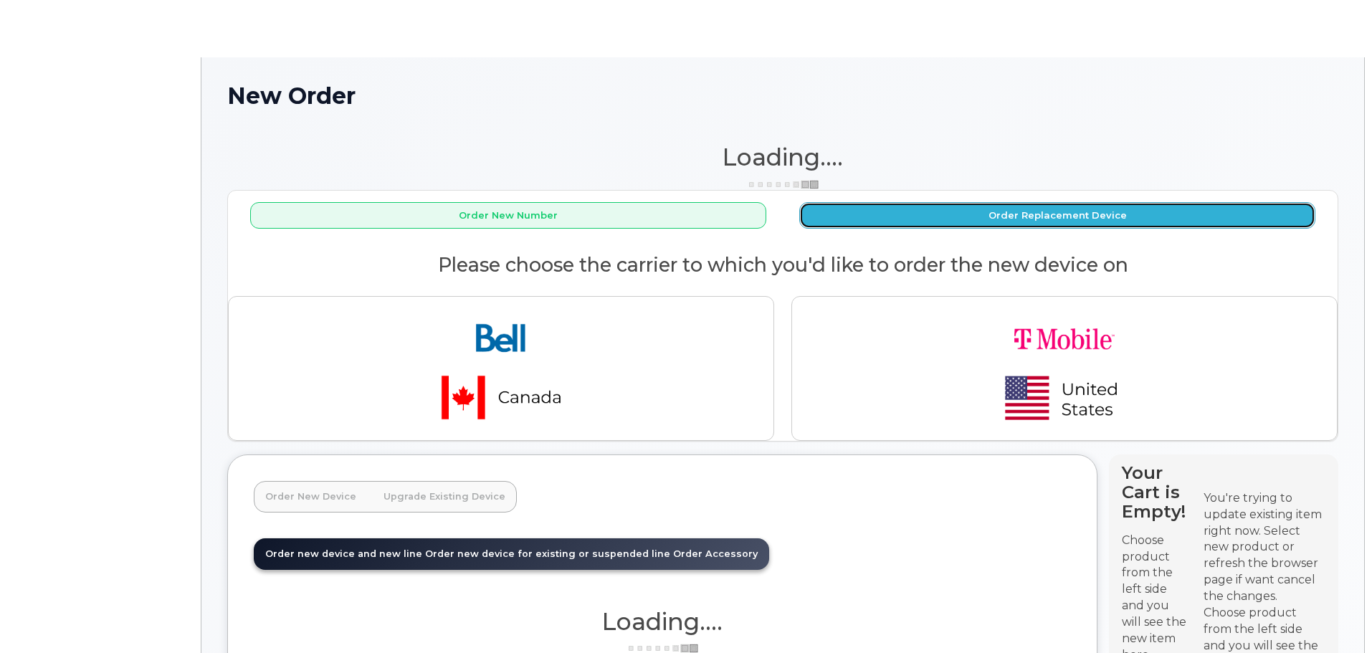
click at [1031, 221] on button "Order Replacement Device" at bounding box center [1058, 215] width 516 height 27
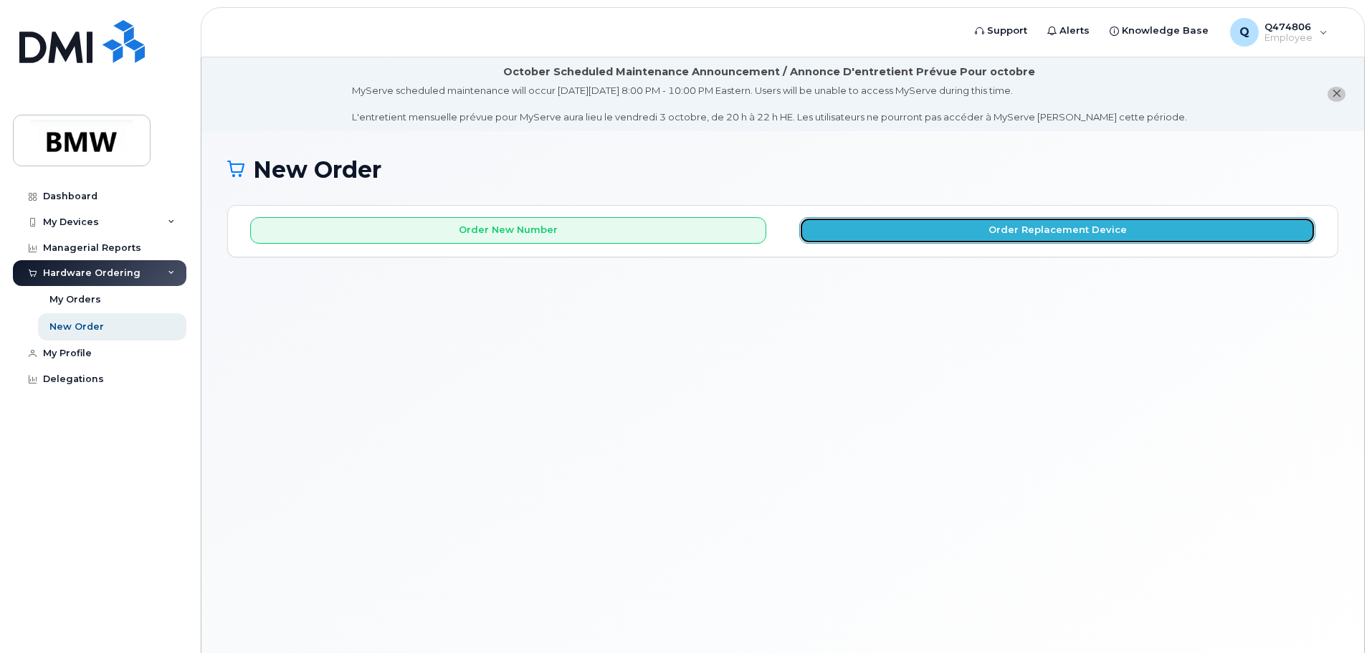
click at [886, 240] on button "Order Replacement Device" at bounding box center [1058, 230] width 516 height 27
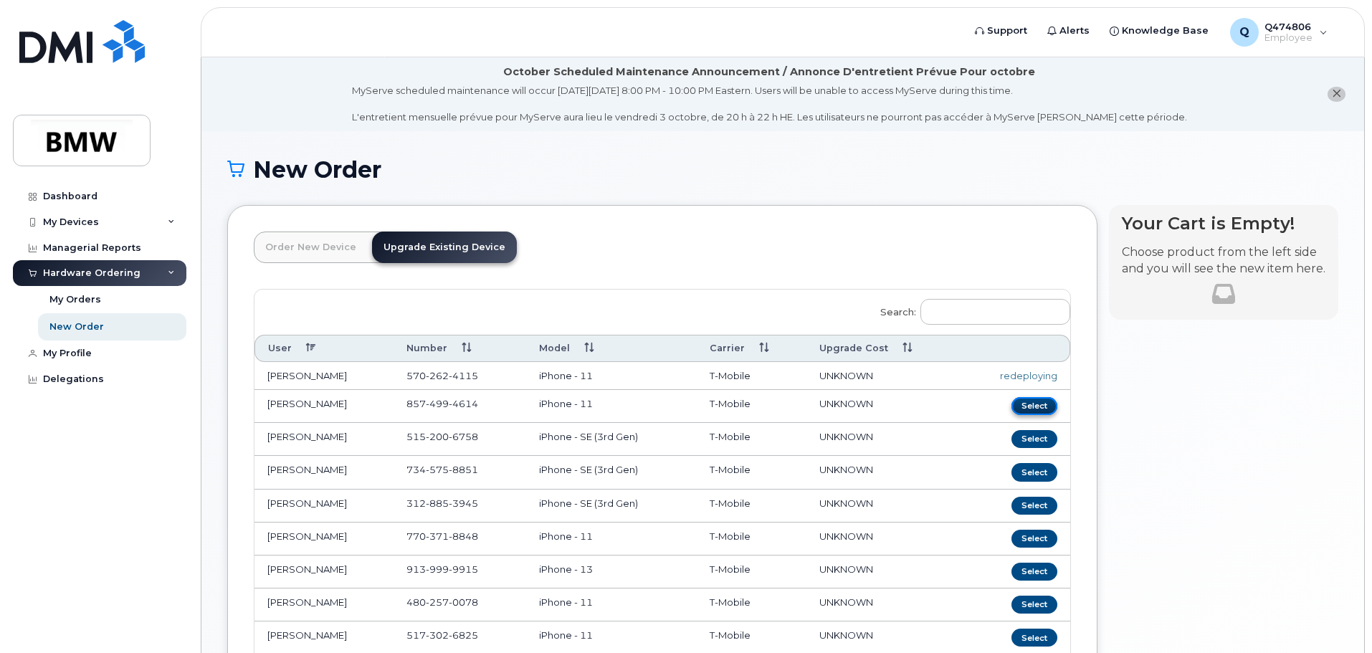
click at [1022, 408] on button "Select" at bounding box center [1035, 406] width 46 height 18
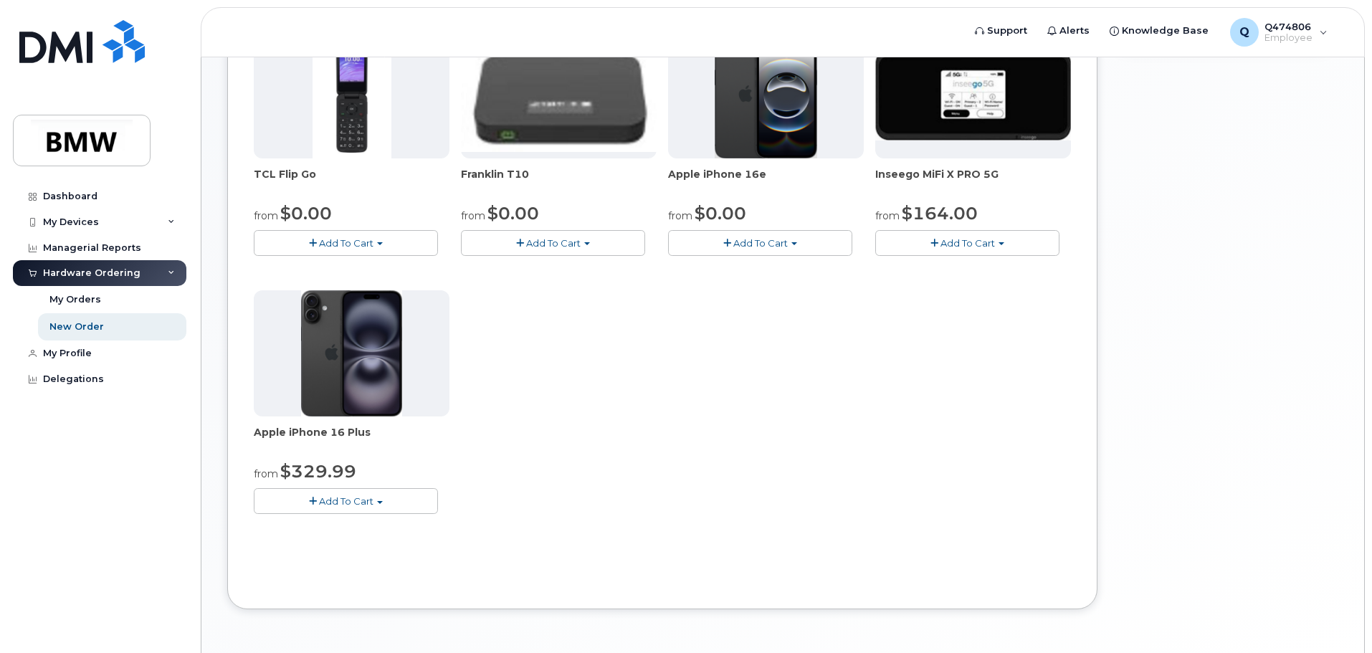
scroll to position [430, 0]
click at [399, 506] on button "Add To Cart" at bounding box center [346, 500] width 184 height 25
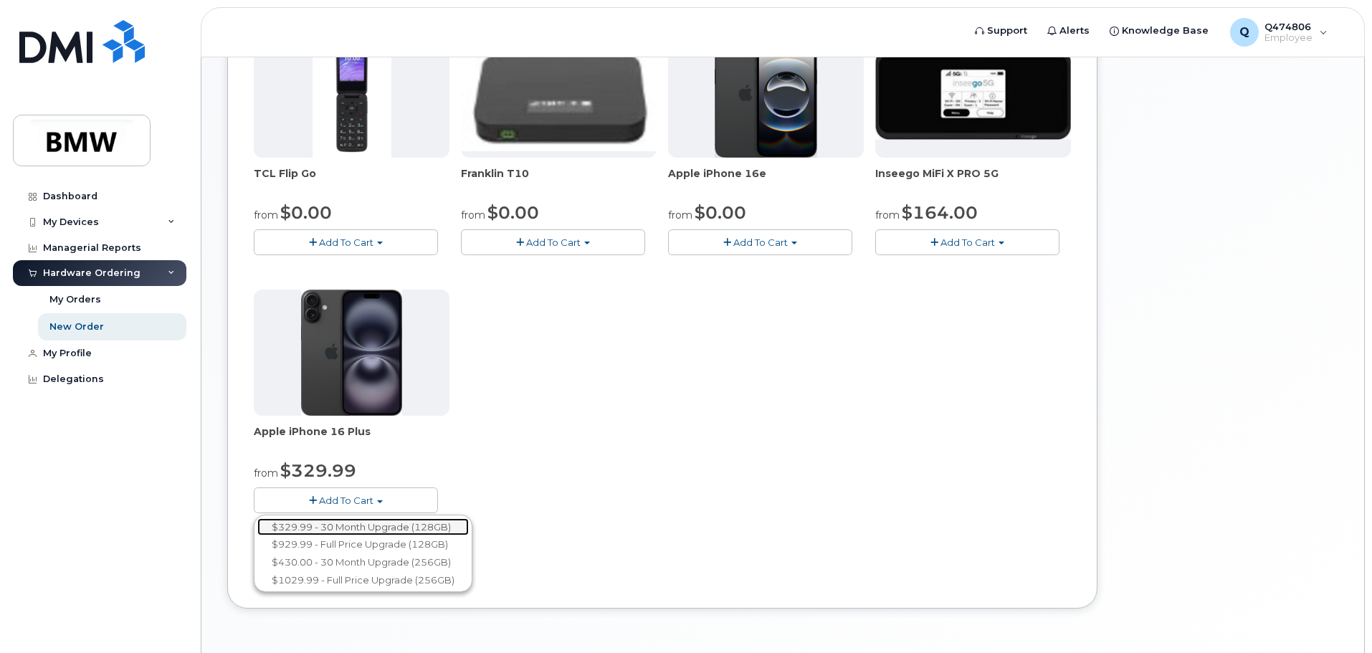
click at [380, 533] on link "$329.99 - 30 Month Upgrade (128GB)" at bounding box center [363, 527] width 212 height 18
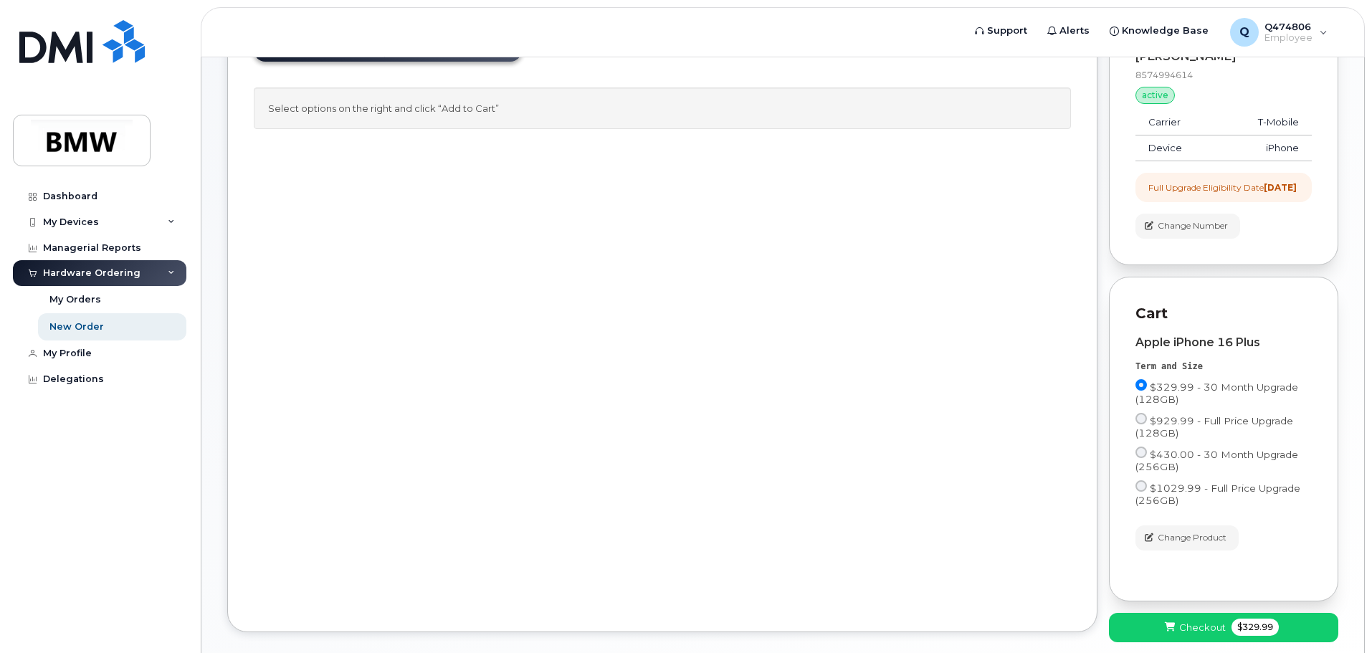
scroll to position [0, 0]
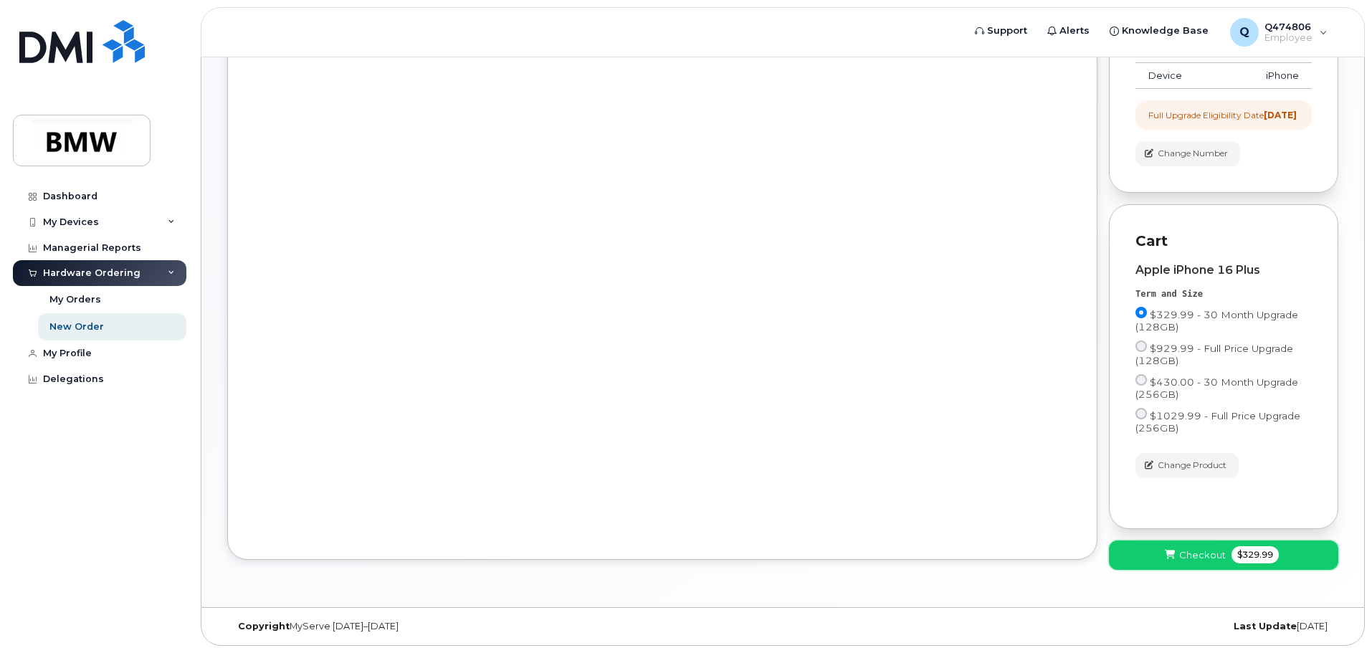
click at [1220, 562] on span "Checkout" at bounding box center [1203, 556] width 47 height 14
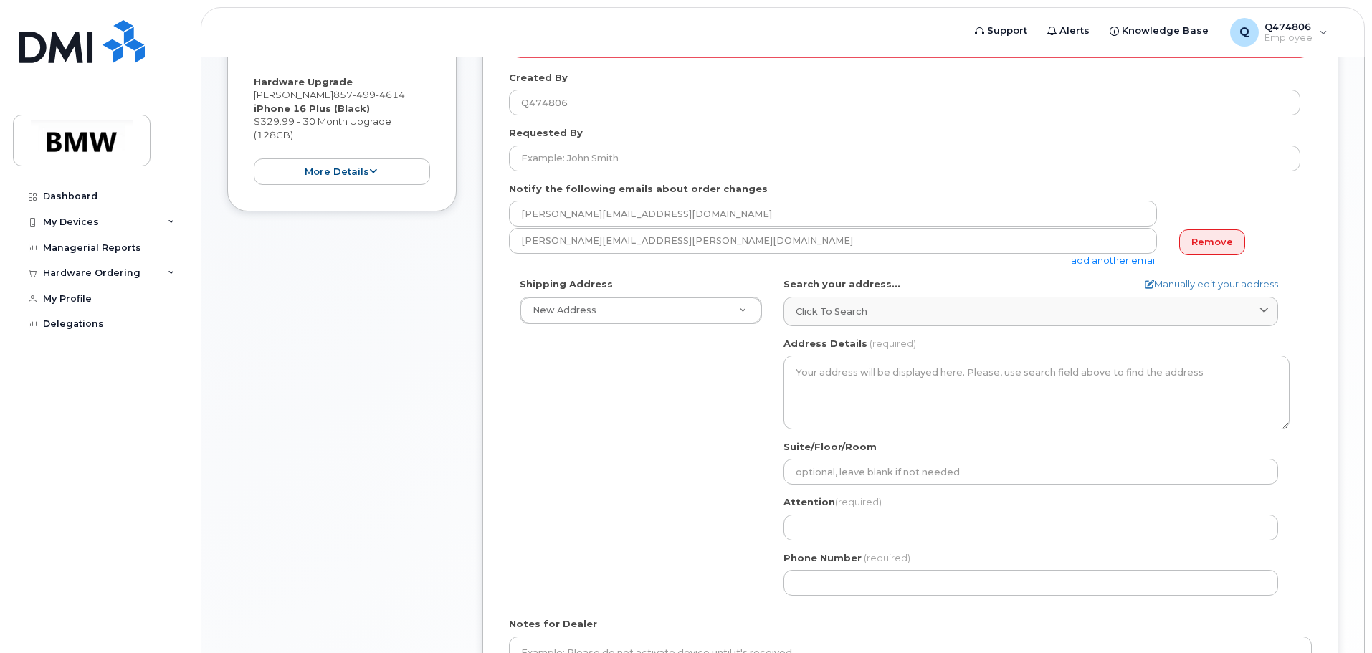
scroll to position [359, 0]
click at [1182, 284] on link "Manually edit your address" at bounding box center [1211, 284] width 133 height 14
select select
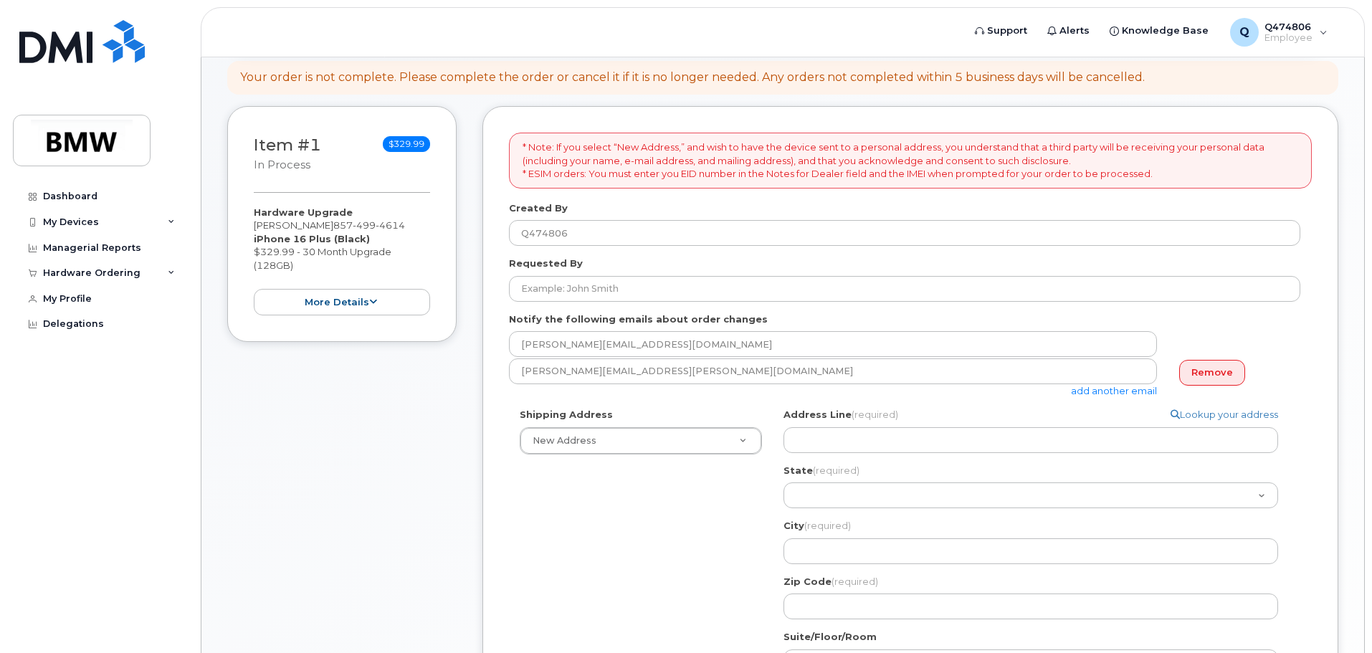
scroll to position [0, 0]
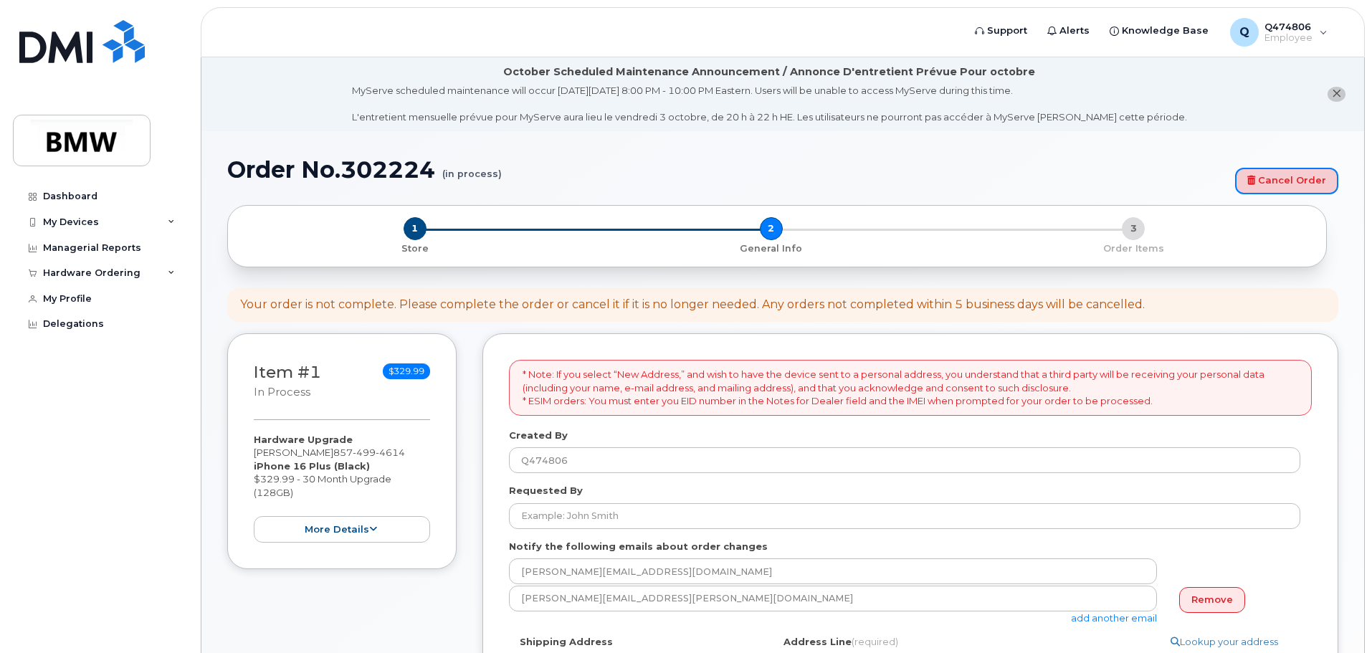
drag, startPoint x: 1296, startPoint y: 188, endPoint x: 739, endPoint y: 55, distance: 572.7
click at [1296, 188] on link "Cancel Order" at bounding box center [1286, 181] width 103 height 27
